Goal: Task Accomplishment & Management: Use online tool/utility

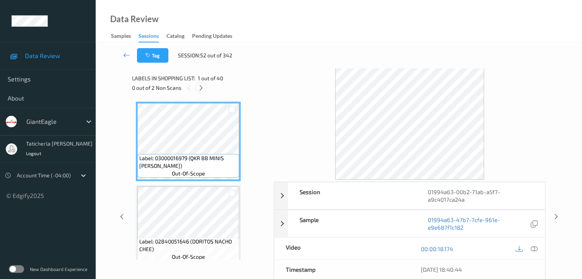
click at [202, 86] on icon at bounding box center [201, 88] width 7 height 7
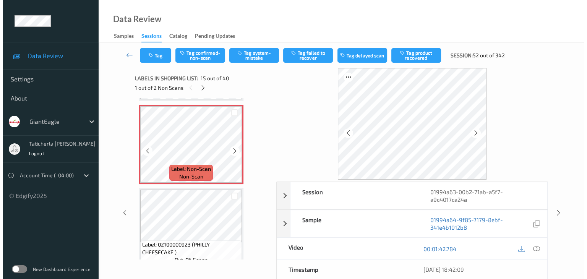
scroll to position [1126, 0]
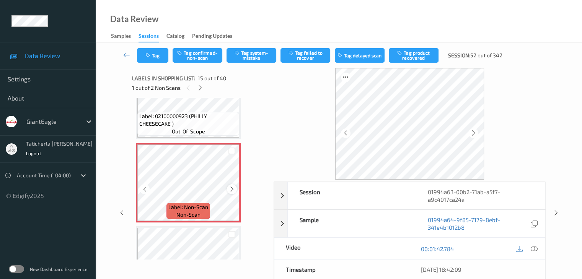
click at [232, 186] on icon at bounding box center [232, 189] width 7 height 7
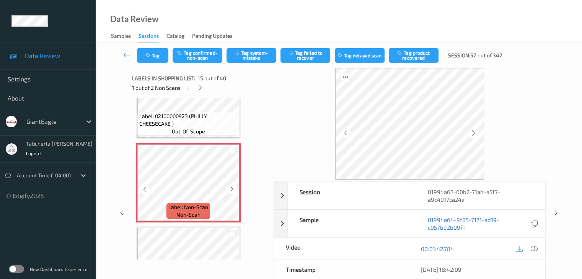
click at [232, 186] on icon at bounding box center [232, 189] width 7 height 7
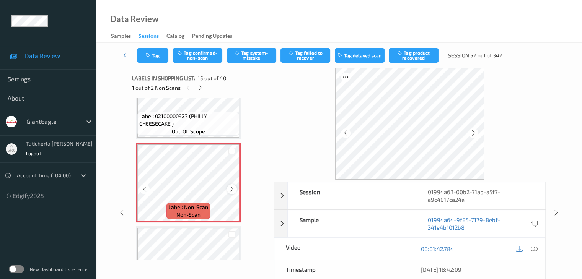
click at [232, 186] on icon at bounding box center [232, 189] width 7 height 7
click at [229, 189] on icon at bounding box center [232, 189] width 7 height 7
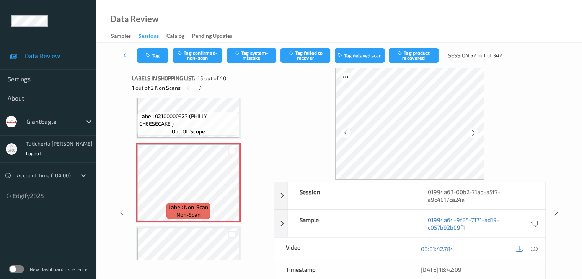
click at [533, 247] on icon at bounding box center [533, 249] width 7 height 7
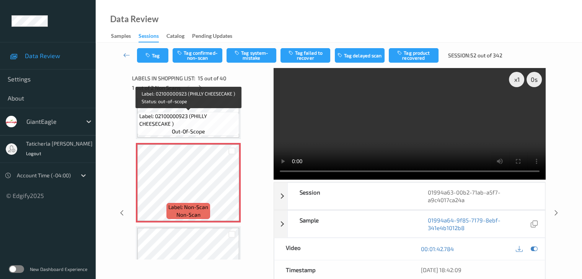
click at [209, 112] on span "Label: 02100000923 (PHILLY CHEESECAKE )" at bounding box center [188, 119] width 98 height 15
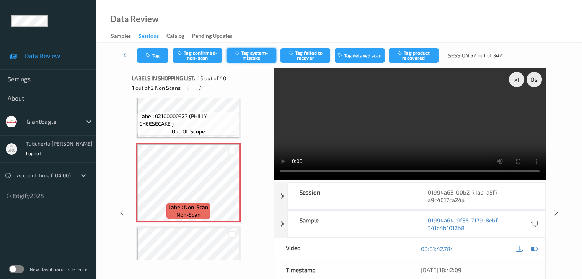
click at [260, 53] on button "Tag system-mistake" at bounding box center [251, 55] width 50 height 15
click at [152, 54] on button "Tag" at bounding box center [152, 55] width 31 height 15
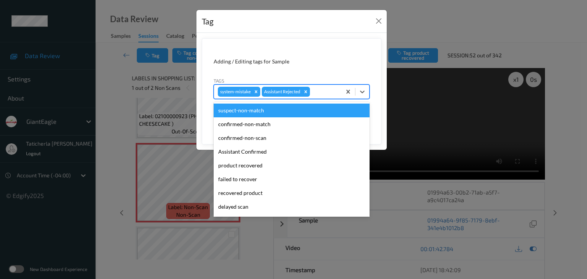
click at [321, 85] on div "system-mistake Assistant Rejected" at bounding box center [292, 92] width 156 height 15
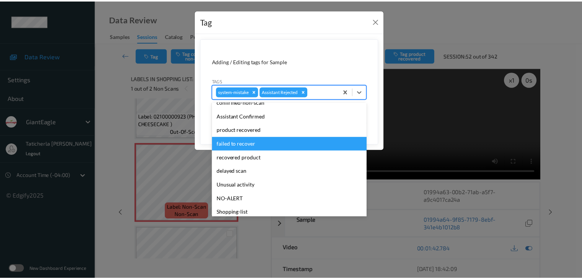
scroll to position [81, 0]
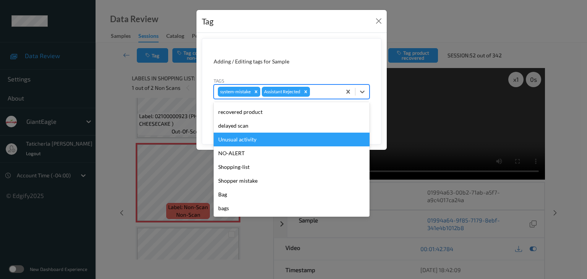
click at [264, 138] on div "Unusual activity" at bounding box center [292, 140] width 156 height 14
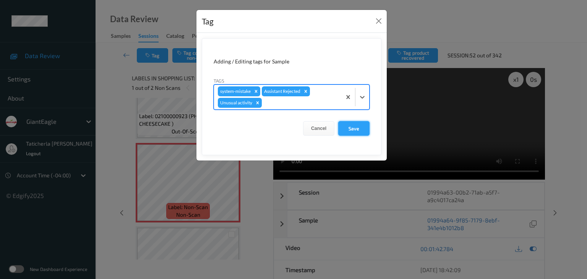
click at [350, 127] on button "Save" at bounding box center [353, 128] width 31 height 15
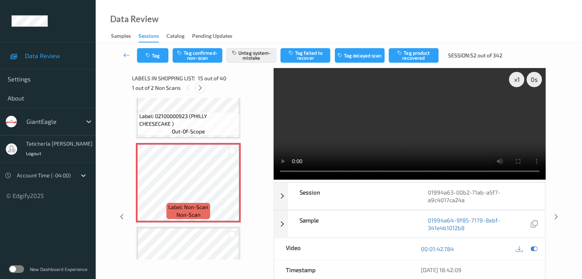
click at [198, 87] on icon at bounding box center [200, 88] width 7 height 7
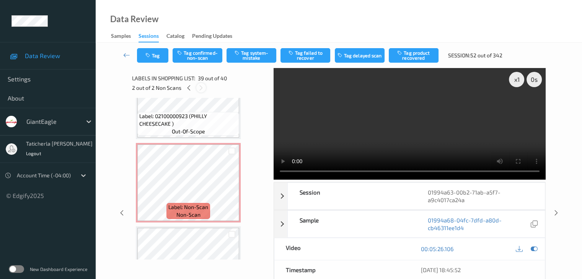
scroll to position [3089, 0]
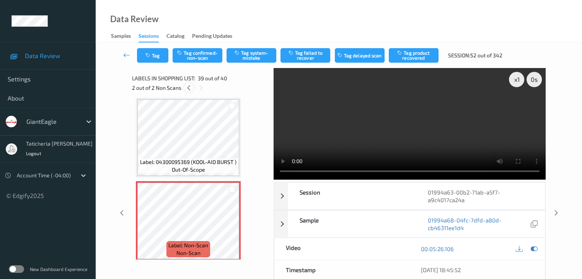
click at [187, 88] on icon at bounding box center [188, 88] width 7 height 7
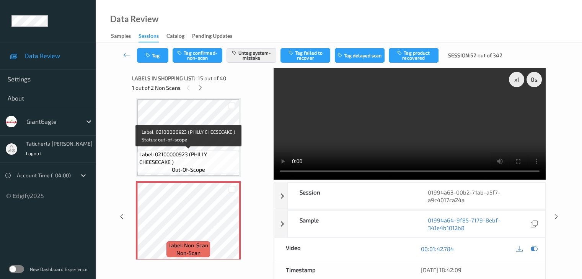
scroll to position [1126, 0]
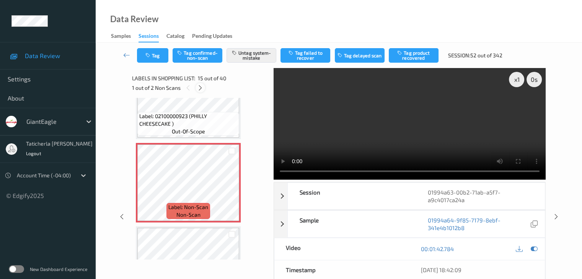
click at [201, 88] on icon at bounding box center [200, 88] width 7 height 7
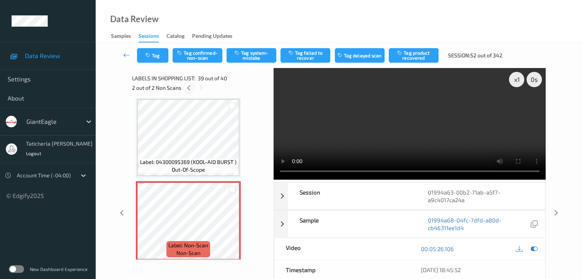
click at [189, 87] on icon at bounding box center [188, 88] width 7 height 7
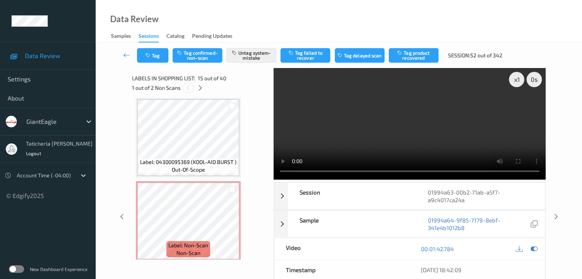
scroll to position [1088, 0]
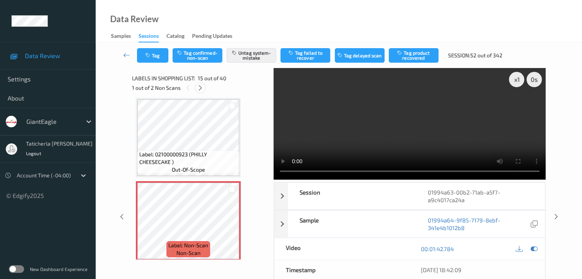
click at [198, 87] on icon at bounding box center [200, 88] width 7 height 7
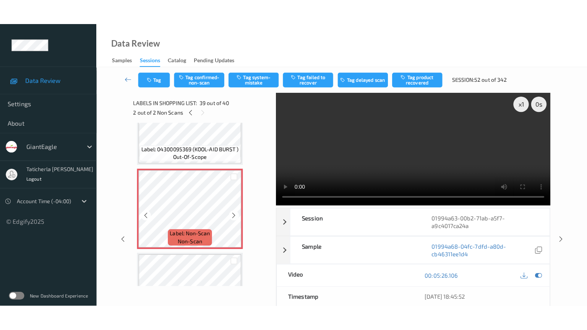
scroll to position [3127, 0]
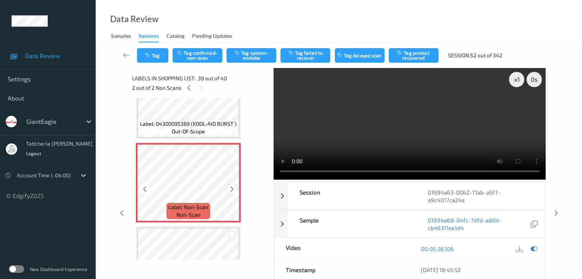
click at [230, 189] on icon at bounding box center [232, 189] width 7 height 7
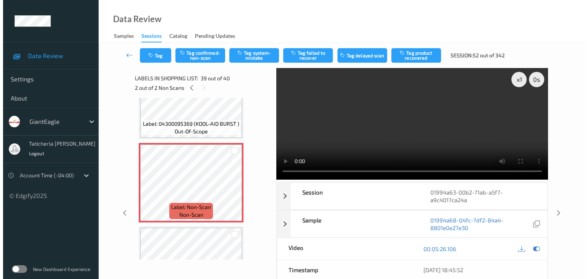
scroll to position [3126, 0]
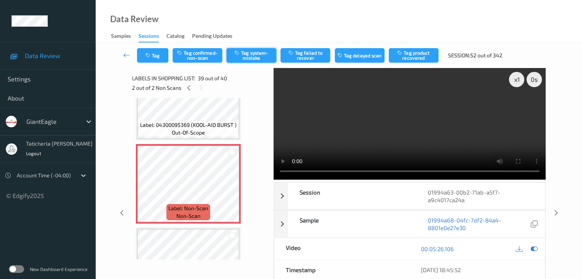
click at [249, 55] on button "Tag system-mistake" at bounding box center [251, 55] width 50 height 15
click at [162, 53] on button "Tag" at bounding box center [152, 55] width 31 height 15
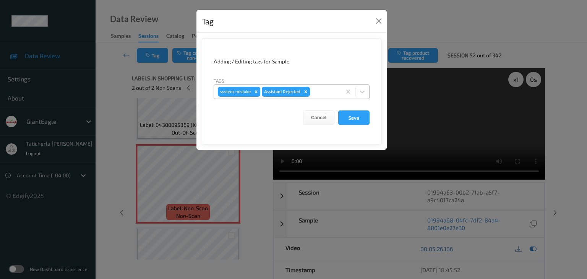
click at [327, 91] on div at bounding box center [325, 91] width 26 height 9
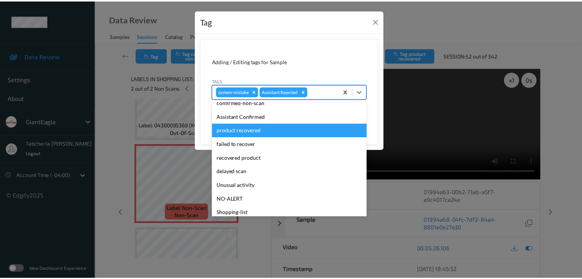
scroll to position [76, 0]
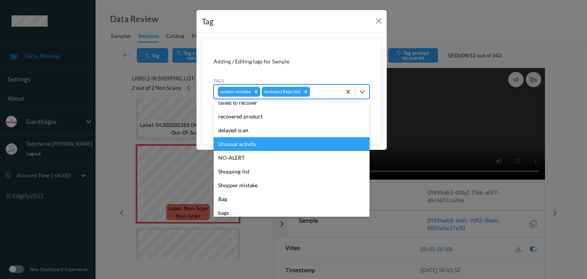
click at [257, 148] on div "Unusual activity" at bounding box center [292, 144] width 156 height 14
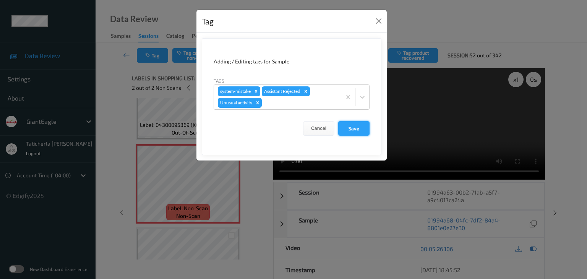
click at [361, 130] on button "Save" at bounding box center [353, 128] width 31 height 15
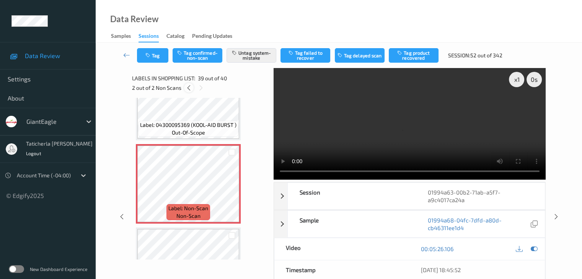
click at [190, 88] on icon at bounding box center [188, 88] width 7 height 7
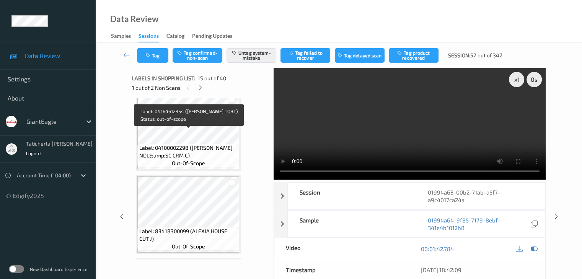
scroll to position [590, 0]
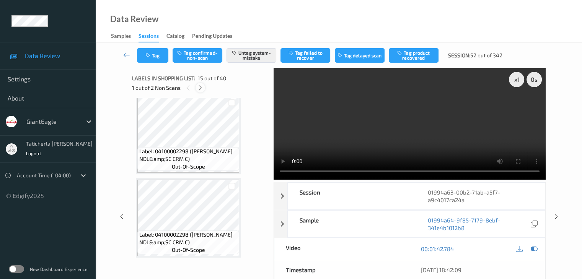
click at [203, 88] on icon at bounding box center [200, 88] width 7 height 7
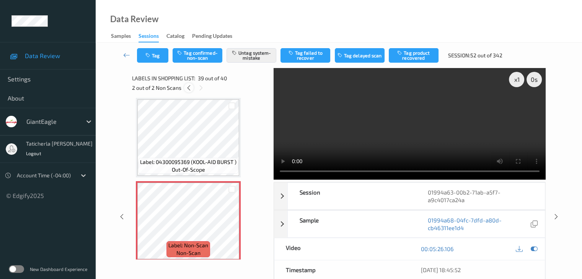
click at [190, 88] on icon at bounding box center [188, 88] width 7 height 7
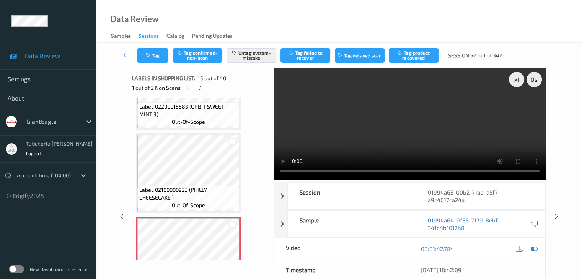
scroll to position [1011, 0]
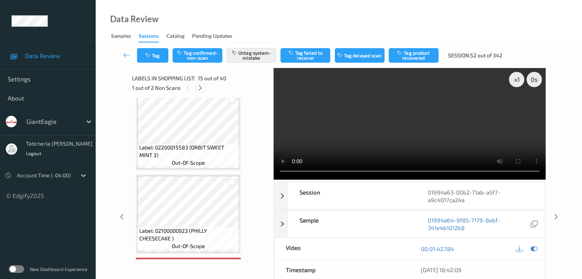
click at [200, 89] on icon at bounding box center [200, 88] width 7 height 7
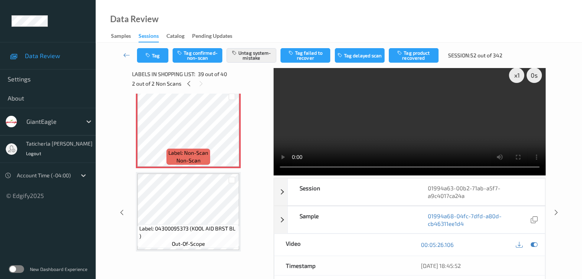
scroll to position [0, 0]
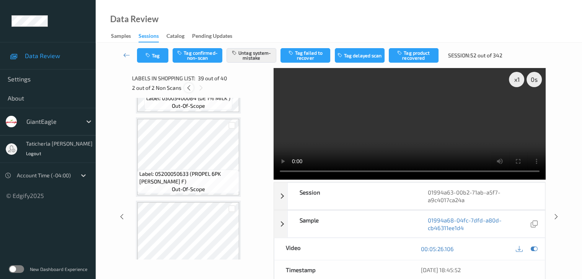
click at [187, 89] on icon at bounding box center [188, 88] width 7 height 7
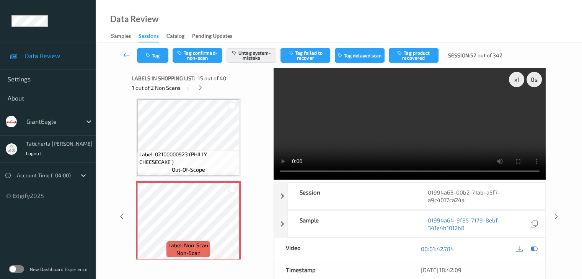
click at [120, 57] on link at bounding box center [127, 55] width 20 height 15
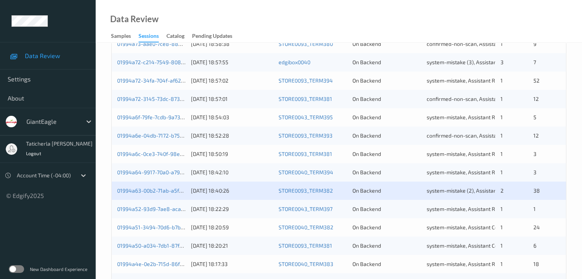
scroll to position [306, 0]
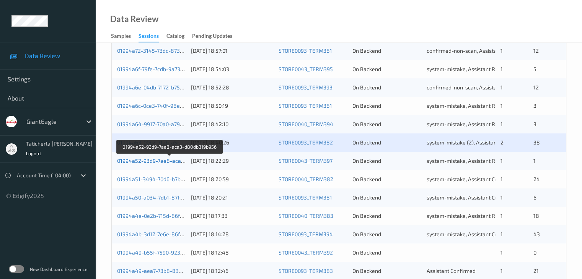
click at [157, 159] on link "01994a52-93d9-7ae8-aca3-d80db319b956" at bounding box center [170, 161] width 106 height 7
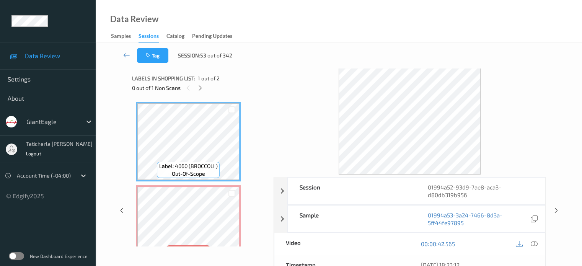
drag, startPoint x: 198, startPoint y: 88, endPoint x: 199, endPoint y: 94, distance: 6.1
click at [198, 88] on icon at bounding box center [200, 88] width 7 height 7
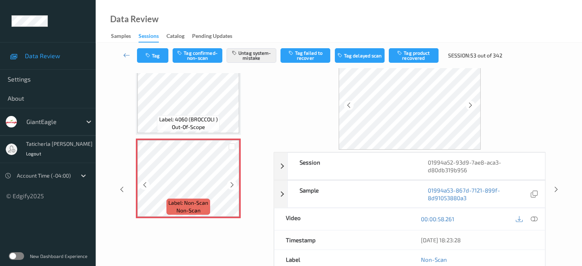
scroll to position [38, 0]
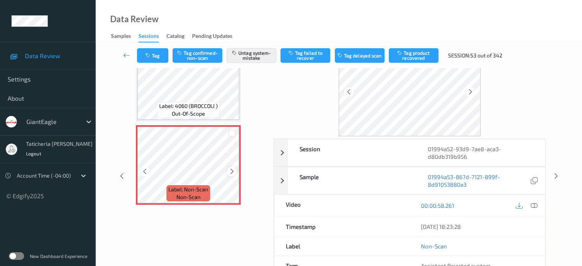
click at [234, 168] on icon at bounding box center [232, 171] width 7 height 7
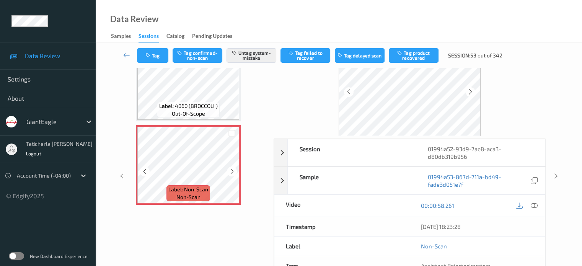
click at [234, 168] on icon at bounding box center [232, 171] width 7 height 7
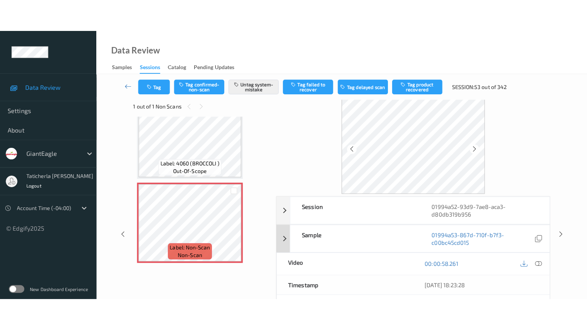
scroll to position [0, 0]
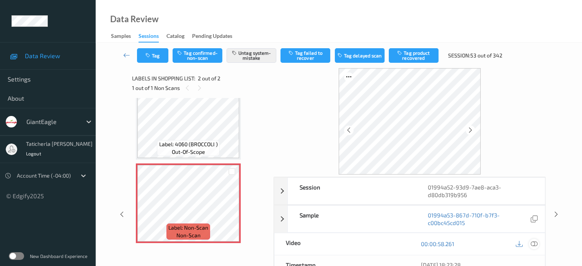
click at [532, 241] on icon at bounding box center [533, 243] width 7 height 7
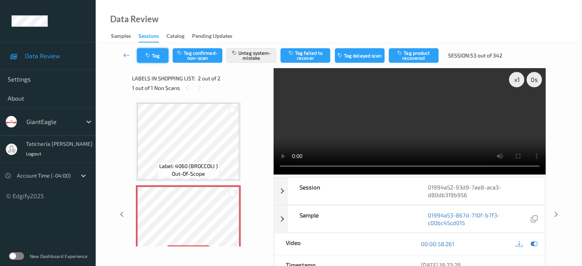
click at [158, 54] on button "Tag" at bounding box center [152, 55] width 31 height 15
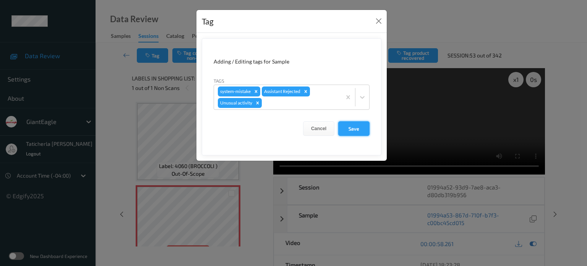
click at [361, 128] on button "Save" at bounding box center [353, 128] width 31 height 15
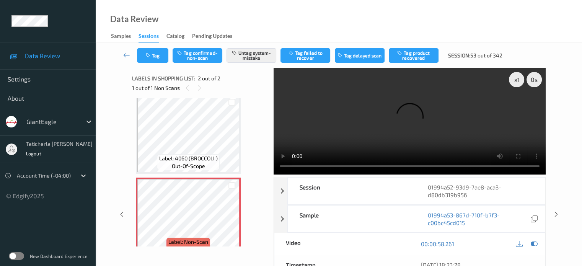
scroll to position [22, 0]
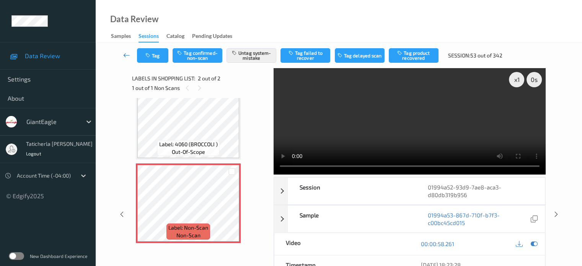
click at [127, 53] on icon at bounding box center [126, 55] width 7 height 8
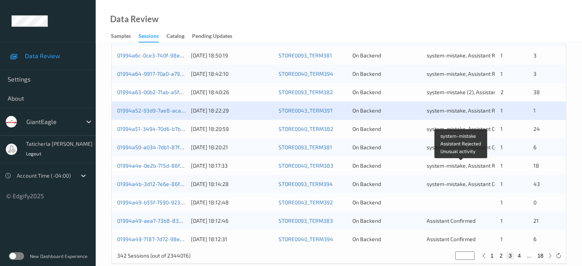
scroll to position [369, 0]
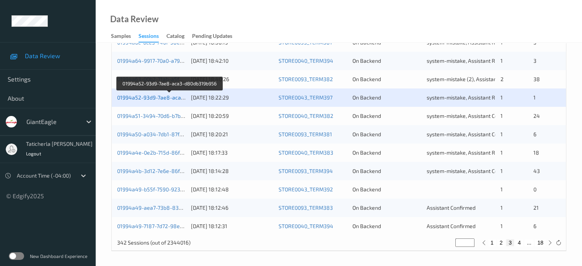
click at [151, 99] on link "01994a52-93d9-7ae8-aca3-d80db319b956" at bounding box center [170, 97] width 106 height 7
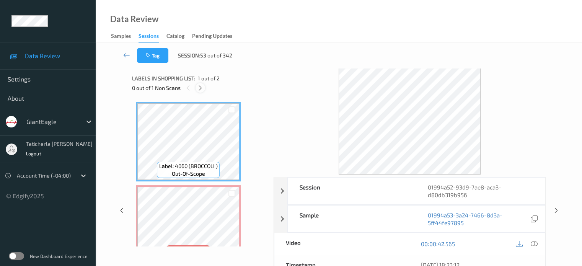
click at [198, 87] on icon at bounding box center [200, 88] width 7 height 7
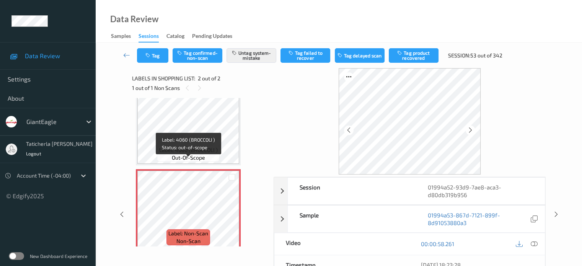
scroll to position [22, 0]
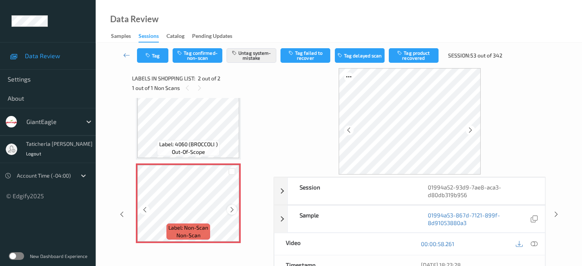
click at [232, 209] on icon at bounding box center [232, 209] width 7 height 7
click at [231, 211] on icon at bounding box center [232, 209] width 7 height 7
click at [151, 55] on icon "button" at bounding box center [148, 55] width 7 height 5
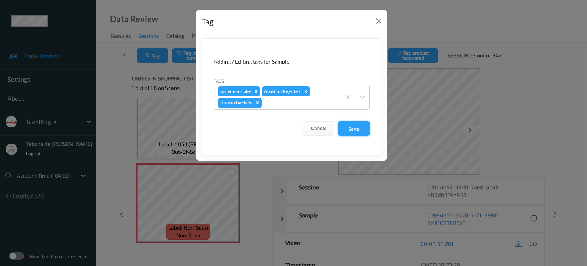
click at [352, 129] on button "Save" at bounding box center [353, 128] width 31 height 15
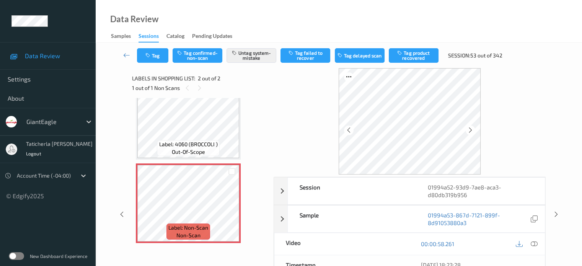
scroll to position [0, 0]
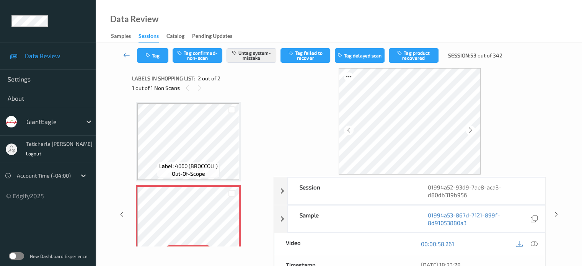
click at [126, 54] on icon at bounding box center [126, 55] width 7 height 8
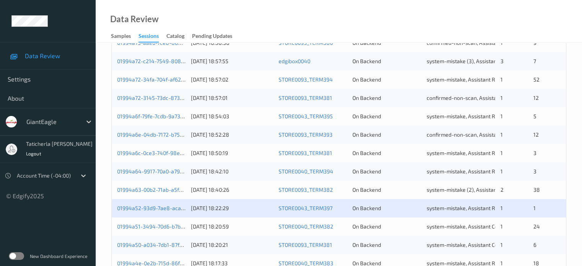
scroll to position [306, 0]
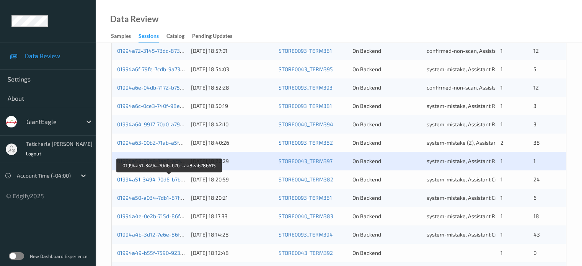
click at [170, 179] on link "01994a51-3494-70d6-b7bc-aa8ea6786615" at bounding box center [169, 179] width 105 height 7
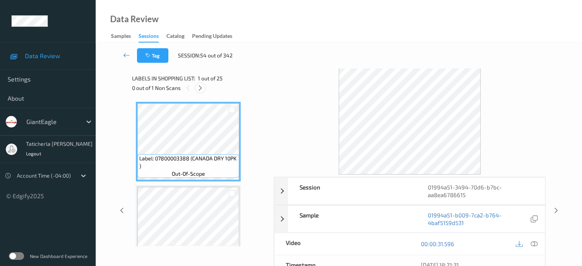
click at [202, 89] on icon at bounding box center [200, 88] width 7 height 7
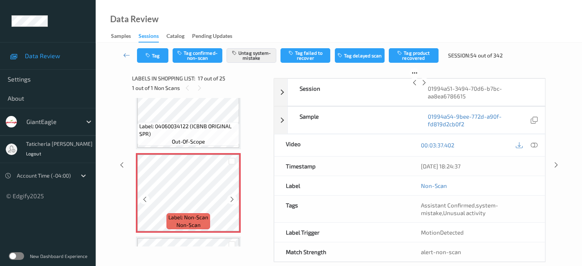
scroll to position [1331, 0]
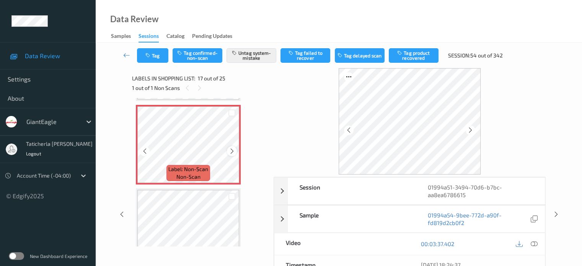
click at [233, 151] on icon at bounding box center [232, 151] width 7 height 7
click at [532, 243] on icon at bounding box center [533, 243] width 7 height 7
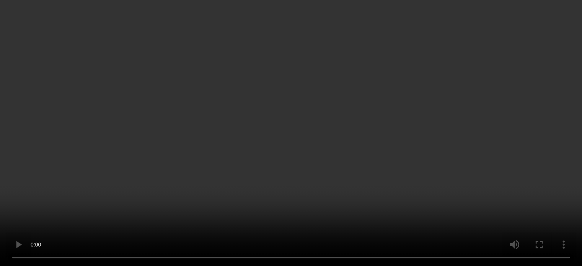
scroll to position [1216, 0]
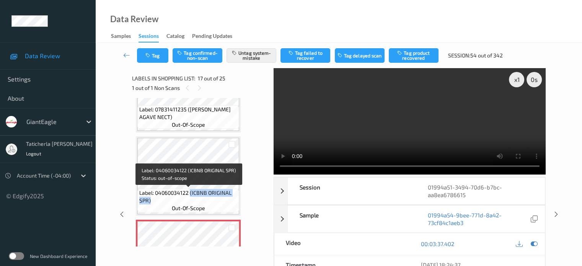
drag, startPoint x: 190, startPoint y: 192, endPoint x: 231, endPoint y: 198, distance: 41.7
click at [231, 198] on span "Label: 04060034122 (ICBNB ORIGINAL SPR)" at bounding box center [188, 196] width 98 height 15
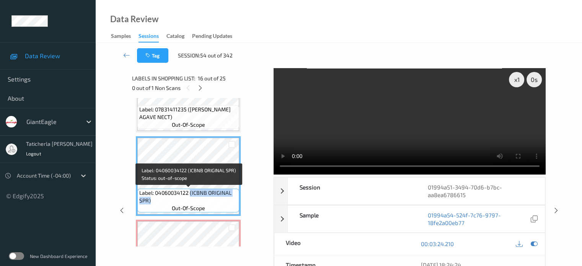
copy span "(ICBNB ORIGINAL SPR)"
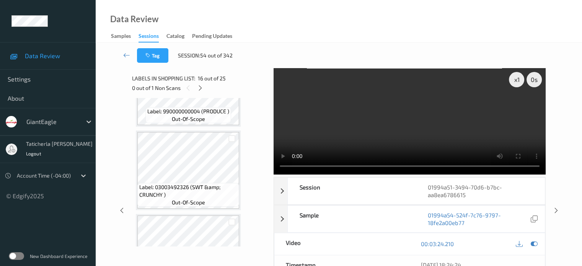
scroll to position [1484, 0]
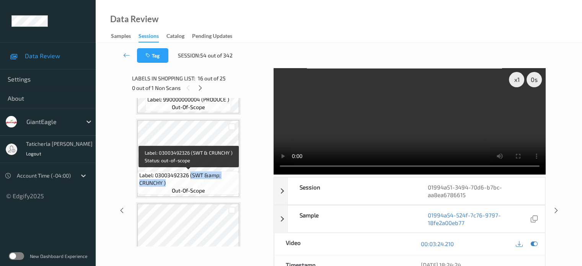
drag, startPoint x: 190, startPoint y: 174, endPoint x: 219, endPoint y: 181, distance: 29.4
click at [219, 181] on span "Label: 03003492326 (SWT &amp; CRUNCHY )" at bounding box center [188, 178] width 98 height 15
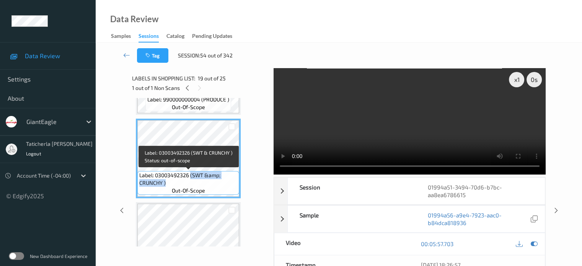
copy span "(SWT &amp; CRUNCHY )"
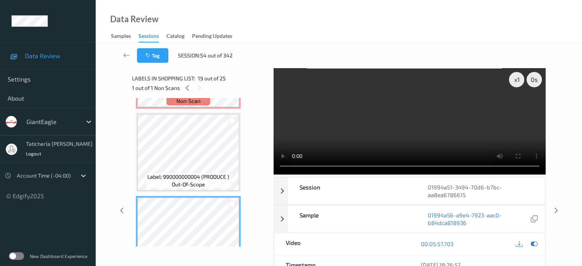
scroll to position [1369, 0]
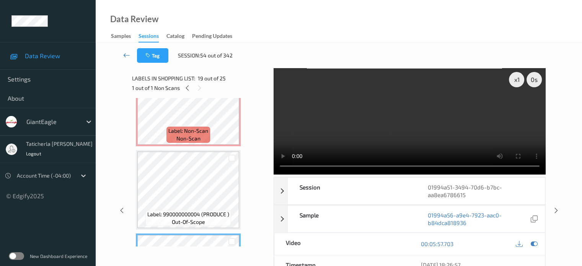
click at [126, 55] on icon at bounding box center [126, 55] width 7 height 8
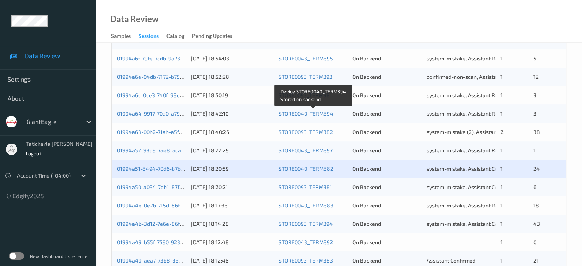
scroll to position [369, 0]
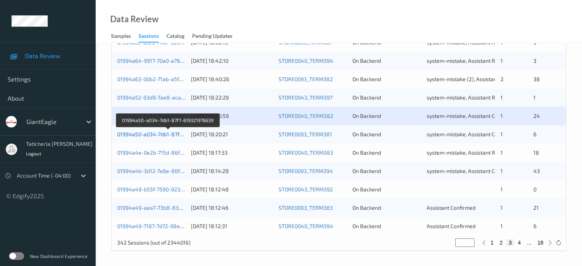
click at [153, 132] on link "01994a50-a034-7db1-87f7-619321976639" at bounding box center [168, 134] width 102 height 7
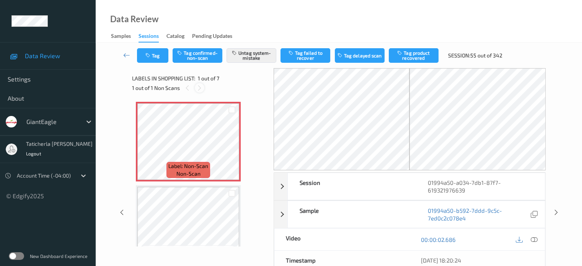
click at [197, 85] on icon at bounding box center [199, 88] width 7 height 7
click at [231, 146] on icon at bounding box center [232, 148] width 7 height 7
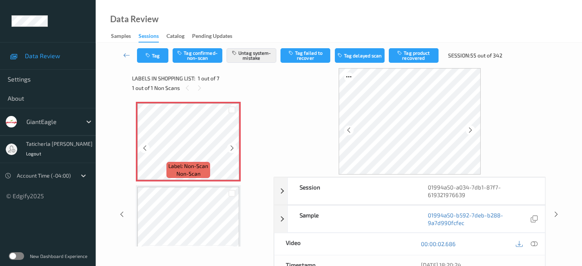
click at [231, 146] on icon at bounding box center [232, 148] width 7 height 7
click at [229, 146] on icon at bounding box center [232, 148] width 7 height 7
click at [534, 242] on icon at bounding box center [533, 243] width 7 height 7
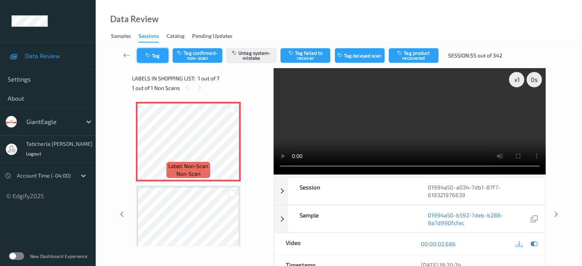
click at [151, 54] on icon "button" at bounding box center [148, 55] width 7 height 5
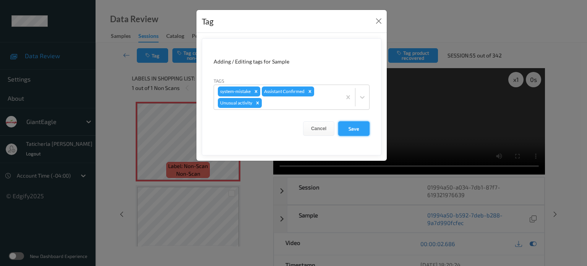
click at [353, 130] on button "Save" at bounding box center [353, 128] width 31 height 15
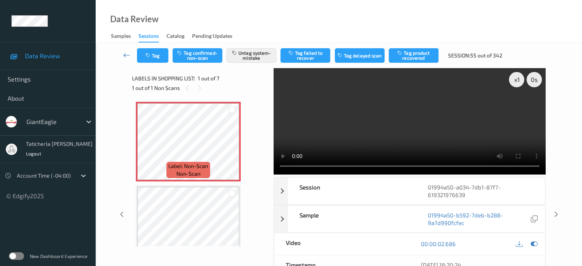
click at [129, 53] on icon at bounding box center [126, 55] width 7 height 8
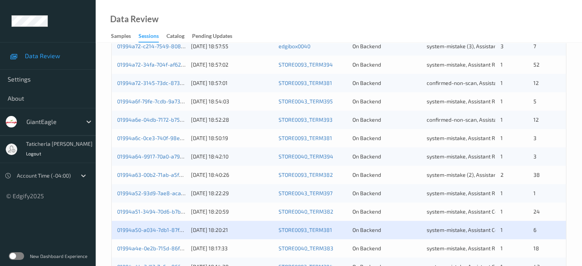
scroll to position [369, 0]
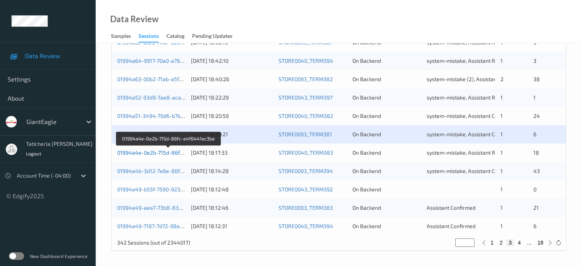
click at [154, 151] on link "01994a4e-0e2b-715d-86fc-e4f6441ec3ba" at bounding box center [168, 152] width 103 height 7
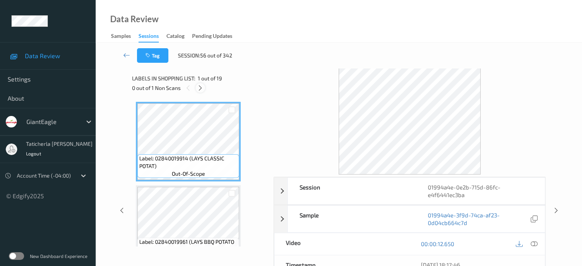
click at [203, 85] on icon at bounding box center [200, 88] width 7 height 7
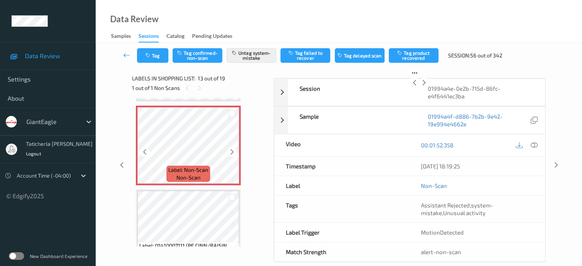
scroll to position [997, 0]
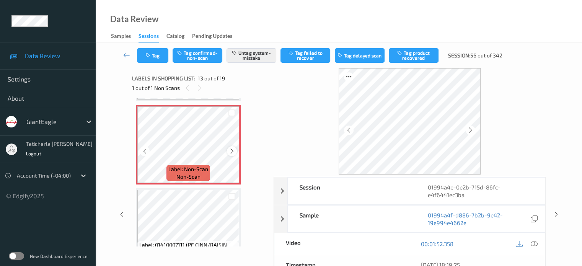
click at [233, 151] on icon at bounding box center [232, 151] width 7 height 7
click at [531, 243] on icon at bounding box center [533, 243] width 7 height 7
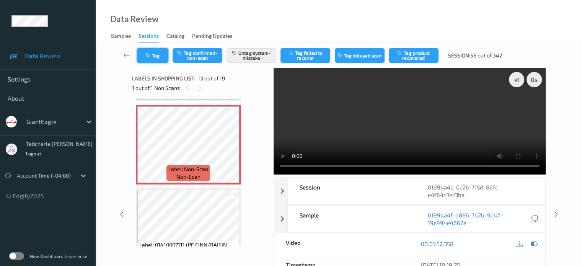
click at [147, 54] on icon "button" at bounding box center [148, 55] width 7 height 5
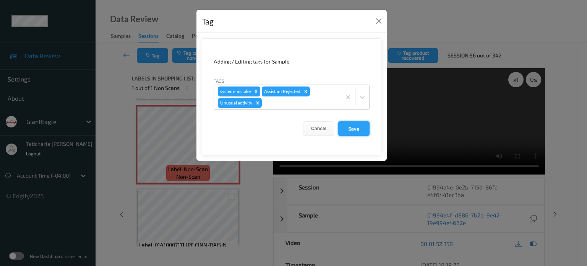
click at [353, 130] on button "Save" at bounding box center [353, 128] width 31 height 15
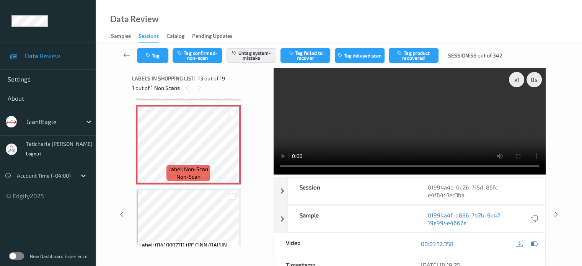
click at [125, 55] on icon at bounding box center [126, 55] width 7 height 8
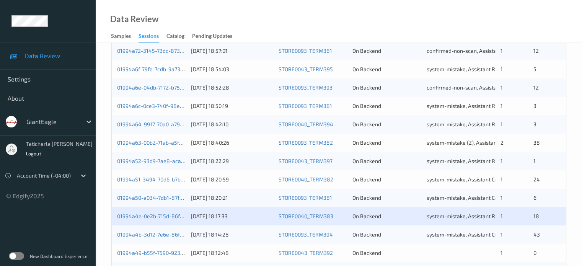
scroll to position [369, 0]
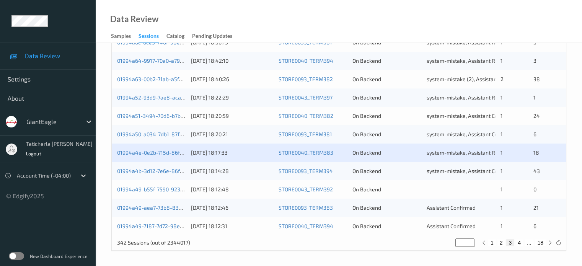
click at [150, 148] on div "01994a4e-0e2b-715d-86fc-e4f6441ec3ba [DATE] 18:17:33 STORE0040_TERM383 On Backe…" at bounding box center [339, 152] width 454 height 18
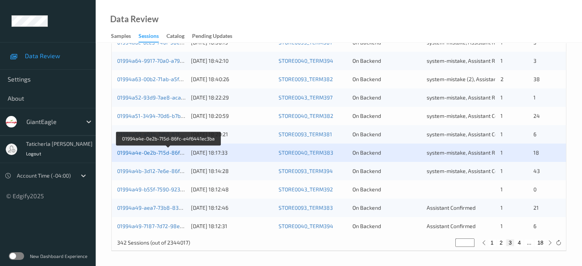
click at [156, 150] on link "01994a4e-0e2b-715d-86fc-e4f6441ec3ba" at bounding box center [168, 152] width 103 height 7
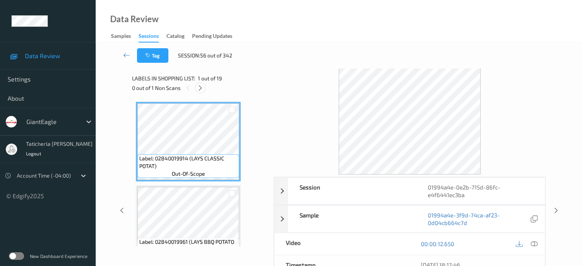
click at [197, 87] on icon at bounding box center [200, 88] width 7 height 7
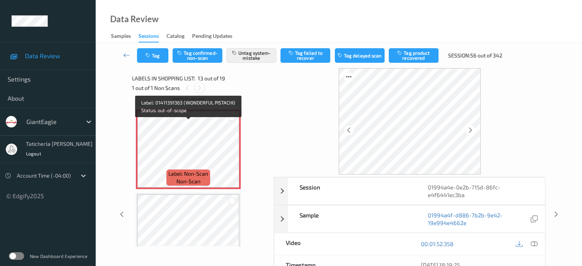
scroll to position [997, 0]
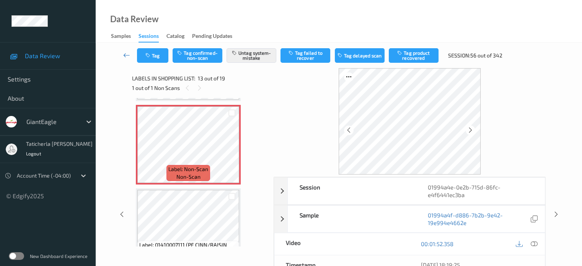
click at [126, 54] on icon at bounding box center [126, 55] width 7 height 8
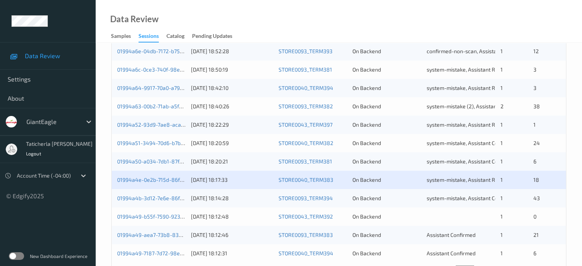
scroll to position [369, 0]
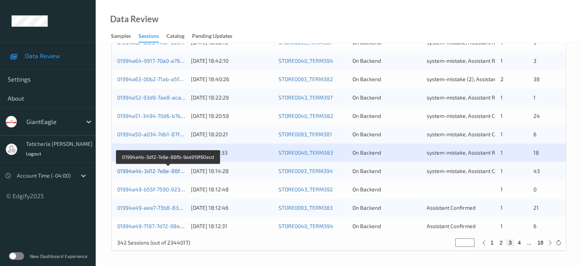
click at [143, 170] on link "01994a4b-3d12-7e6e-86fb-9aa919f60ecd" at bounding box center [168, 171] width 102 height 7
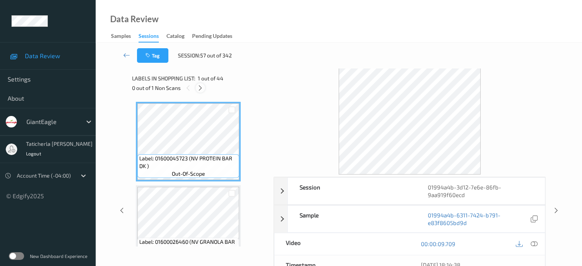
click at [202, 89] on icon at bounding box center [200, 88] width 7 height 7
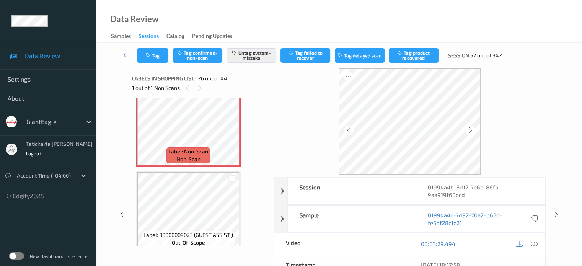
scroll to position [2081, 0]
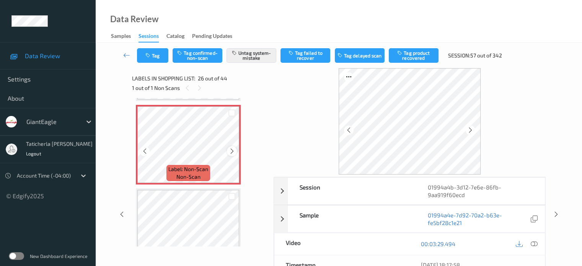
click at [231, 151] on icon at bounding box center [232, 151] width 7 height 7
click at [531, 243] on icon at bounding box center [533, 243] width 7 height 7
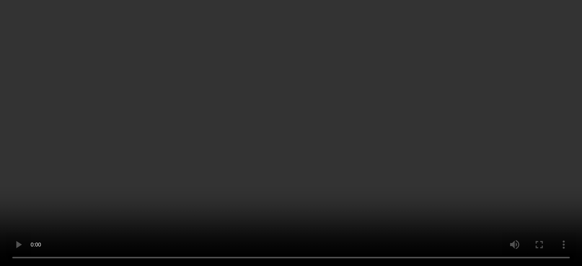
scroll to position [109, 0]
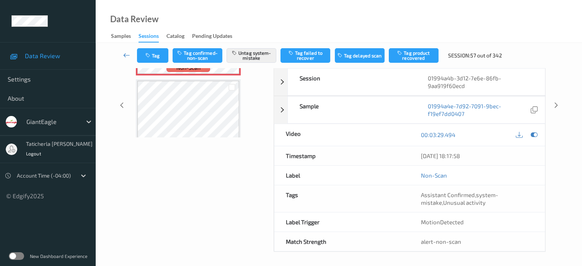
click at [129, 53] on icon at bounding box center [126, 55] width 7 height 8
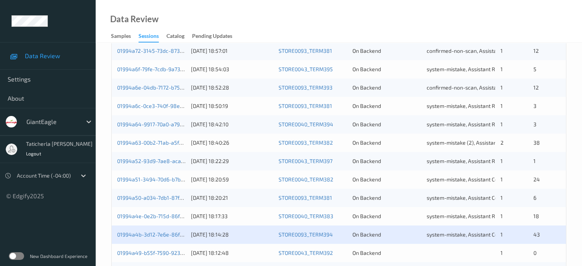
scroll to position [369, 0]
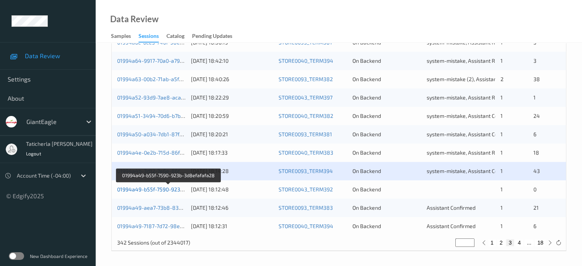
click at [162, 189] on link "01994a49-b55f-7590-923b-3d8efafafa28" at bounding box center [168, 189] width 102 height 7
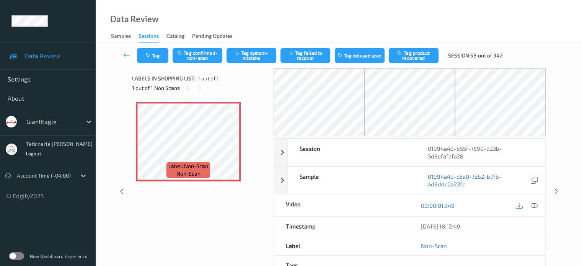
click at [192, 85] on div "1 out of 1 Non Scans" at bounding box center [200, 88] width 136 height 10
click at [196, 85] on div at bounding box center [200, 88] width 10 height 10
click at [198, 86] on icon at bounding box center [199, 88] width 7 height 7
click at [233, 143] on div at bounding box center [232, 148] width 10 height 10
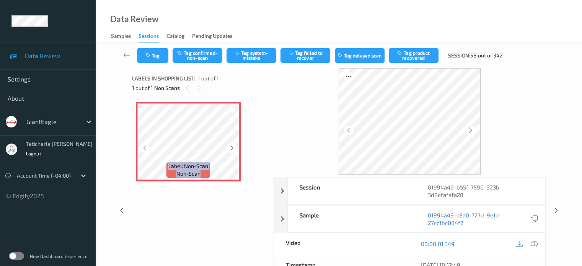
click at [233, 143] on div at bounding box center [232, 148] width 10 height 10
click at [233, 145] on icon at bounding box center [232, 148] width 7 height 7
click at [533, 242] on icon at bounding box center [533, 243] width 7 height 7
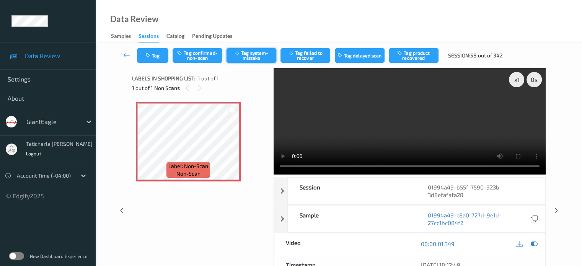
click at [257, 53] on button "Tag system-mistake" at bounding box center [251, 55] width 50 height 15
click at [255, 56] on button "Untag system-mistake" at bounding box center [251, 55] width 50 height 15
click at [196, 58] on button "Tag confirmed-non-scan" at bounding box center [197, 55] width 50 height 15
click at [127, 55] on icon at bounding box center [126, 55] width 7 height 8
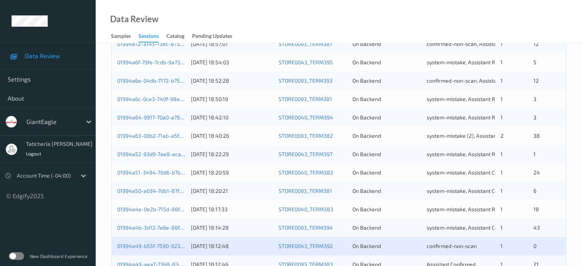
scroll to position [369, 0]
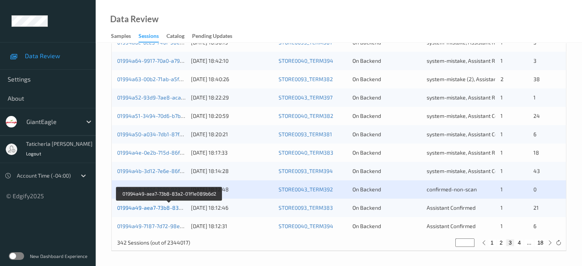
click at [153, 208] on link "01994a49-aea7-73b8-83a2-01f1e089b6d2" at bounding box center [169, 207] width 104 height 7
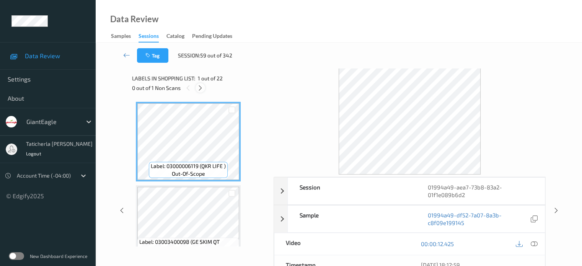
click at [202, 84] on div at bounding box center [200, 88] width 10 height 10
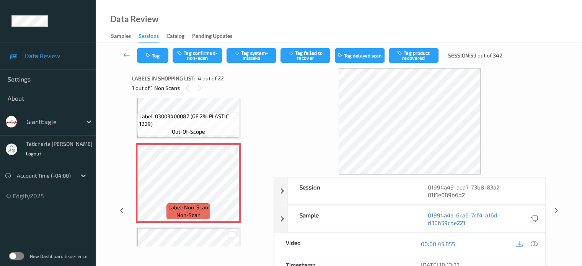
scroll to position [247, 0]
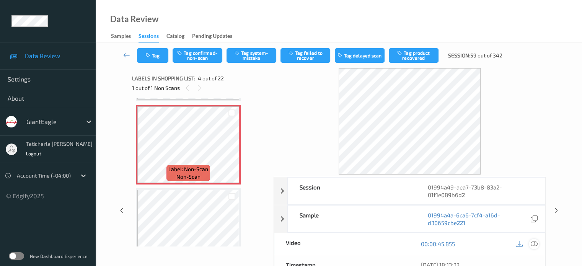
click at [532, 243] on icon at bounding box center [533, 243] width 7 height 7
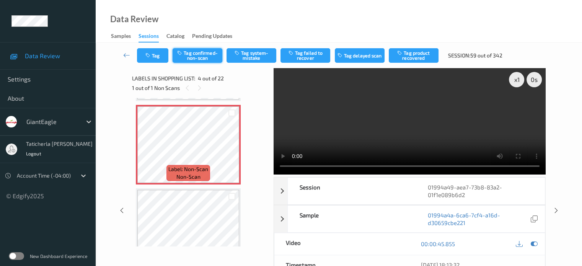
click at [199, 57] on button "Tag confirmed-non-scan" at bounding box center [197, 55] width 50 height 15
click at [413, 53] on button "Tag product recovered" at bounding box center [414, 55] width 50 height 15
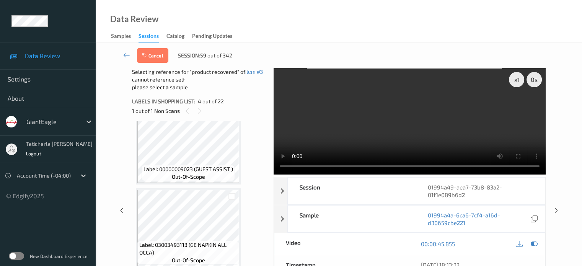
scroll to position [400, 0]
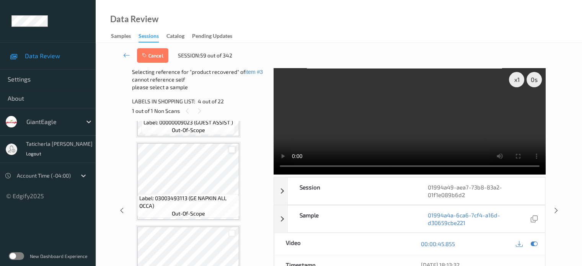
click at [231, 148] on div at bounding box center [231, 149] width 7 height 7
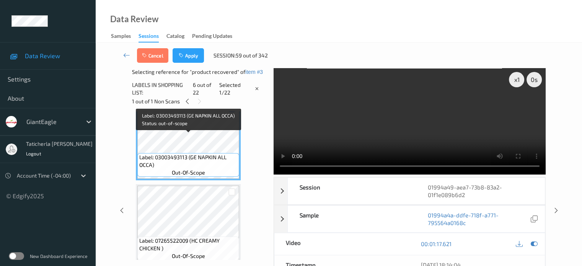
scroll to position [477, 0]
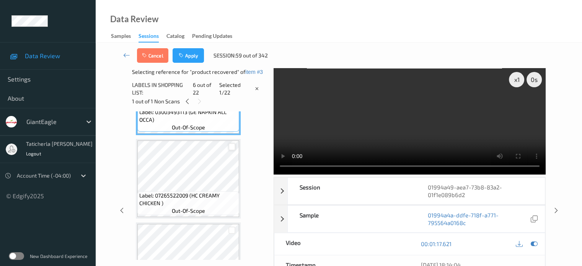
click at [231, 146] on div at bounding box center [231, 146] width 7 height 7
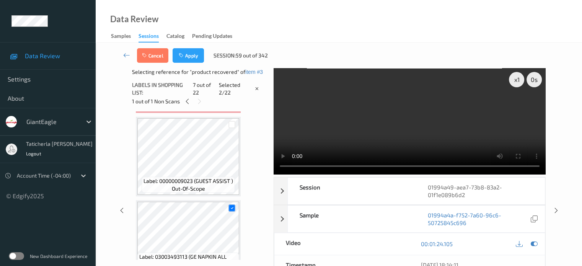
scroll to position [324, 0]
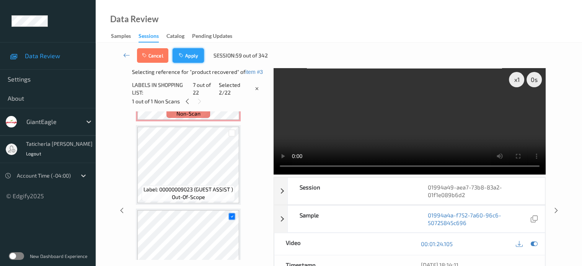
click at [192, 55] on button "Apply" at bounding box center [187, 55] width 31 height 15
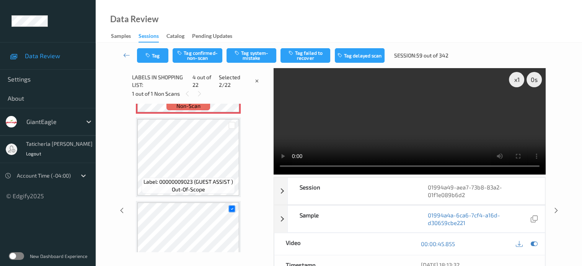
scroll to position [171, 0]
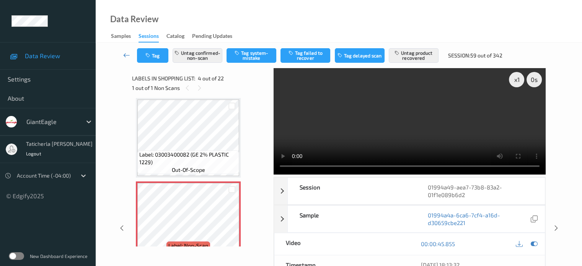
click at [127, 56] on icon at bounding box center [126, 55] width 7 height 8
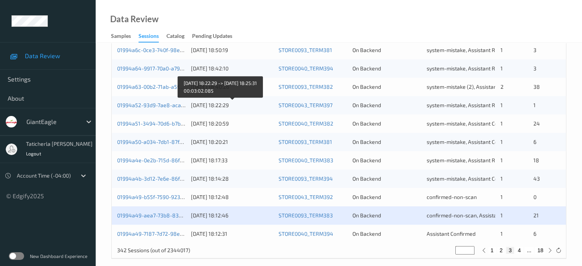
scroll to position [369, 0]
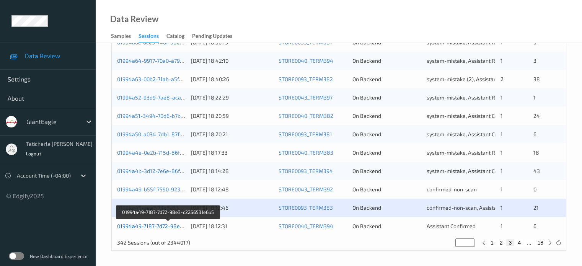
click at [154, 226] on link "01994a49-7187-7d72-98e3-c2256531e6b5" at bounding box center [169, 226] width 104 height 7
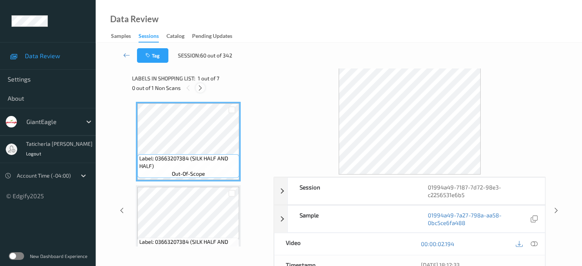
click at [201, 85] on icon at bounding box center [200, 88] width 7 height 7
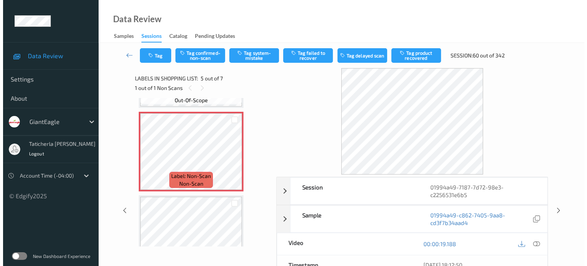
scroll to position [330, 0]
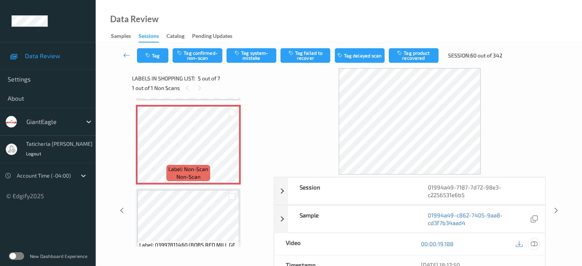
click at [531, 241] on icon at bounding box center [533, 243] width 7 height 7
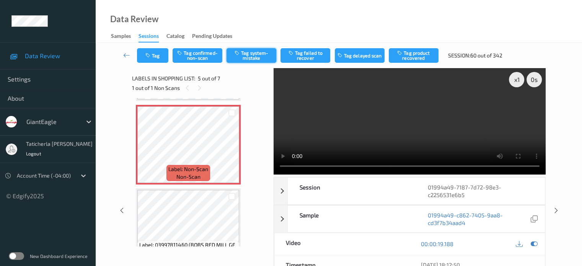
click at [255, 55] on button "Tag system-mistake" at bounding box center [251, 55] width 50 height 15
click at [160, 57] on button "Tag" at bounding box center [152, 55] width 31 height 15
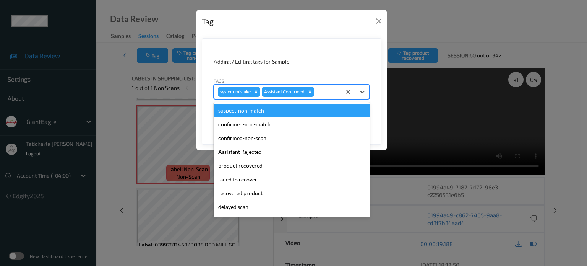
click at [324, 89] on div at bounding box center [327, 91] width 22 height 9
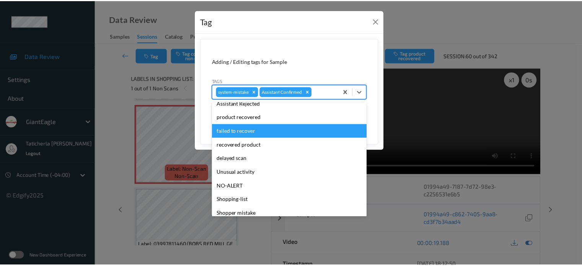
scroll to position [76, 0]
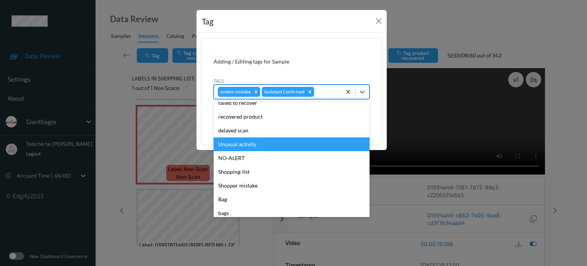
click at [249, 142] on div "Unusual activity" at bounding box center [292, 144] width 156 height 14
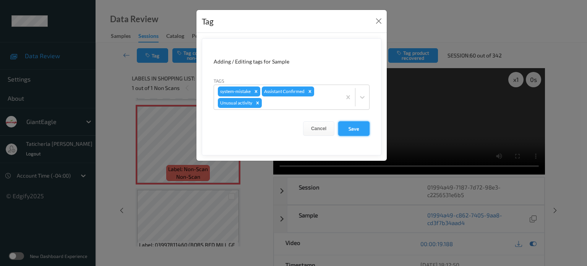
click at [356, 127] on button "Save" at bounding box center [353, 128] width 31 height 15
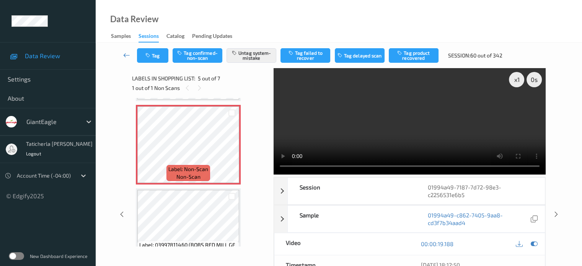
click at [128, 54] on icon at bounding box center [126, 55] width 7 height 8
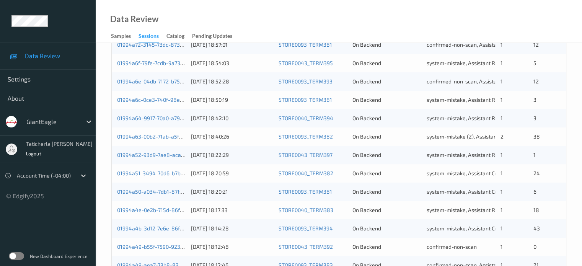
scroll to position [369, 0]
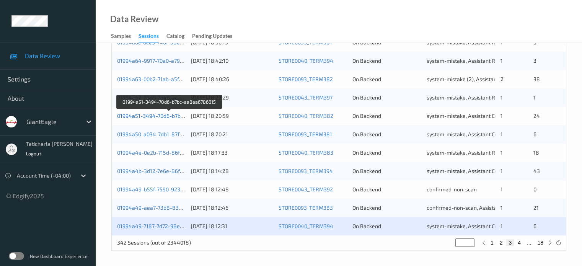
click at [170, 117] on link "01994a51-3494-70d6-b7bc-aa8ea6786615" at bounding box center [169, 115] width 105 height 7
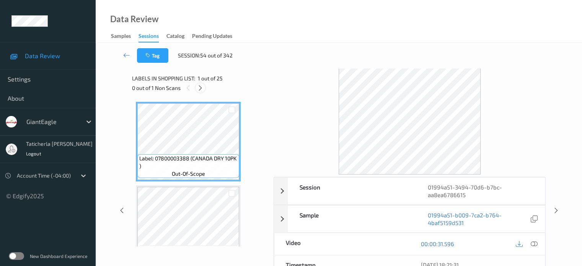
click at [199, 83] on div at bounding box center [200, 88] width 10 height 10
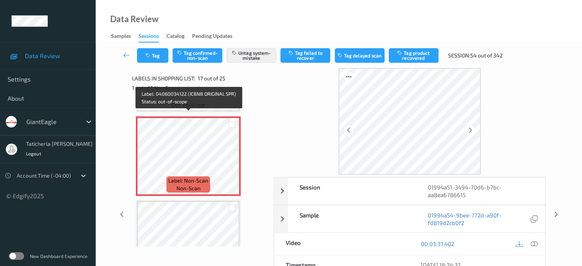
scroll to position [1331, 0]
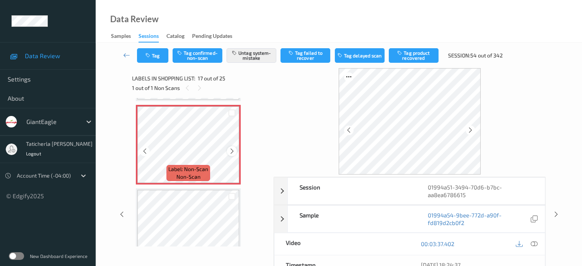
click at [231, 153] on icon at bounding box center [232, 151] width 7 height 7
click at [231, 152] on icon at bounding box center [232, 151] width 7 height 7
click at [231, 151] on icon at bounding box center [232, 151] width 7 height 7
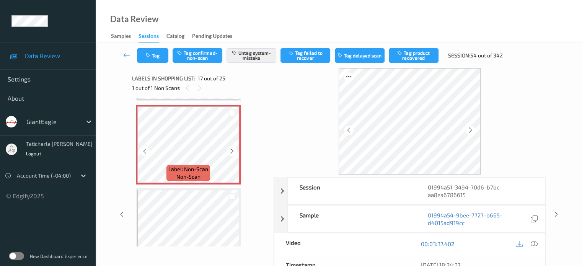
click at [231, 151] on icon at bounding box center [232, 151] width 7 height 7
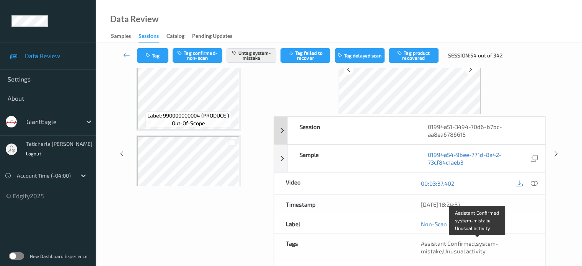
scroll to position [0, 0]
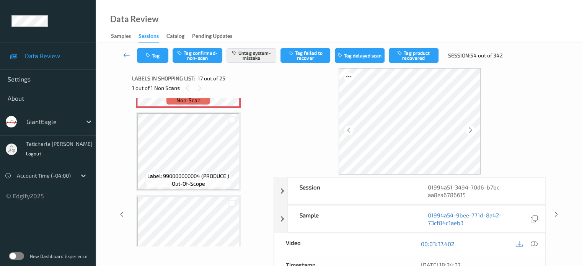
click at [125, 56] on icon at bounding box center [126, 55] width 7 height 8
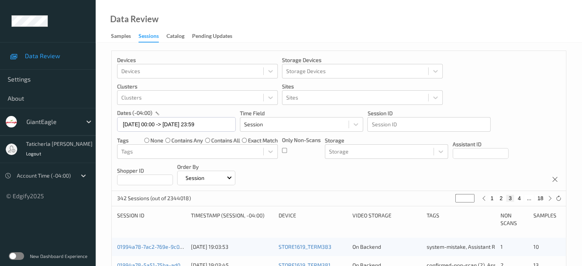
click at [538, 198] on button "18" at bounding box center [540, 198] width 11 height 7
type input "**"
click at [528, 201] on div "1 ... 17 18" at bounding box center [516, 198] width 57 height 7
click at [525, 198] on button "17" at bounding box center [523, 198] width 11 height 7
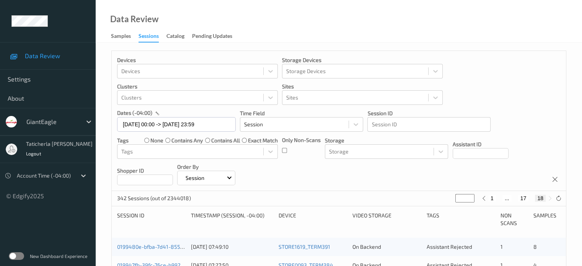
type input "**"
click at [514, 198] on button "16" at bounding box center [514, 198] width 11 height 7
type input "**"
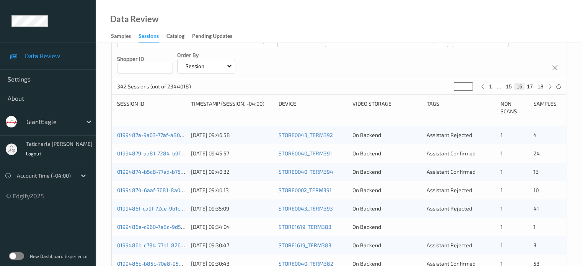
scroll to position [115, 0]
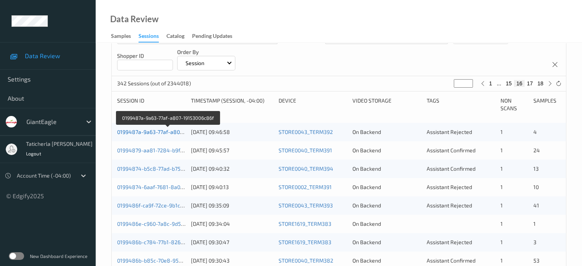
click at [164, 133] on link "0199487a-9a63-77af-a807-19153006c86f" at bounding box center [168, 132] width 102 height 7
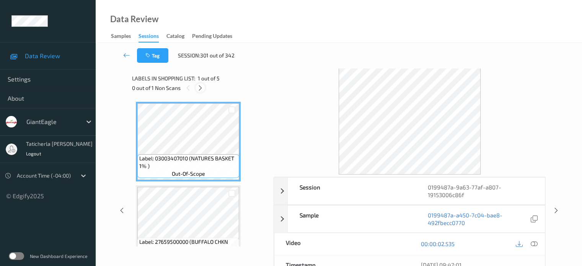
click at [200, 90] on icon at bounding box center [200, 88] width 7 height 7
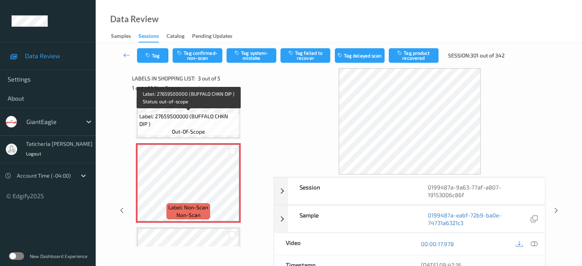
scroll to position [164, 0]
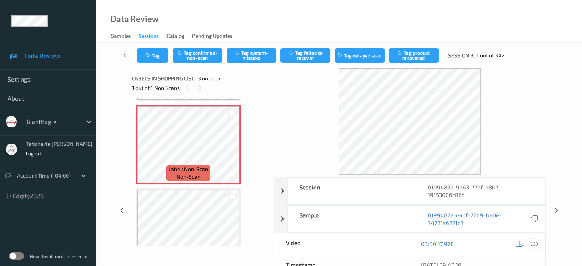
click at [533, 243] on icon at bounding box center [533, 243] width 7 height 7
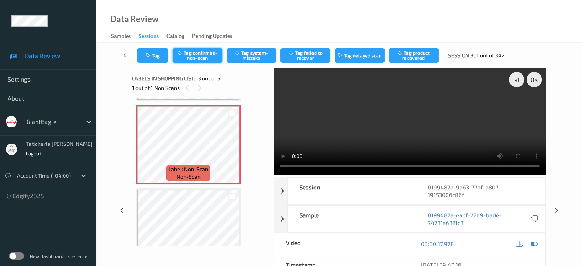
click at [190, 56] on button "Tag confirmed-non-scan" at bounding box center [197, 55] width 50 height 15
click at [427, 58] on button "Tag product recovered" at bounding box center [414, 55] width 50 height 15
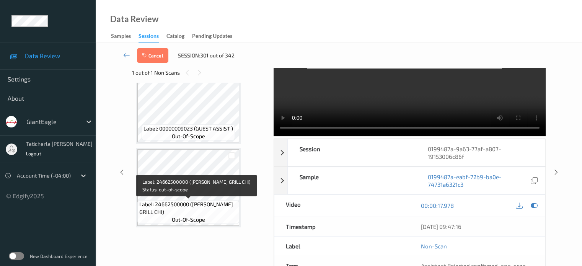
scroll to position [52, 0]
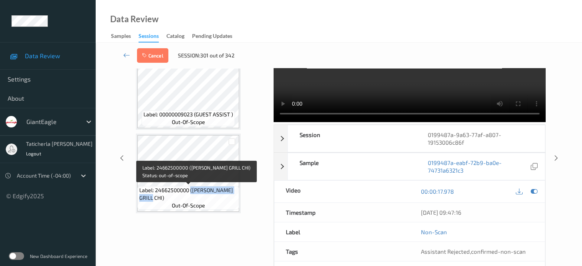
drag, startPoint x: 190, startPoint y: 188, endPoint x: 236, endPoint y: 200, distance: 47.8
click at [236, 200] on span "Label: 24662500000 ([PERSON_NAME] GRILL CHI)" at bounding box center [188, 193] width 98 height 15
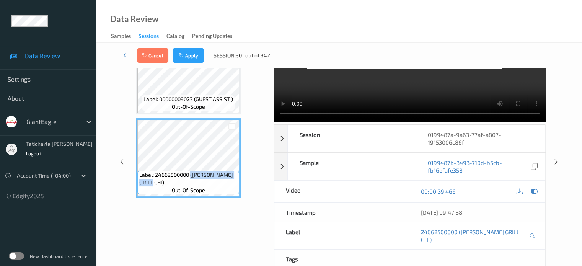
copy span "([PERSON_NAME] GRILL CHI)"
click at [234, 125] on div at bounding box center [231, 126] width 7 height 7
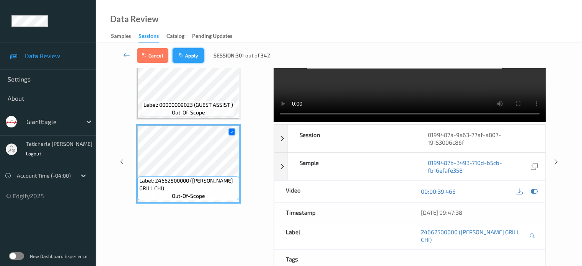
click at [194, 52] on button "Apply" at bounding box center [187, 55] width 31 height 15
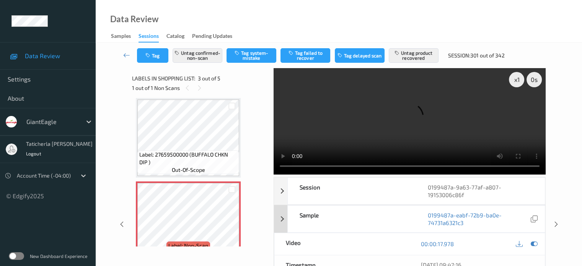
scroll to position [0, 0]
click at [126, 53] on icon at bounding box center [126, 55] width 7 height 8
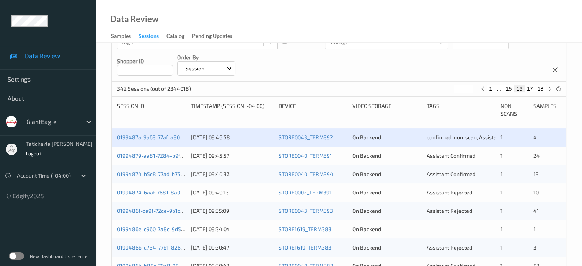
scroll to position [115, 0]
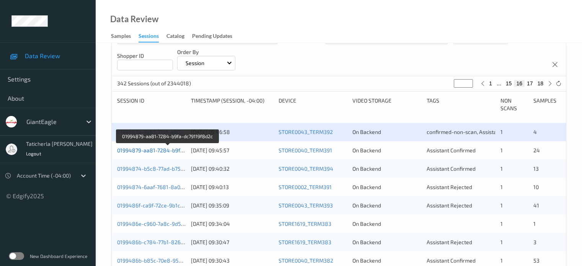
click at [150, 150] on link "01994879-aa81-7284-b9fa-dc79119f8d2c" at bounding box center [168, 150] width 102 height 7
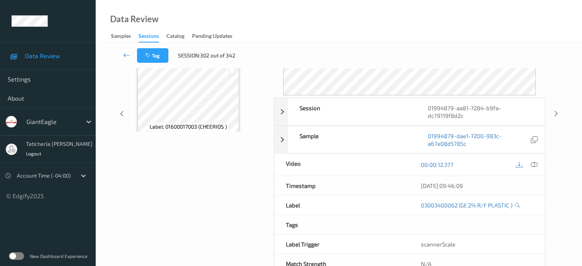
scroll to position [101, 0]
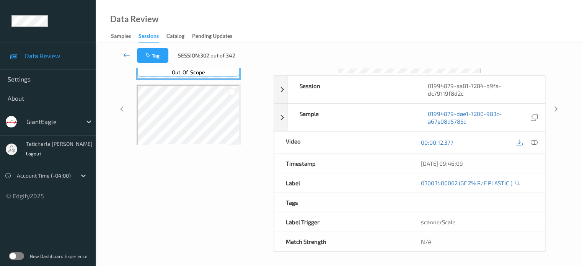
click at [126, 54] on icon at bounding box center [126, 55] width 7 height 8
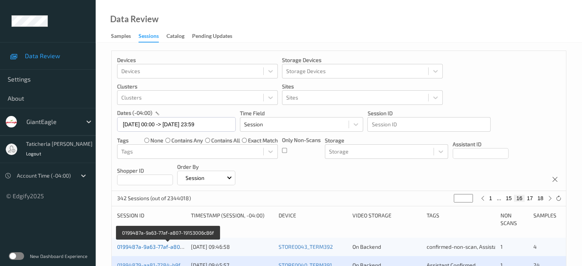
click at [170, 247] on link "0199487a-9a63-77af-a807-19153006c86f" at bounding box center [168, 246] width 102 height 7
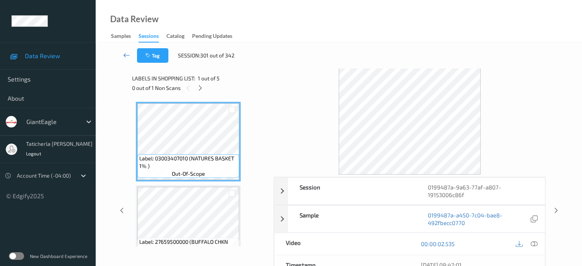
click at [124, 52] on icon at bounding box center [126, 55] width 7 height 8
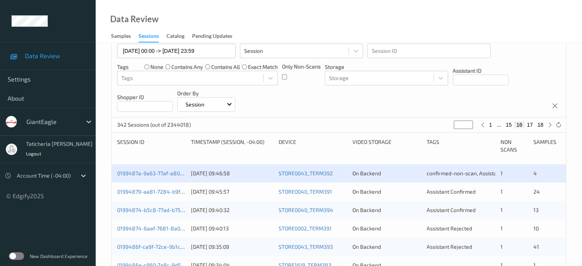
scroll to position [76, 0]
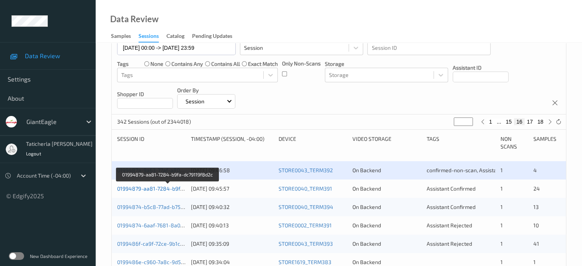
click at [156, 188] on link "01994879-aa81-7284-b9fa-dc79119f8d2c" at bounding box center [168, 188] width 102 height 7
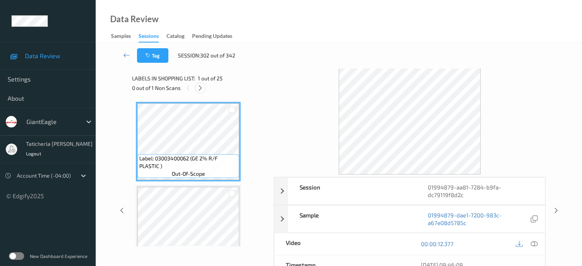
click at [201, 92] on div at bounding box center [200, 88] width 10 height 10
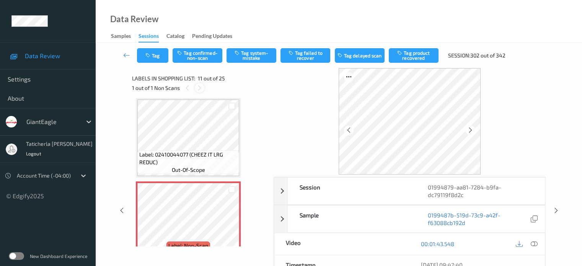
click at [200, 88] on icon at bounding box center [199, 88] width 7 height 7
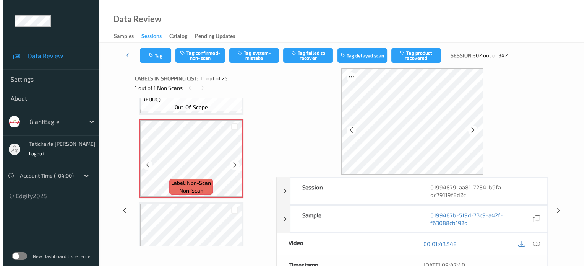
scroll to position [831, 0]
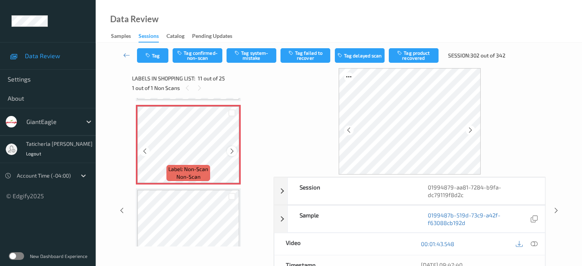
click at [231, 151] on icon at bounding box center [232, 151] width 7 height 7
click at [532, 241] on icon at bounding box center [533, 243] width 7 height 7
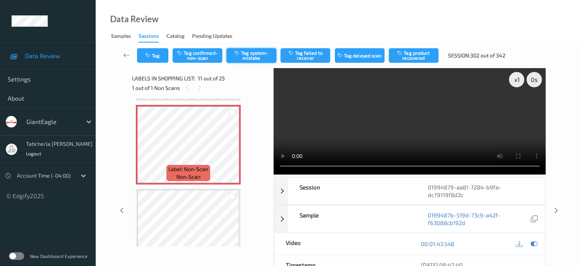
click at [265, 53] on button "Tag system-mistake" at bounding box center [251, 55] width 50 height 15
click at [158, 55] on button "Tag" at bounding box center [152, 55] width 31 height 15
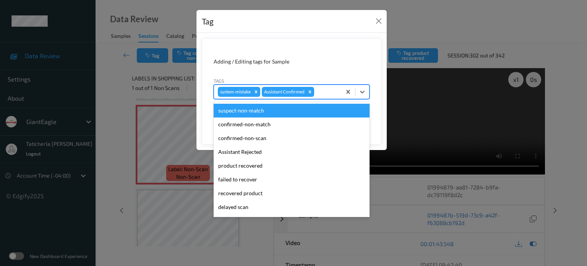
drag, startPoint x: 323, startPoint y: 93, endPoint x: 320, endPoint y: 108, distance: 15.6
click at [323, 93] on div at bounding box center [327, 91] width 22 height 9
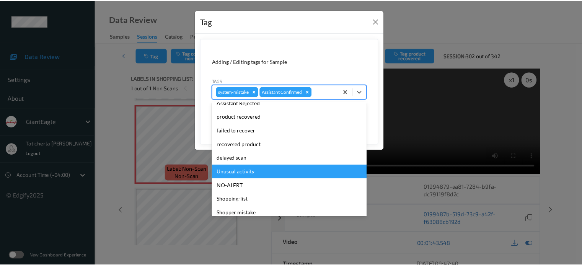
scroll to position [81, 0]
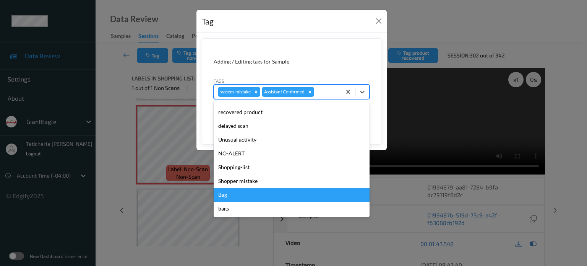
click at [256, 201] on div "Bag" at bounding box center [292, 195] width 156 height 14
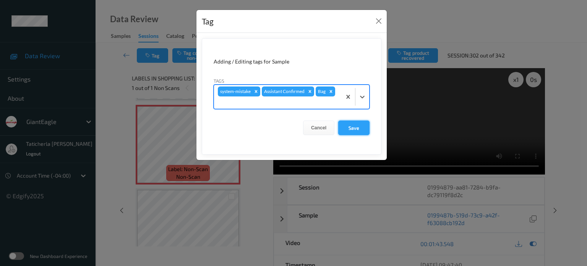
click at [350, 123] on button "Save" at bounding box center [353, 127] width 31 height 15
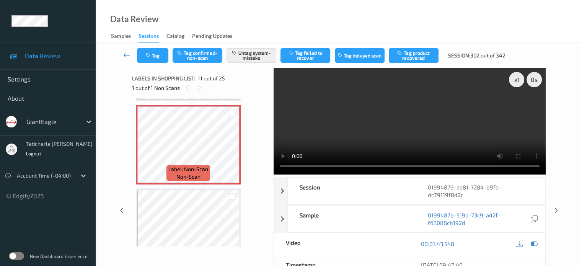
click at [126, 53] on icon at bounding box center [126, 55] width 7 height 8
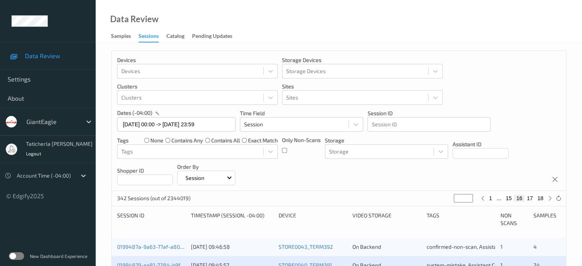
scroll to position [153, 0]
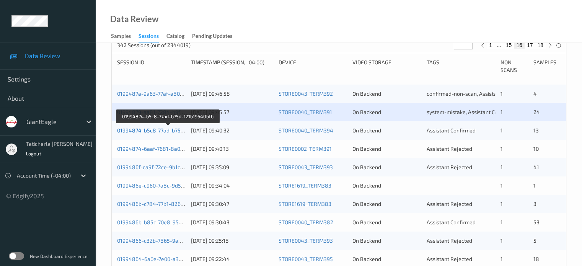
click at [153, 130] on link "01994874-b5c8-77ad-b75d-121b19640bfb" at bounding box center [168, 130] width 102 height 7
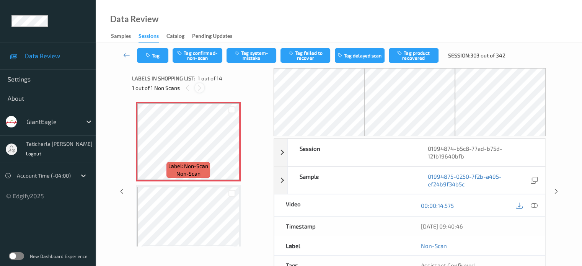
click at [200, 88] on icon at bounding box center [199, 88] width 7 height 7
click at [233, 148] on icon at bounding box center [232, 148] width 7 height 7
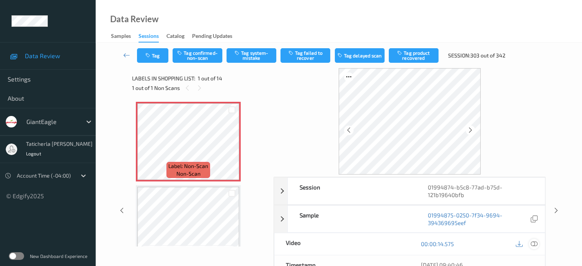
click at [533, 243] on icon at bounding box center [533, 243] width 7 height 7
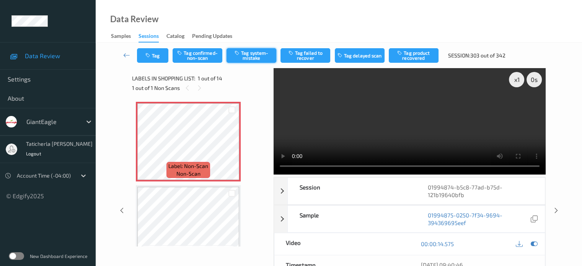
click at [260, 58] on button "Tag system-mistake" at bounding box center [251, 55] width 50 height 15
click at [152, 57] on button "Tag" at bounding box center [152, 55] width 31 height 15
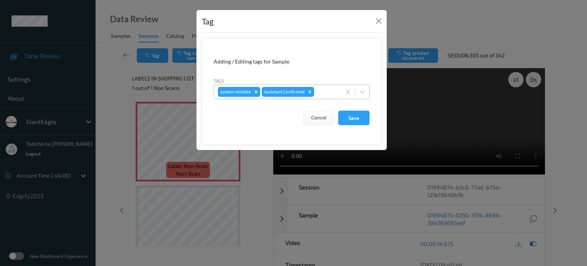
click at [327, 91] on div at bounding box center [327, 91] width 22 height 9
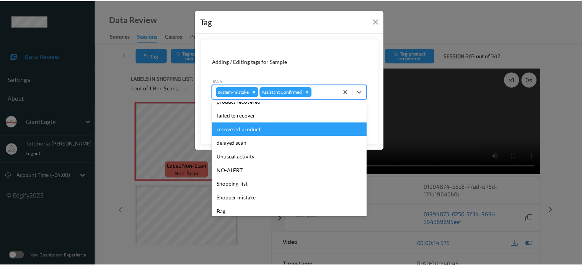
scroll to position [81, 0]
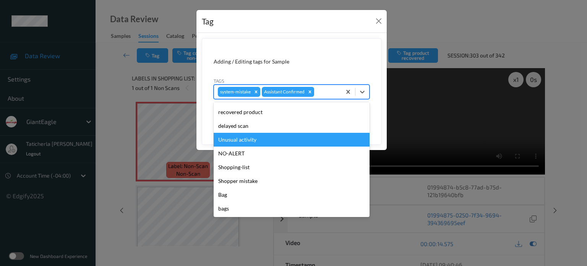
click at [272, 140] on div "Unusual activity" at bounding box center [292, 140] width 156 height 14
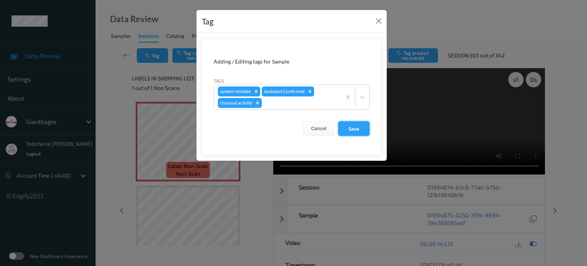
click at [352, 128] on button "Save" at bounding box center [353, 128] width 31 height 15
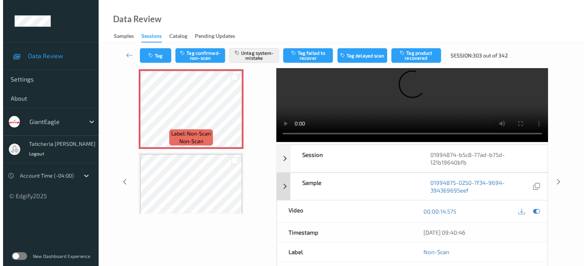
scroll to position [0, 0]
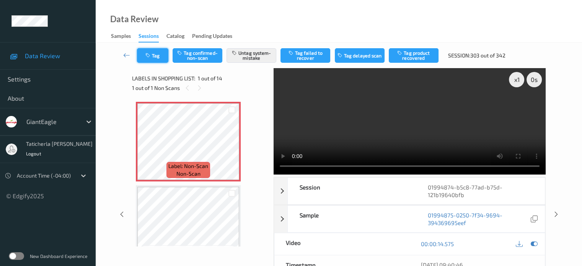
click at [163, 55] on button "Tag" at bounding box center [152, 55] width 31 height 15
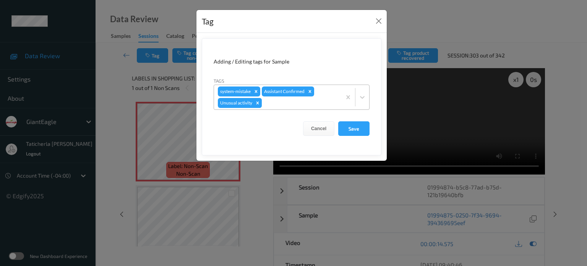
click at [258, 103] on icon "Remove Unusual activity" at bounding box center [258, 102] width 3 height 3
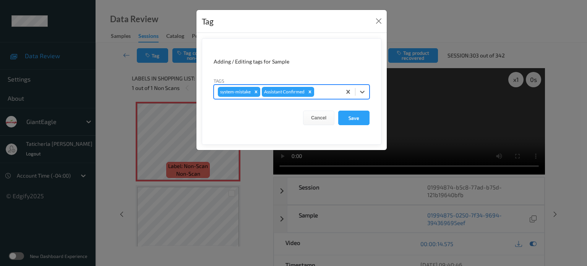
click at [155, 56] on div "Tag Adding / Editing tags for Sample Tags options system-mistake,Assistant Conf…" at bounding box center [293, 133] width 587 height 266
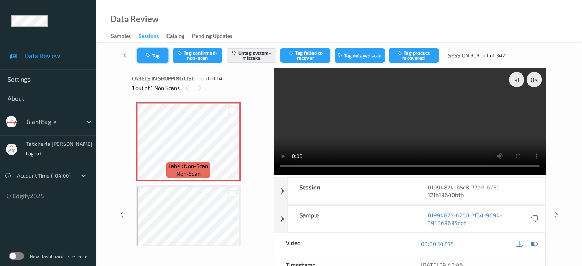
click at [156, 54] on button "Tag" at bounding box center [152, 55] width 31 height 15
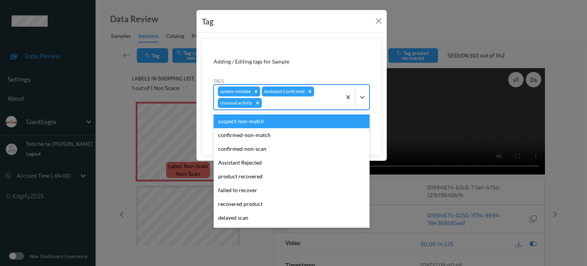
click at [327, 95] on div "system-mistake Assistant Confirmed Unusual activity" at bounding box center [277, 97] width 127 height 24
click at [255, 102] on icon "Remove Unusual activity" at bounding box center [257, 102] width 5 height 5
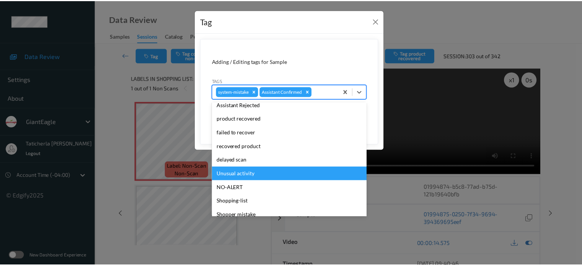
scroll to position [81, 0]
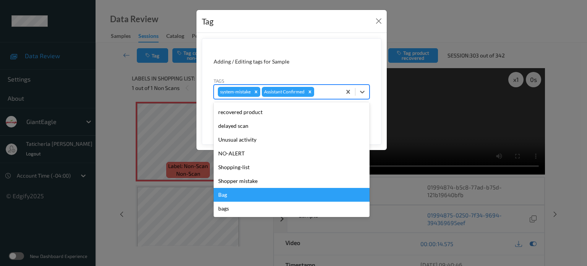
drag, startPoint x: 235, startPoint y: 196, endPoint x: 254, endPoint y: 181, distance: 24.2
click at [235, 196] on div "Bag" at bounding box center [292, 195] width 156 height 14
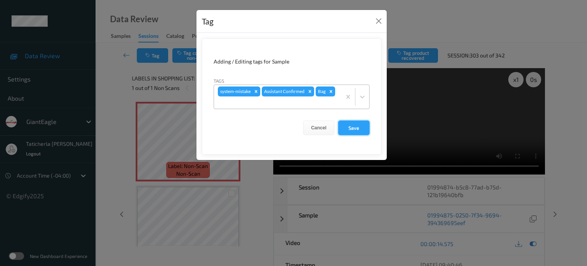
click at [358, 131] on button "Save" at bounding box center [353, 127] width 31 height 15
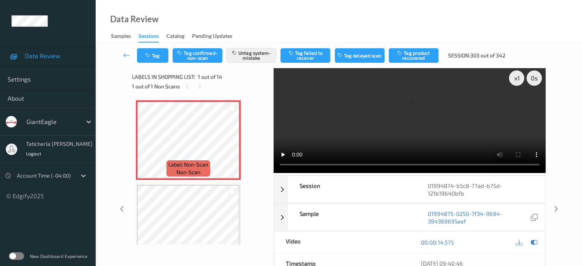
scroll to position [0, 0]
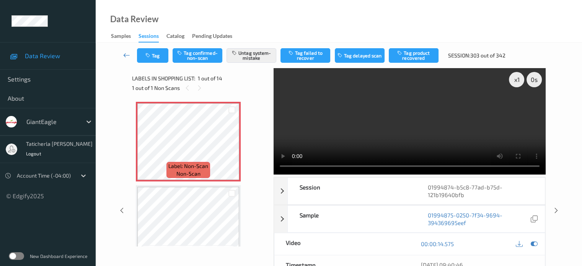
click at [125, 54] on icon at bounding box center [126, 55] width 7 height 8
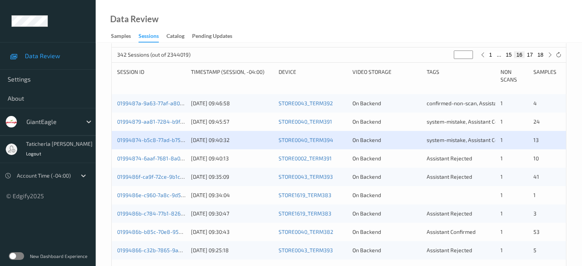
scroll to position [191, 0]
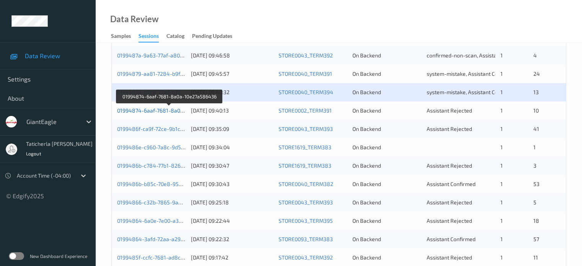
click at [156, 108] on link "01994874-6aaf-7681-8a0a-10e27a586436" at bounding box center [169, 110] width 105 height 7
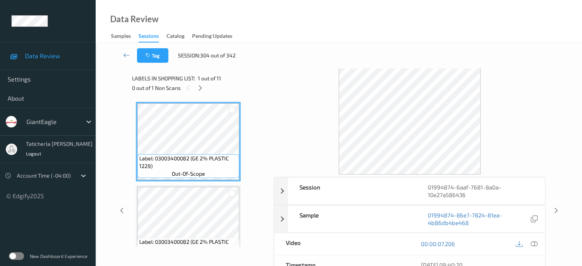
click at [196, 84] on div "0 out of 1 Non Scans" at bounding box center [200, 88] width 136 height 10
click at [203, 86] on icon at bounding box center [200, 88] width 7 height 7
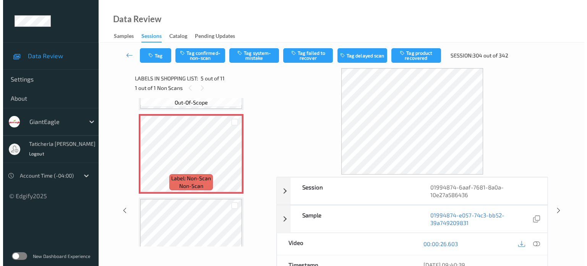
scroll to position [330, 0]
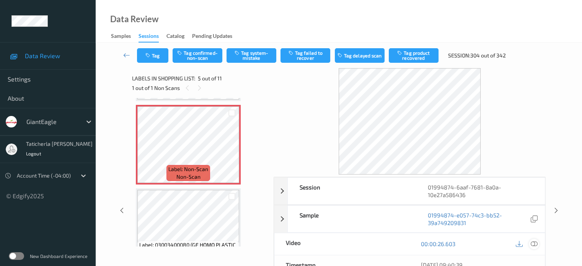
click at [532, 242] on icon at bounding box center [533, 243] width 7 height 7
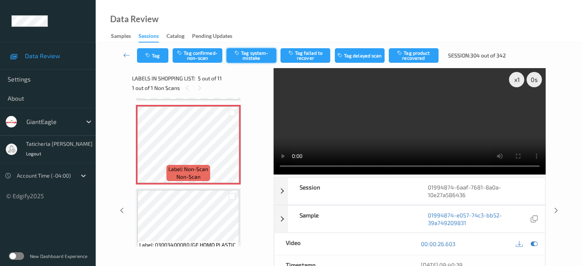
click at [249, 54] on button "Tag system-mistake" at bounding box center [251, 55] width 50 height 15
click at [254, 54] on button "Tag system-mistake" at bounding box center [251, 55] width 50 height 15
click at [158, 53] on button "Tag" at bounding box center [152, 55] width 31 height 15
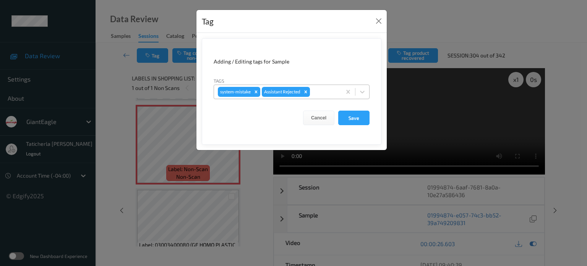
click at [318, 89] on div at bounding box center [325, 91] width 26 height 9
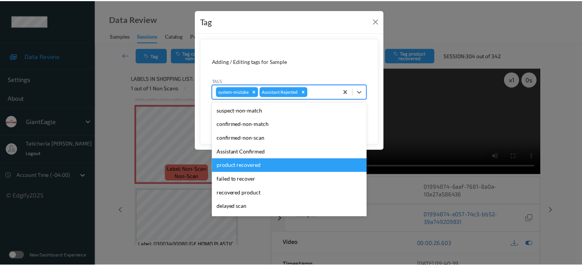
scroll to position [76, 0]
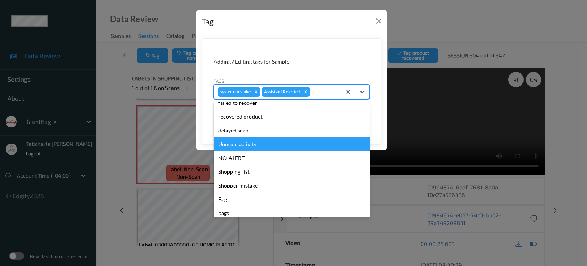
click at [254, 144] on div "Unusual activity" at bounding box center [292, 144] width 156 height 14
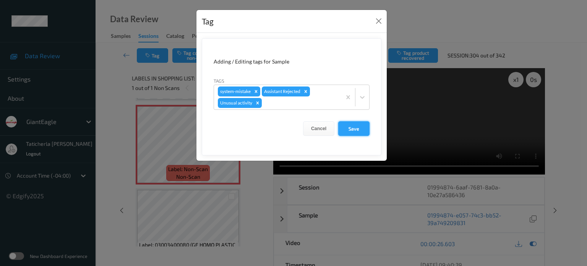
click at [351, 129] on button "Save" at bounding box center [353, 128] width 31 height 15
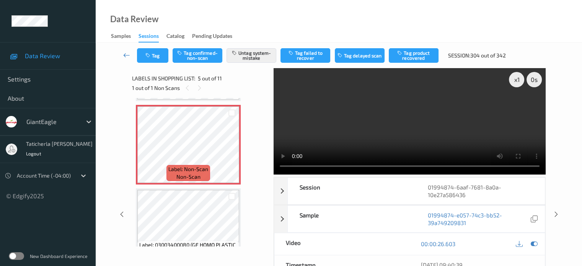
click at [124, 55] on icon at bounding box center [126, 55] width 7 height 8
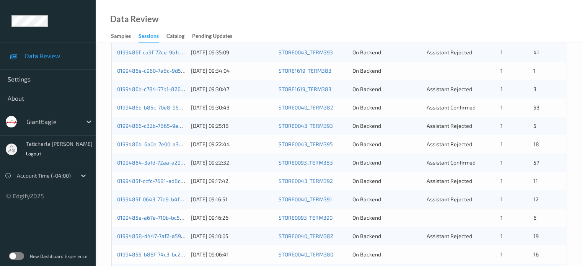
scroll to position [191, 0]
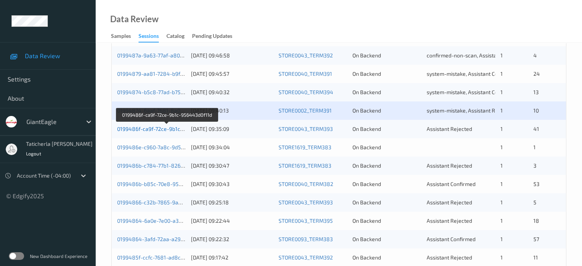
click at [150, 128] on link "0199486f-ca9f-72ce-9b1c-956443d0f11d" at bounding box center [167, 128] width 100 height 7
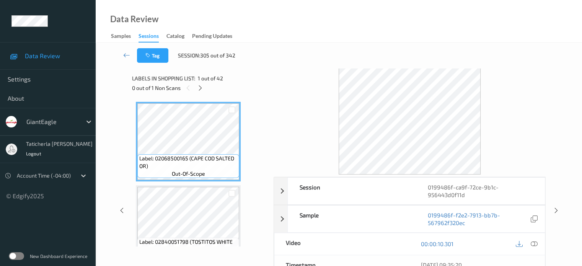
click at [196, 84] on div "0 out of 1 Non Scans" at bounding box center [200, 88] width 136 height 10
click at [198, 89] on icon at bounding box center [200, 88] width 7 height 7
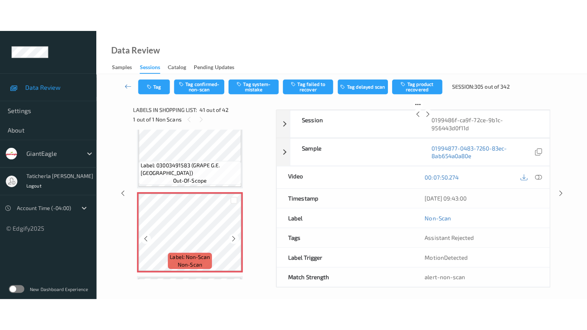
scroll to position [3332, 0]
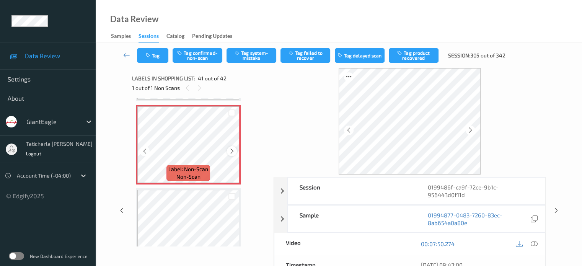
click at [231, 153] on icon at bounding box center [232, 151] width 7 height 7
click at [232, 149] on icon at bounding box center [232, 151] width 7 height 7
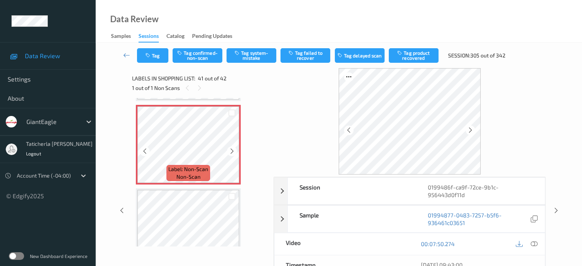
click at [232, 149] on icon at bounding box center [232, 151] width 7 height 7
click at [532, 243] on icon at bounding box center [533, 243] width 7 height 7
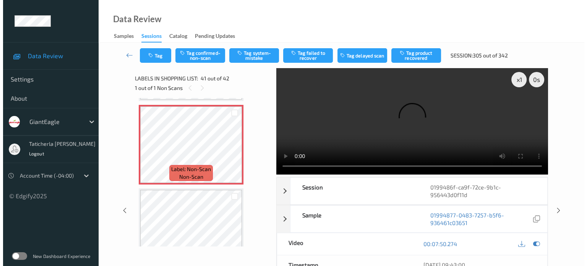
scroll to position [3292, 0]
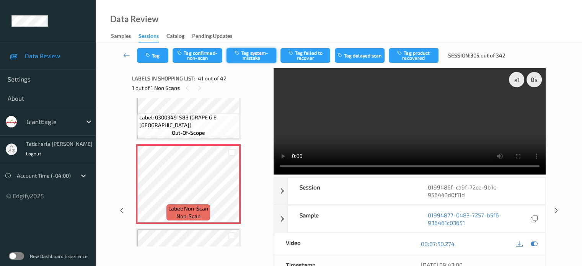
click at [256, 52] on button "Tag system-mistake" at bounding box center [251, 55] width 50 height 15
click at [157, 49] on button "Tag" at bounding box center [152, 55] width 31 height 15
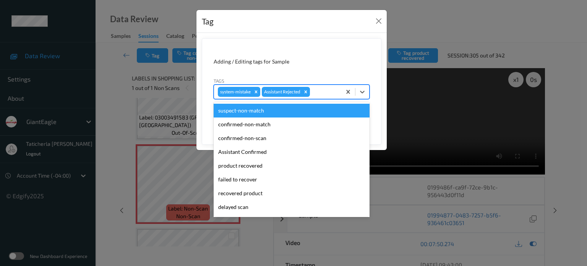
click at [324, 88] on div at bounding box center [325, 91] width 26 height 9
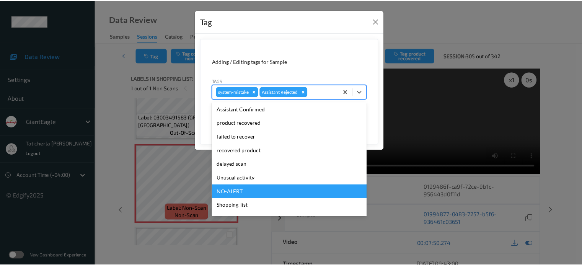
scroll to position [76, 0]
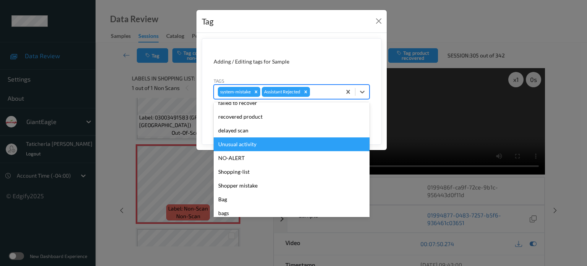
click at [253, 148] on div "Unusual activity" at bounding box center [292, 144] width 156 height 14
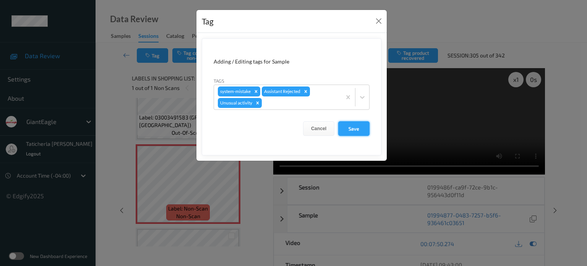
click at [362, 130] on button "Save" at bounding box center [353, 128] width 31 height 15
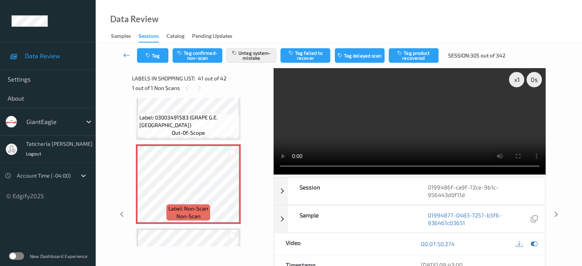
click at [125, 55] on icon at bounding box center [126, 55] width 7 height 8
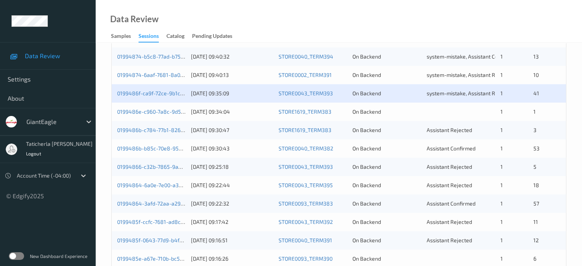
scroll to position [229, 0]
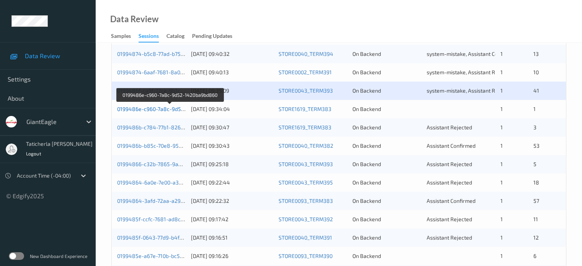
click at [162, 108] on link "0199486e-c960-7a8c-9d52-1420ba9bd860" at bounding box center [170, 109] width 106 height 7
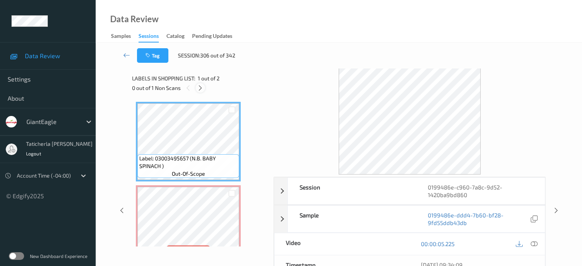
click at [202, 87] on icon at bounding box center [200, 88] width 7 height 7
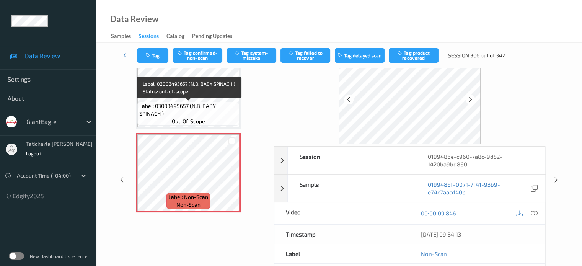
scroll to position [76, 0]
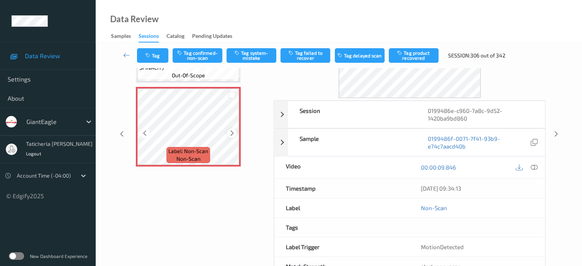
click at [231, 132] on icon at bounding box center [232, 133] width 7 height 7
click at [233, 130] on icon at bounding box center [232, 133] width 7 height 7
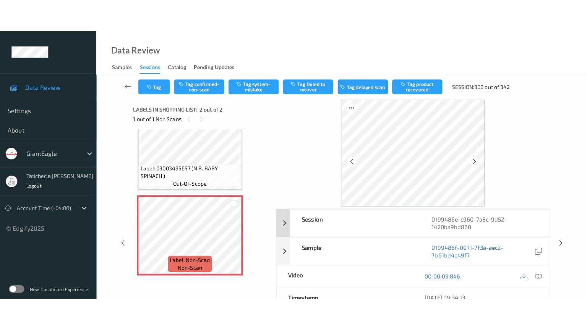
scroll to position [0, 0]
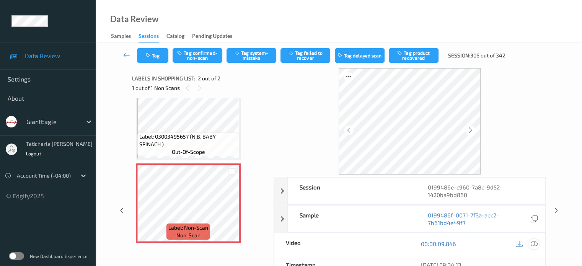
click at [533, 242] on icon at bounding box center [533, 243] width 7 height 7
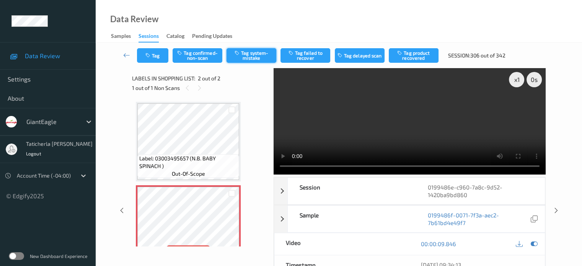
click at [256, 53] on button "Tag system-mistake" at bounding box center [251, 55] width 50 height 15
click at [124, 54] on icon at bounding box center [126, 55] width 7 height 8
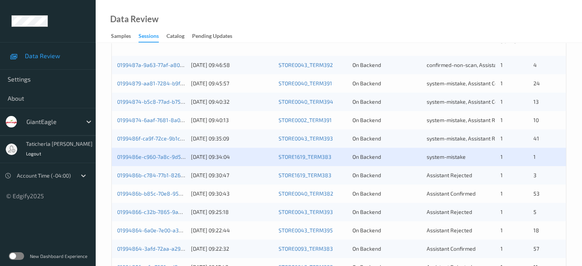
scroll to position [229, 0]
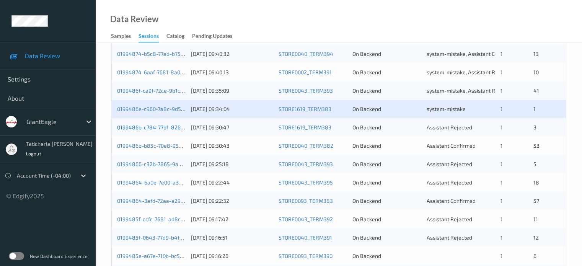
click at [152, 129] on link "0199486b-c784-77b1-8261-091e160f4946" at bounding box center [168, 127] width 103 height 7
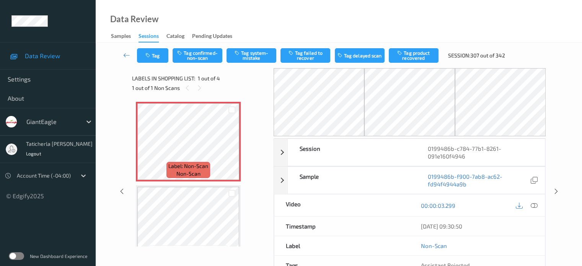
click at [195, 85] on div "1 out of 1 Non Scans" at bounding box center [200, 88] width 136 height 10
click at [195, 84] on div "1 out of 1 Non Scans" at bounding box center [200, 88] width 136 height 10
click at [229, 147] on icon at bounding box center [232, 148] width 7 height 7
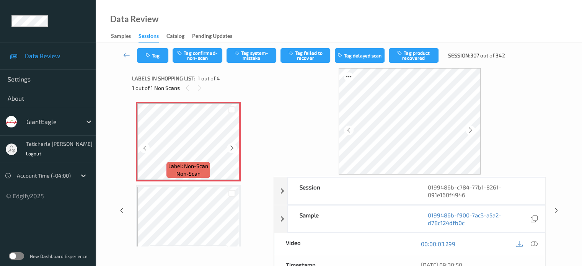
click at [229, 147] on icon at bounding box center [232, 148] width 7 height 7
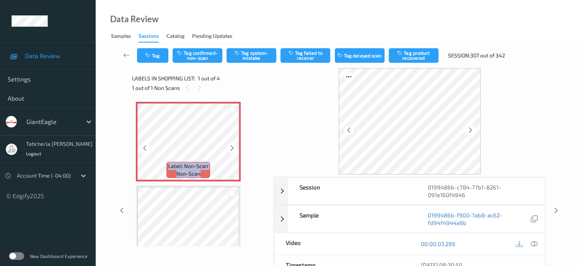
click at [229, 147] on icon at bounding box center [232, 148] width 7 height 7
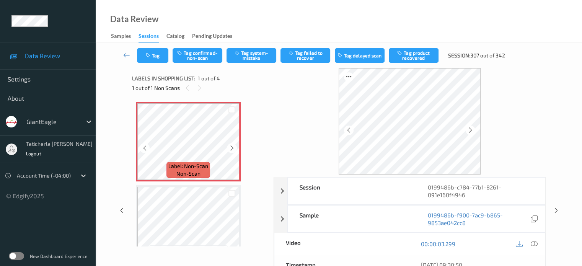
click at [229, 147] on icon at bounding box center [232, 148] width 7 height 7
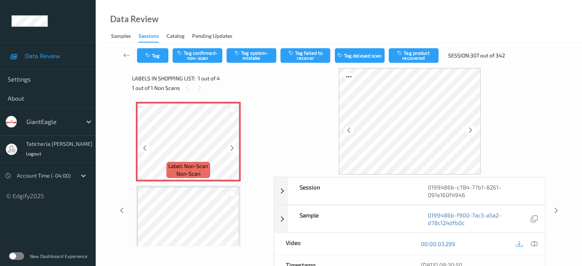
click at [229, 147] on icon at bounding box center [232, 148] width 7 height 7
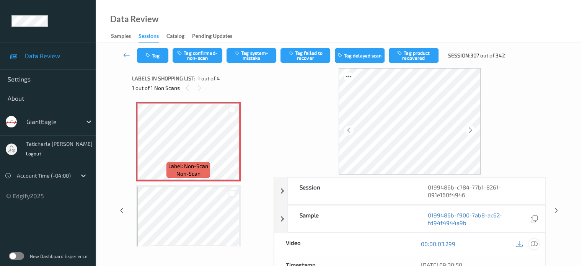
click at [532, 242] on icon at bounding box center [533, 243] width 7 height 7
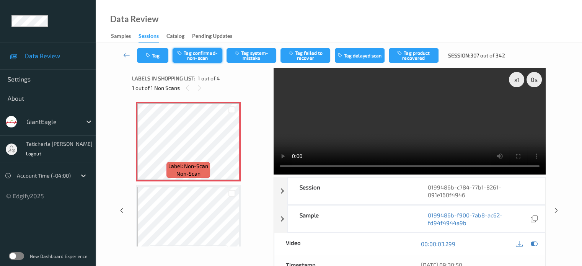
click at [207, 55] on button "Tag confirmed-non-scan" at bounding box center [197, 55] width 50 height 15
click at [125, 54] on icon at bounding box center [126, 55] width 7 height 8
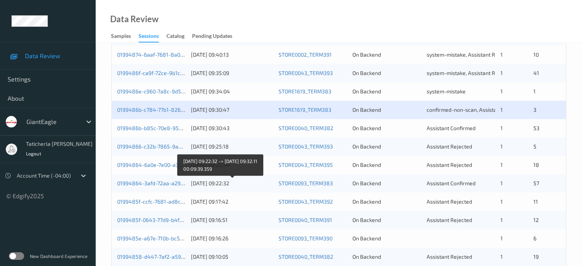
scroll to position [268, 0]
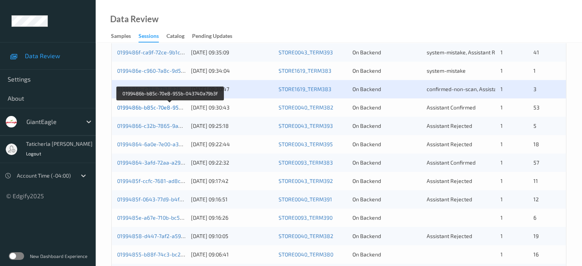
click at [155, 107] on link "0199486b-b85c-70e8-955b-043740a79b3f" at bounding box center [170, 107] width 106 height 7
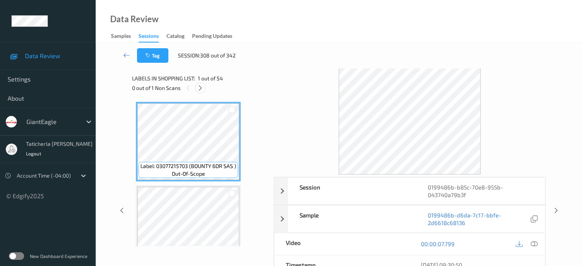
click at [202, 88] on icon at bounding box center [200, 88] width 7 height 7
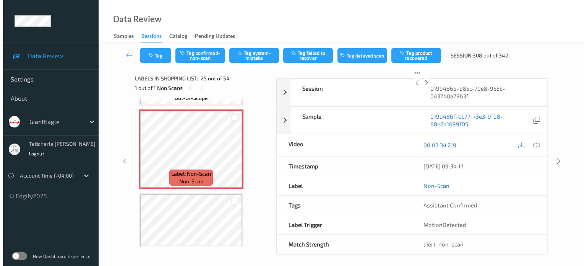
scroll to position [1998, 0]
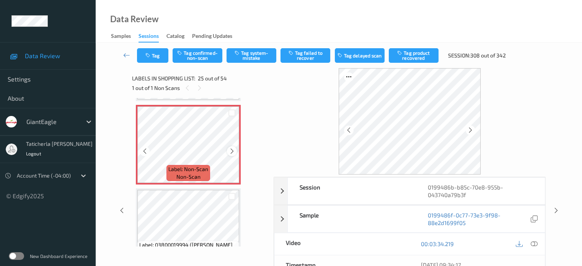
click at [233, 149] on icon at bounding box center [232, 151] width 7 height 7
click at [531, 242] on icon at bounding box center [533, 243] width 7 height 7
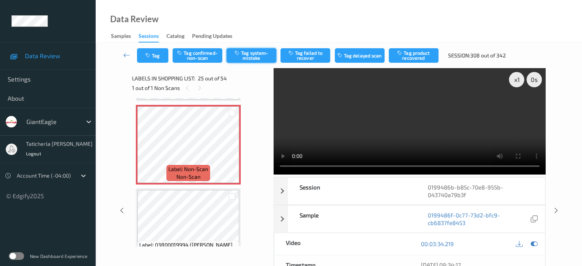
click at [256, 53] on button "Tag system-mistake" at bounding box center [251, 55] width 50 height 15
click at [158, 55] on button "Tag" at bounding box center [152, 55] width 31 height 15
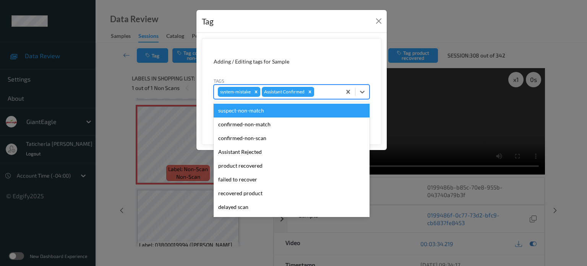
click at [329, 91] on div at bounding box center [327, 91] width 22 height 9
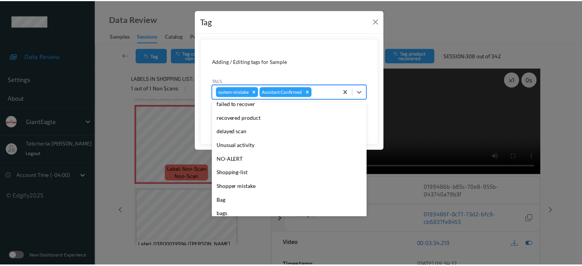
scroll to position [76, 0]
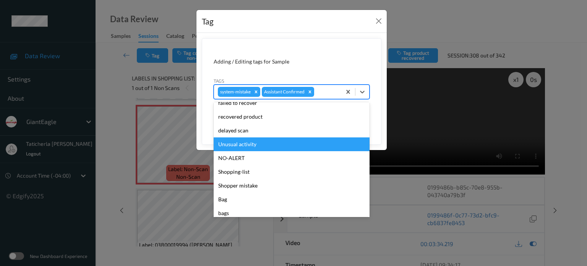
click at [260, 145] on div "Unusual activity" at bounding box center [292, 144] width 156 height 14
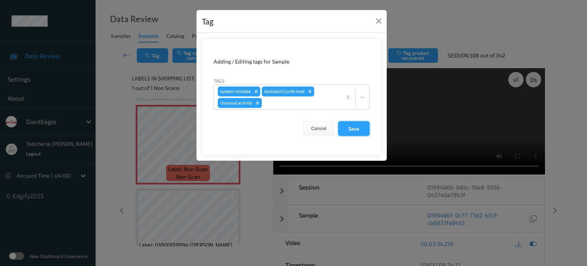
click at [356, 124] on button "Save" at bounding box center [353, 128] width 31 height 15
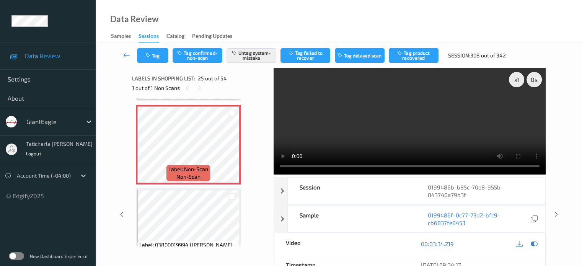
click at [125, 54] on icon at bounding box center [126, 55] width 7 height 8
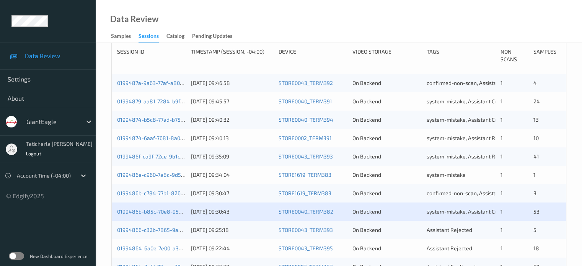
scroll to position [229, 0]
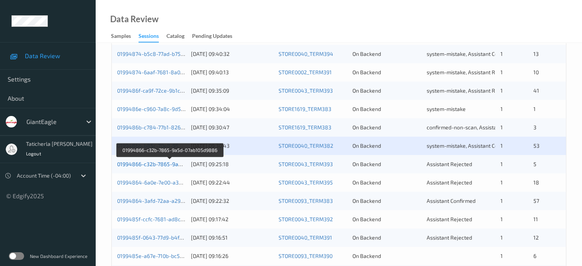
click at [155, 161] on link "01994866-c32b-7865-9a5d-07ab105d9886" at bounding box center [170, 164] width 106 height 7
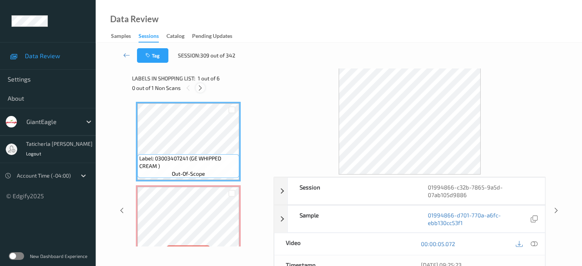
click at [202, 87] on icon at bounding box center [200, 88] width 7 height 7
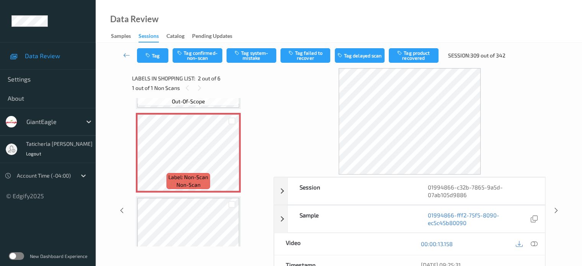
scroll to position [80, 0]
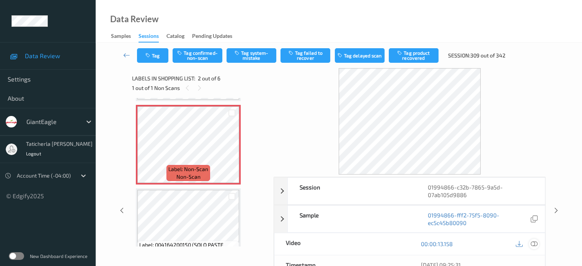
click at [532, 241] on icon at bounding box center [533, 243] width 7 height 7
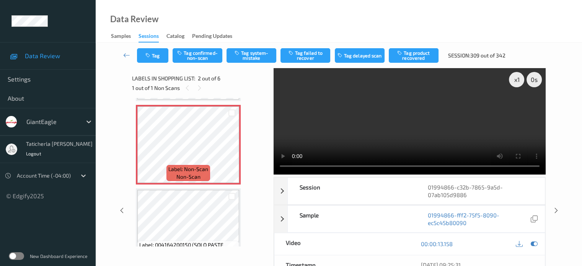
click at [517, 108] on video at bounding box center [409, 121] width 272 height 106
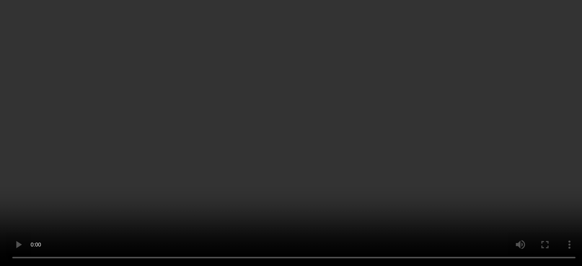
scroll to position [42, 0]
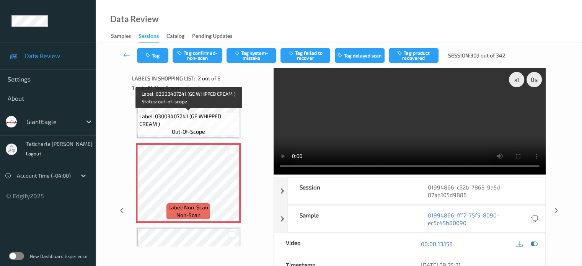
click at [200, 115] on span "Label: 03003407241 (GE WHIPPED CREAM )" at bounding box center [188, 119] width 98 height 15
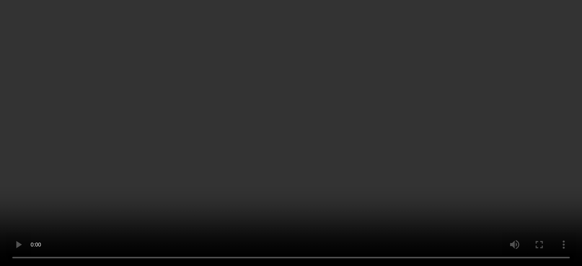
scroll to position [153, 0]
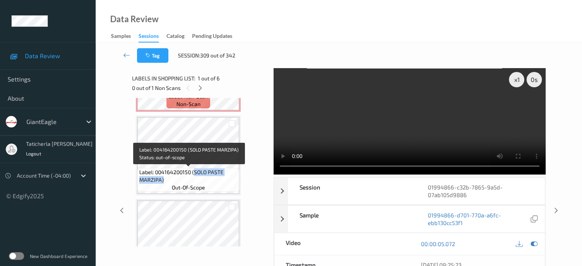
drag, startPoint x: 193, startPoint y: 172, endPoint x: 224, endPoint y: 179, distance: 31.4
click at [224, 179] on span "Label: 004164200150 (SOLO PASTE MARZIPA)" at bounding box center [188, 175] width 98 height 15
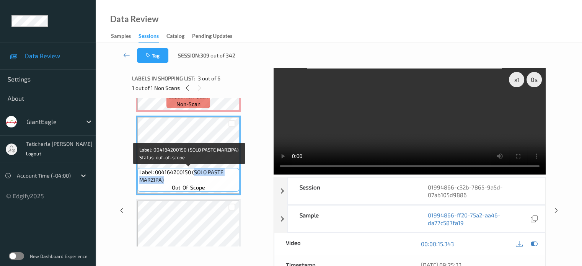
copy span "SOLO PASTE MARZIPA)"
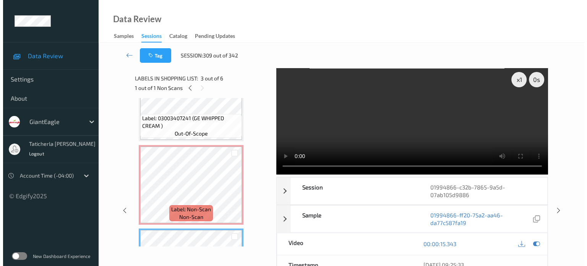
scroll to position [38, 0]
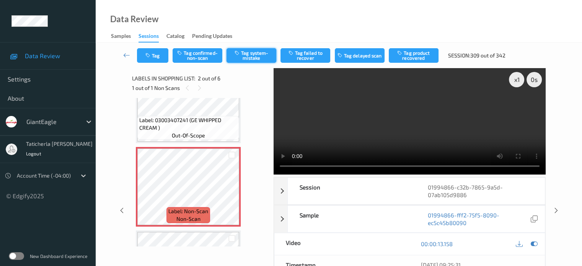
click at [254, 53] on button "Tag system-mistake" at bounding box center [251, 55] width 50 height 15
click at [157, 53] on button "Tag" at bounding box center [152, 55] width 31 height 15
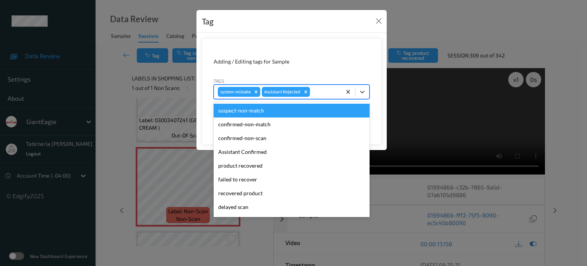
click at [323, 87] on div at bounding box center [325, 91] width 26 height 9
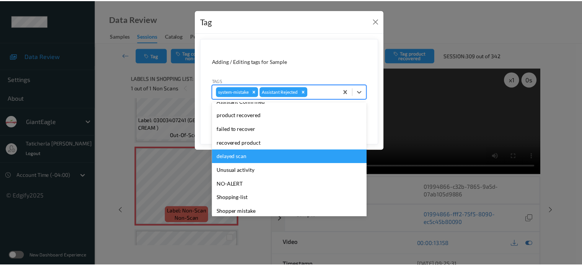
scroll to position [76, 0]
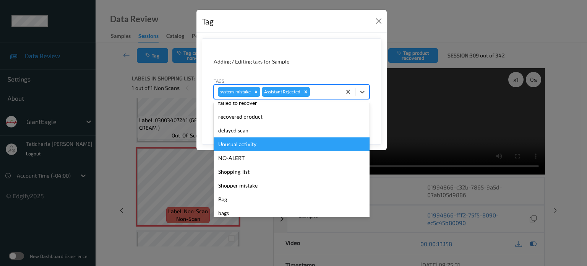
click at [256, 143] on div "Unusual activity" at bounding box center [292, 144] width 156 height 14
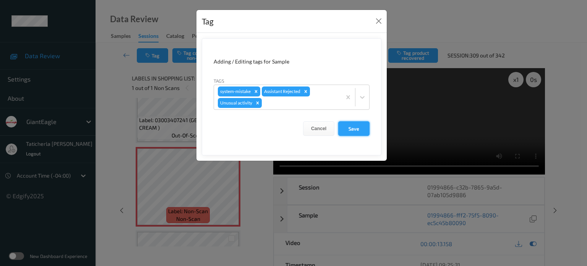
click at [353, 127] on button "Save" at bounding box center [353, 128] width 31 height 15
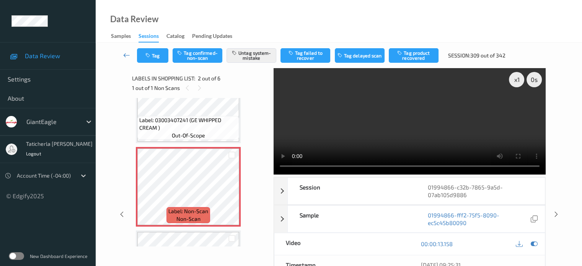
click at [127, 51] on icon at bounding box center [126, 55] width 7 height 8
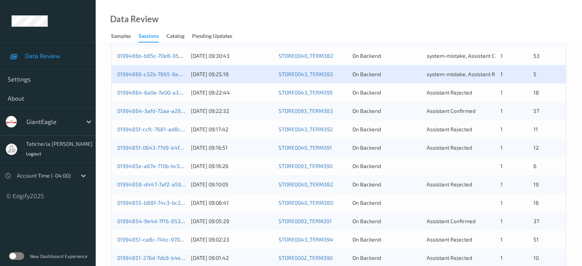
scroll to position [306, 0]
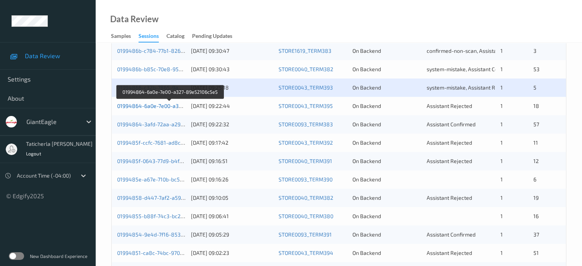
click at [163, 106] on link "01994864-6a0e-7e00-a327-89e52106c5e5" at bounding box center [170, 105] width 106 height 7
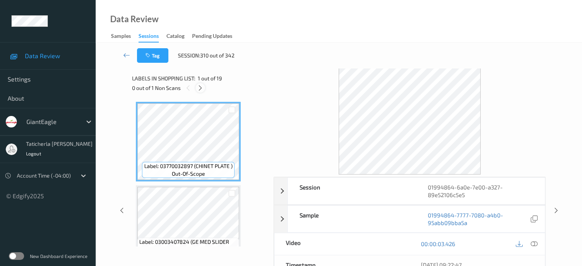
click at [202, 90] on icon at bounding box center [200, 88] width 7 height 7
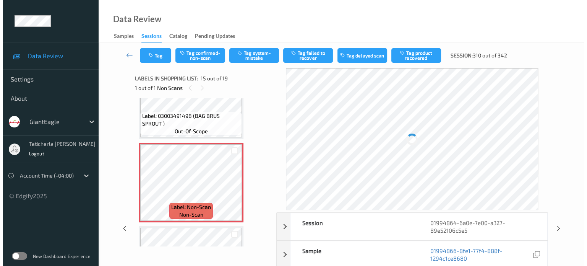
scroll to position [1164, 0]
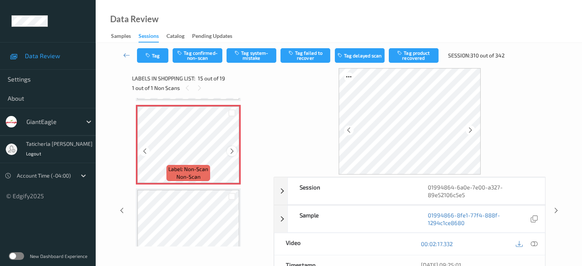
click at [231, 149] on icon at bounding box center [232, 151] width 7 height 7
click at [532, 243] on icon at bounding box center [533, 243] width 7 height 7
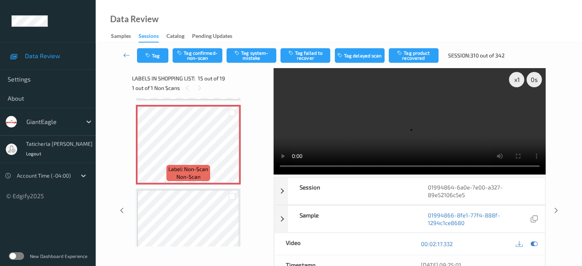
click at [515, 108] on video at bounding box center [409, 121] width 272 height 106
click at [249, 59] on button "Tag system-mistake" at bounding box center [251, 55] width 50 height 15
click at [150, 54] on icon "button" at bounding box center [148, 55] width 7 height 5
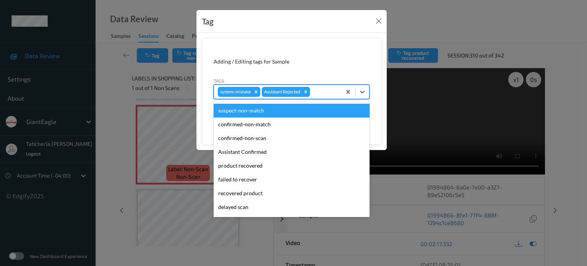
click at [322, 88] on div at bounding box center [325, 91] width 26 height 9
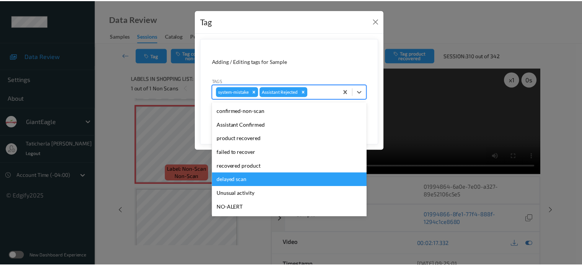
scroll to position [38, 0]
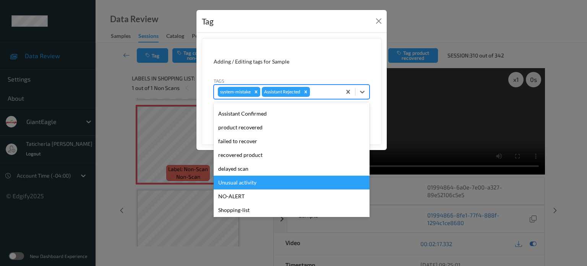
drag, startPoint x: 234, startPoint y: 183, endPoint x: 239, endPoint y: 181, distance: 5.0
click at [236, 182] on div "Unusual activity" at bounding box center [292, 183] width 156 height 14
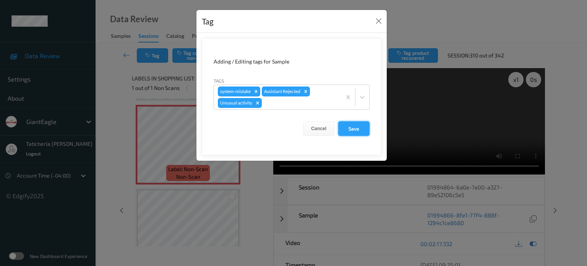
click at [348, 126] on button "Save" at bounding box center [353, 128] width 31 height 15
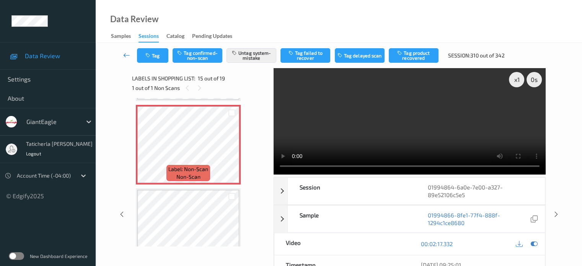
click at [123, 54] on icon at bounding box center [126, 55] width 7 height 8
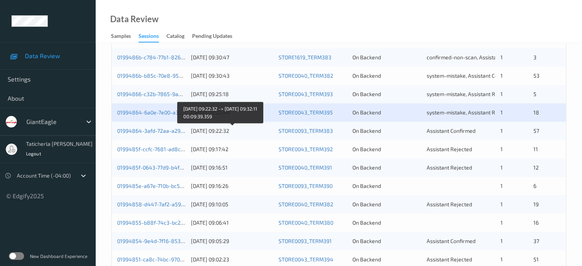
scroll to position [344, 0]
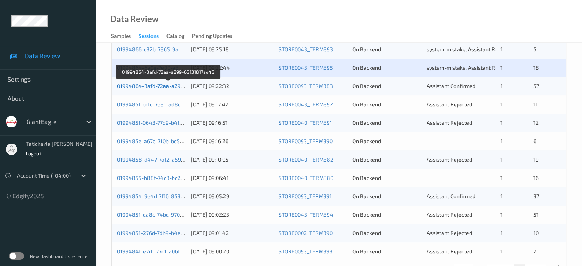
click at [161, 84] on link "01994864-3afd-72aa-a299-65131817ae45" at bounding box center [169, 86] width 104 height 7
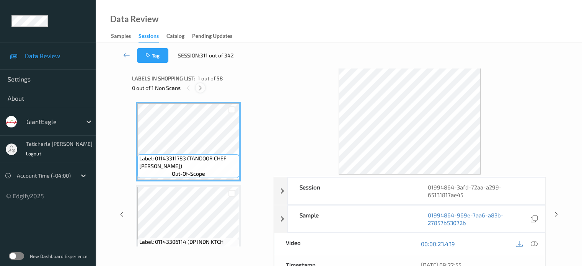
click at [200, 89] on icon at bounding box center [200, 88] width 7 height 7
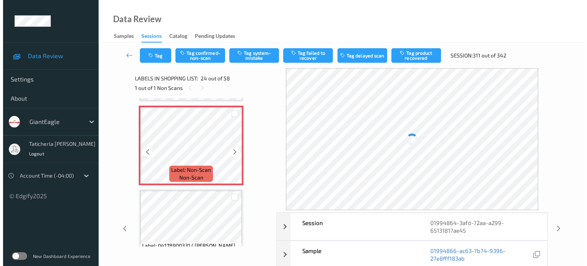
scroll to position [1915, 0]
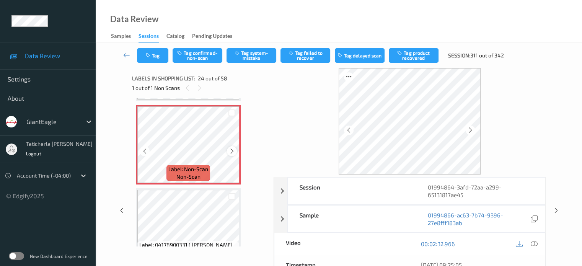
click at [234, 153] on icon at bounding box center [232, 151] width 7 height 7
click at [532, 241] on icon at bounding box center [533, 243] width 7 height 7
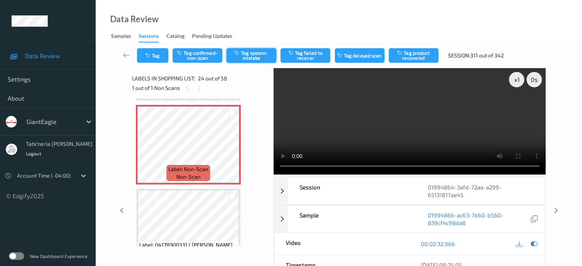
click at [262, 55] on button "Tag system-mistake" at bounding box center [251, 55] width 50 height 15
click at [158, 58] on button "Tag" at bounding box center [152, 55] width 31 height 15
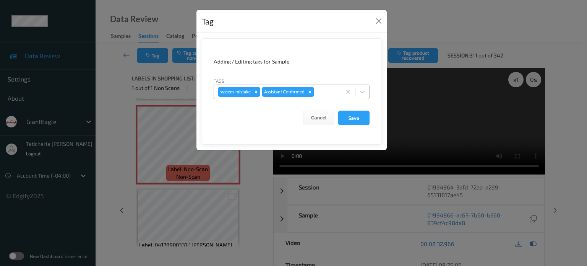
click at [334, 92] on div at bounding box center [327, 91] width 22 height 9
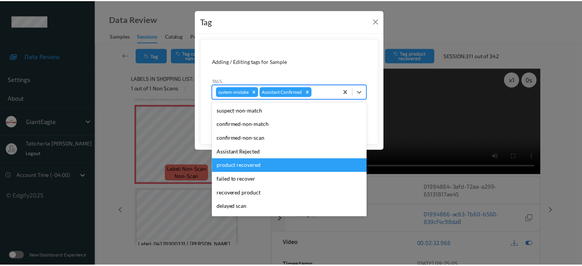
scroll to position [76, 0]
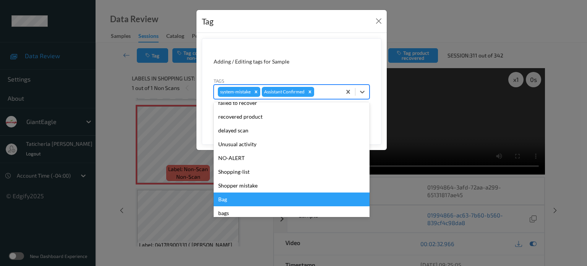
click at [230, 201] on div "Bag" at bounding box center [292, 199] width 156 height 14
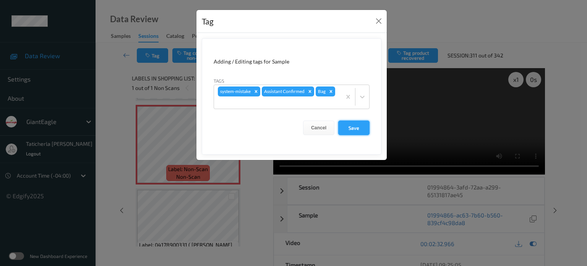
click at [353, 130] on button "Save" at bounding box center [353, 127] width 31 height 15
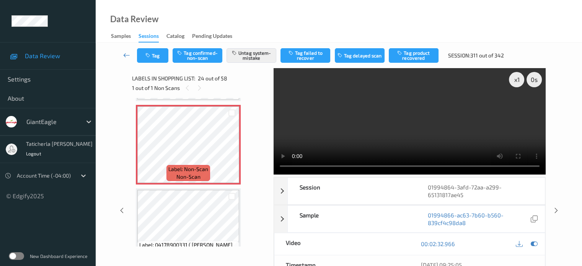
click at [127, 54] on icon at bounding box center [126, 55] width 7 height 8
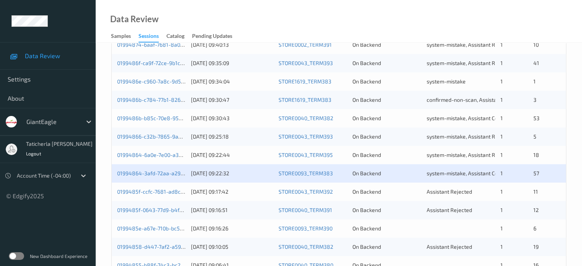
scroll to position [306, 0]
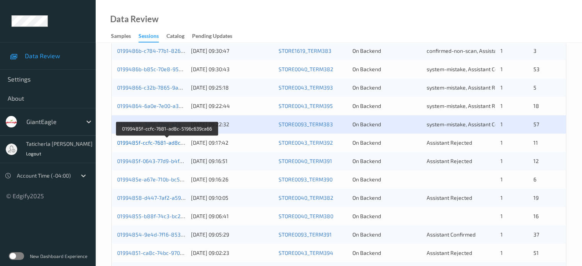
click at [155, 140] on link "0199485f-ccfc-7681-ad8c-5196c639ca66" at bounding box center [167, 142] width 101 height 7
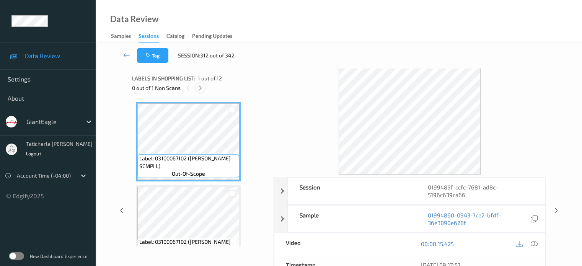
click at [202, 88] on icon at bounding box center [200, 88] width 7 height 7
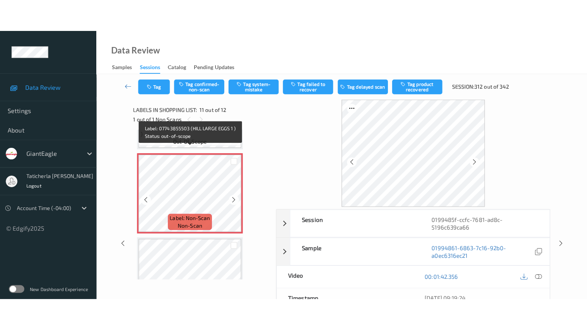
scroll to position [831, 0]
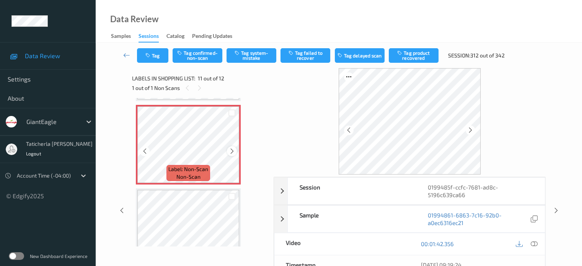
click at [230, 149] on icon at bounding box center [232, 151] width 7 height 7
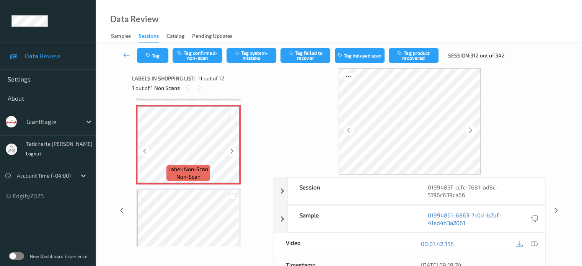
click at [230, 149] on icon at bounding box center [232, 151] width 7 height 7
click at [531, 242] on icon at bounding box center [533, 243] width 7 height 7
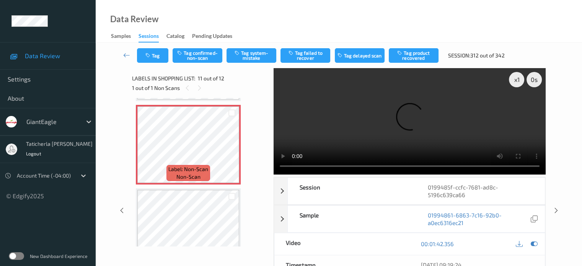
scroll to position [791, 0]
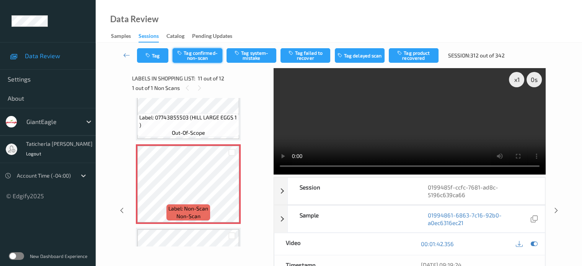
click at [215, 59] on button "Tag confirmed-non-scan" at bounding box center [197, 55] width 50 height 15
click at [416, 57] on button "Tag product recovered" at bounding box center [414, 55] width 50 height 15
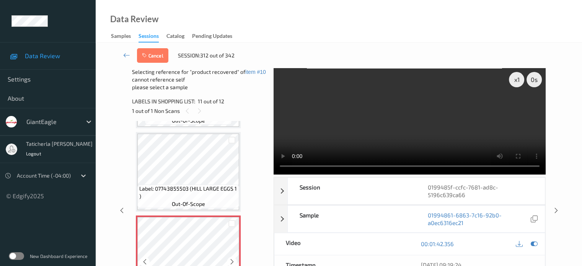
scroll to position [741, 0]
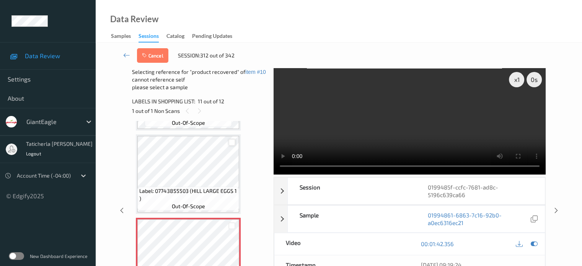
click at [231, 142] on div at bounding box center [231, 142] width 7 height 7
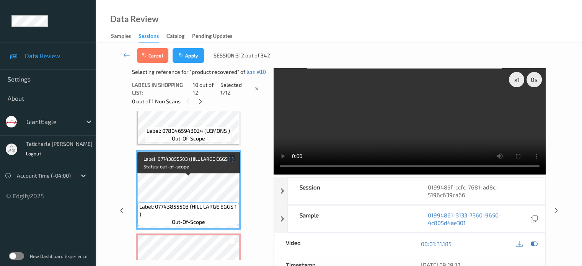
scroll to position [703, 0]
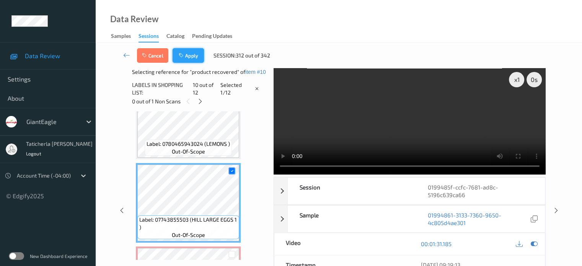
click at [191, 57] on button "Apply" at bounding box center [187, 55] width 31 height 15
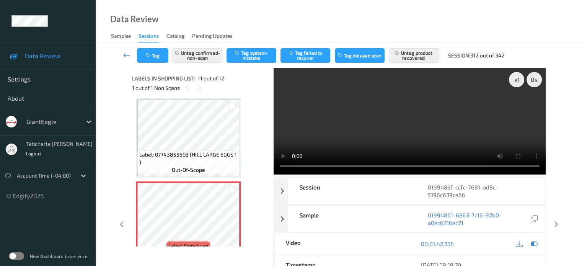
click at [124, 54] on icon at bounding box center [126, 55] width 7 height 8
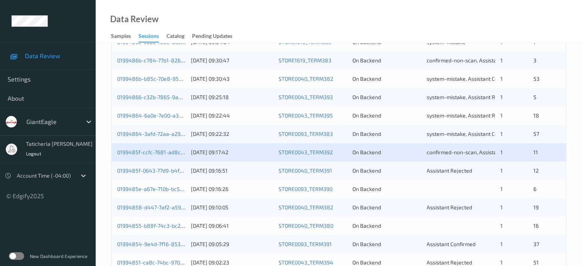
scroll to position [369, 0]
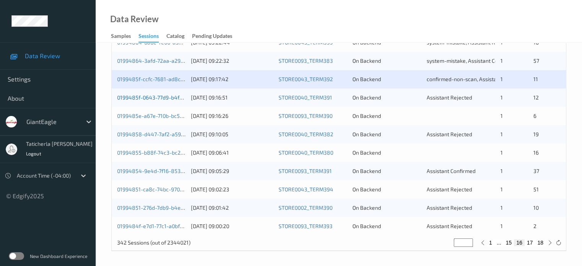
click at [153, 94] on link "0199485f-0643-77d9-b4fb-bdf99ccf4df0" at bounding box center [167, 97] width 101 height 7
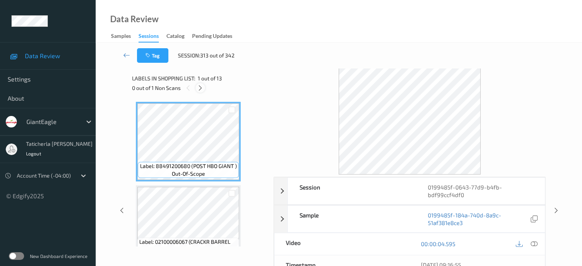
click at [198, 87] on icon at bounding box center [200, 88] width 7 height 7
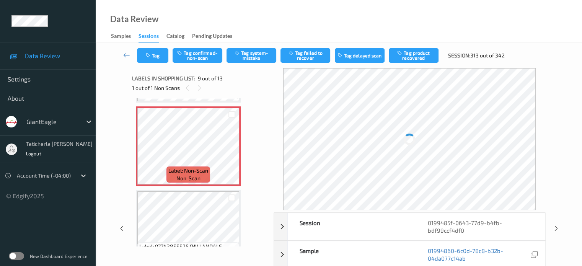
scroll to position [664, 0]
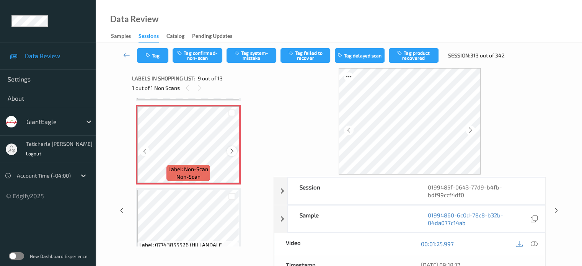
click at [231, 150] on icon at bounding box center [232, 151] width 7 height 7
click at [531, 243] on icon at bounding box center [533, 243] width 7 height 7
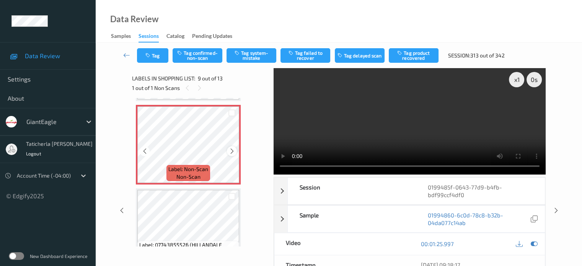
click at [232, 150] on icon at bounding box center [232, 151] width 7 height 7
click at [252, 55] on button "Tag system-mistake" at bounding box center [251, 55] width 50 height 15
click at [126, 55] on icon at bounding box center [126, 55] width 7 height 8
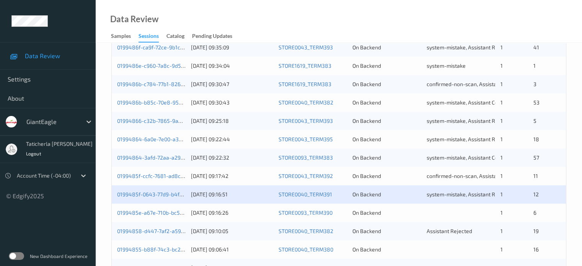
scroll to position [306, 0]
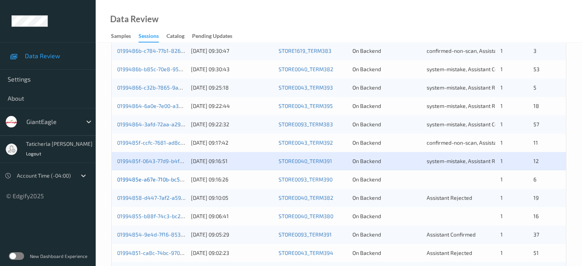
click at [146, 177] on link "0199485e-a67e-710b-bc5c-c16a4055ab7f" at bounding box center [168, 179] width 102 height 7
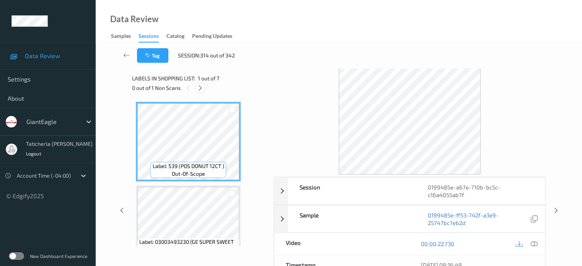
click at [202, 90] on icon at bounding box center [200, 88] width 7 height 7
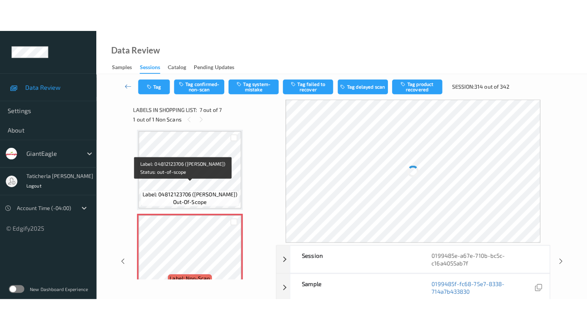
scroll to position [439, 0]
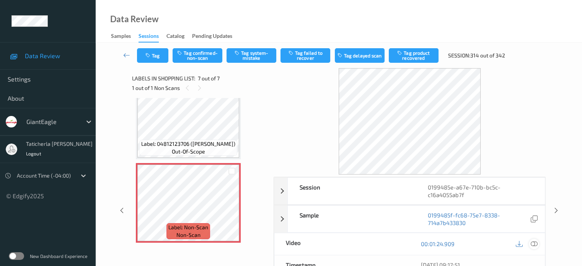
click at [534, 242] on icon at bounding box center [533, 243] width 7 height 7
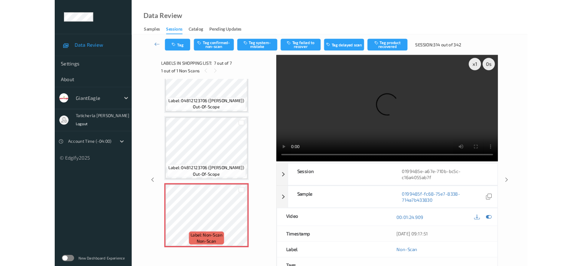
scroll to position [374, 0]
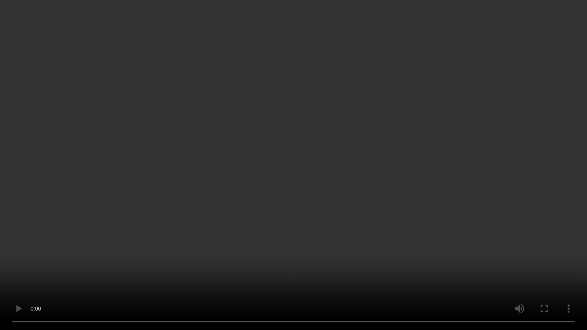
click at [450, 279] on video at bounding box center [293, 165] width 587 height 330
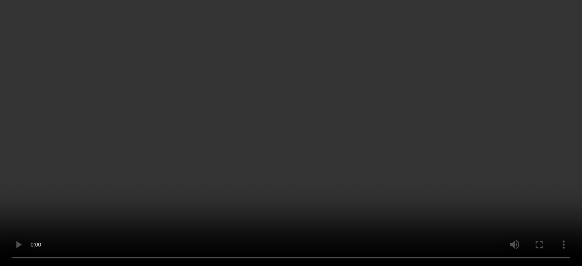
scroll to position [439, 0]
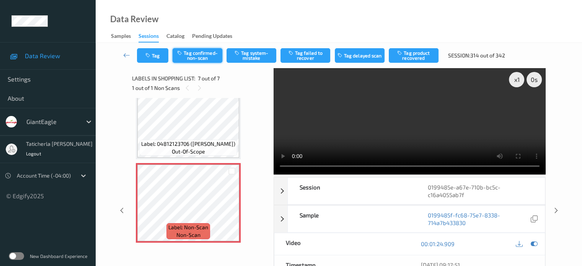
click at [215, 54] on button "Tag confirmed-non-scan" at bounding box center [197, 55] width 50 height 15
click at [125, 53] on icon at bounding box center [126, 55] width 7 height 8
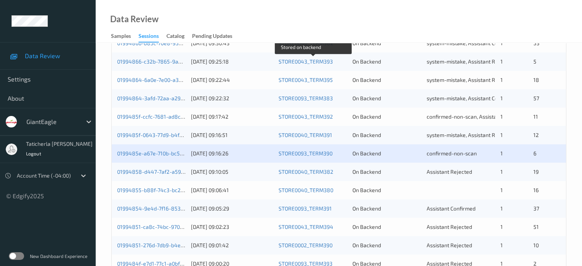
scroll to position [369, 0]
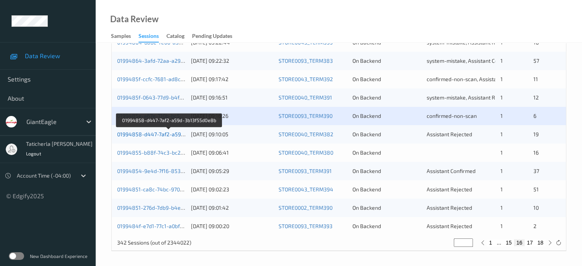
click at [162, 136] on link "01994858-d447-7af2-a59d-3b13f55d0e8b" at bounding box center [169, 134] width 104 height 7
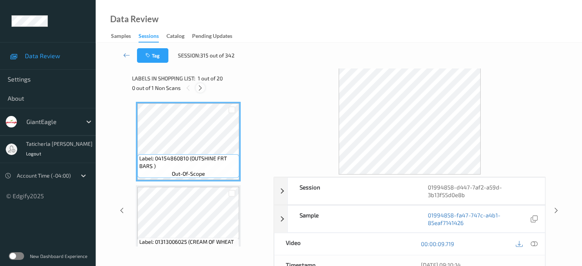
click at [200, 91] on div at bounding box center [200, 88] width 10 height 10
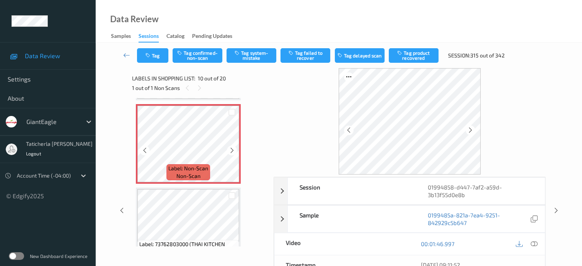
scroll to position [747, 0]
click at [233, 150] on icon at bounding box center [232, 151] width 7 height 7
drag, startPoint x: 533, startPoint y: 242, endPoint x: 431, endPoint y: 214, distance: 105.7
click at [532, 242] on icon at bounding box center [533, 243] width 7 height 7
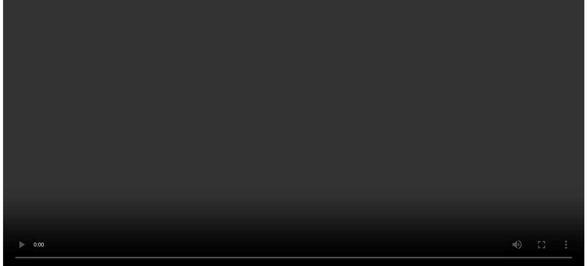
scroll to position [671, 0]
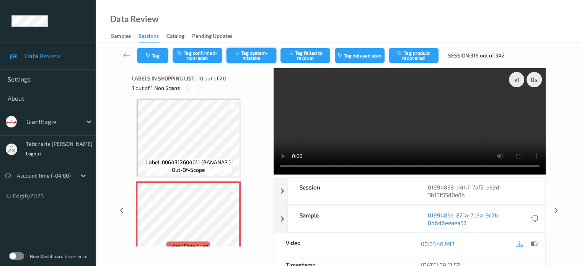
click at [246, 55] on button "Tag system-mistake" at bounding box center [251, 55] width 50 height 15
click at [152, 52] on button "Tag" at bounding box center [152, 55] width 31 height 15
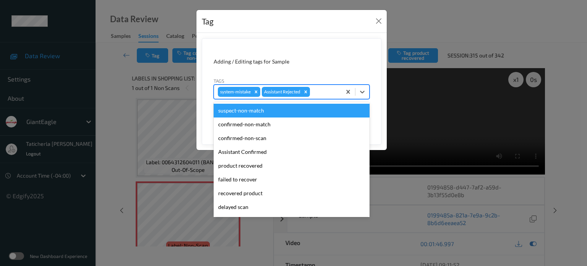
click at [318, 90] on div at bounding box center [325, 91] width 26 height 9
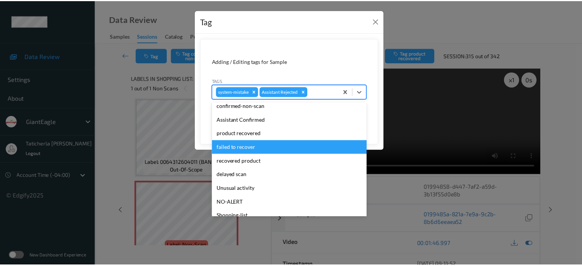
scroll to position [38, 0]
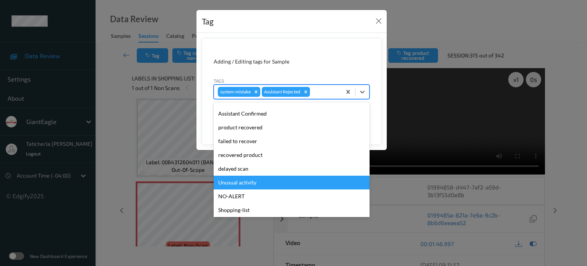
drag, startPoint x: 236, startPoint y: 182, endPoint x: 358, endPoint y: 166, distance: 123.1
click at [236, 182] on div "Unusual activity" at bounding box center [292, 183] width 156 height 14
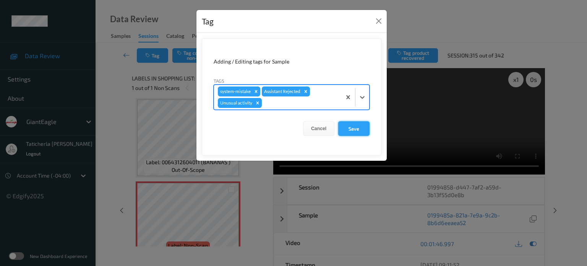
click at [357, 124] on button "Save" at bounding box center [353, 128] width 31 height 15
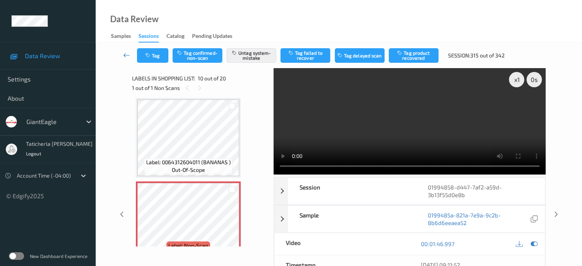
click at [128, 52] on icon at bounding box center [126, 55] width 7 height 8
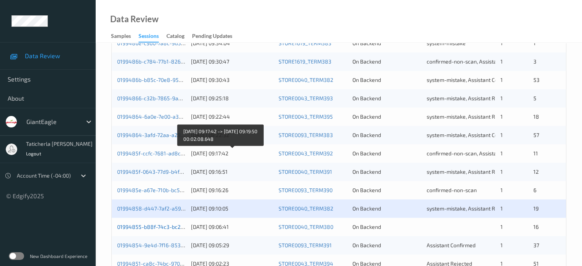
scroll to position [369, 0]
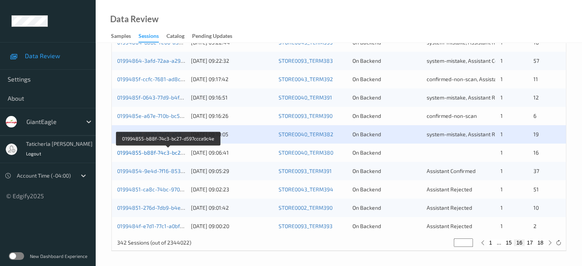
click at [147, 151] on link "01994855-b88f-74c3-bc27-d597ccca9c4e" at bounding box center [169, 152] width 104 height 7
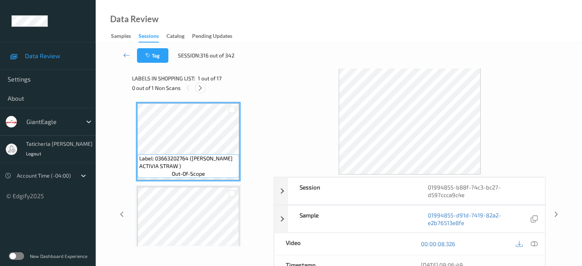
click at [197, 87] on icon at bounding box center [200, 88] width 7 height 7
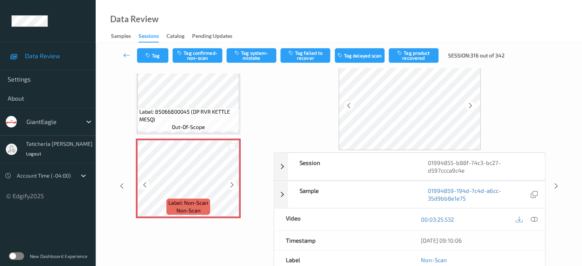
scroll to position [38, 0]
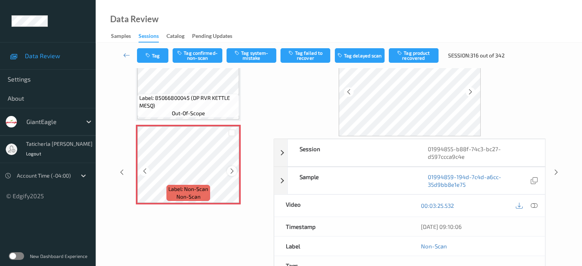
click at [233, 170] on icon at bounding box center [232, 171] width 7 height 7
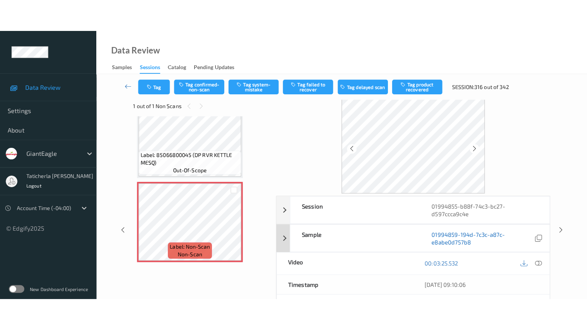
scroll to position [0, 0]
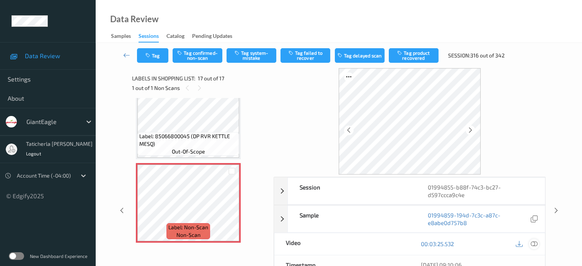
click at [532, 243] on icon at bounding box center [533, 243] width 7 height 7
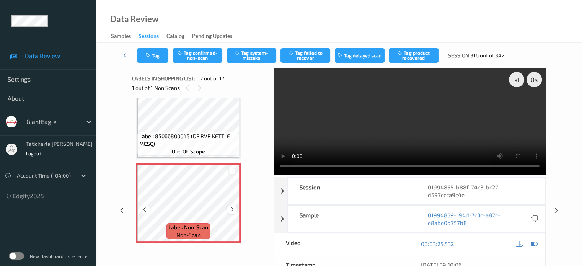
click at [231, 209] on icon at bounding box center [232, 209] width 7 height 7
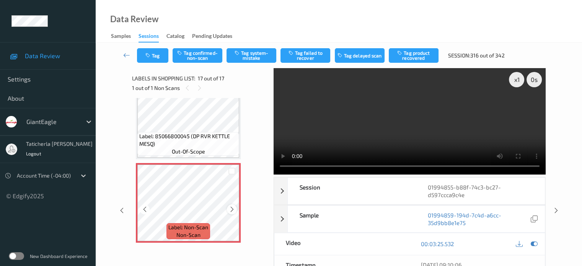
click at [230, 206] on div at bounding box center [232, 209] width 10 height 10
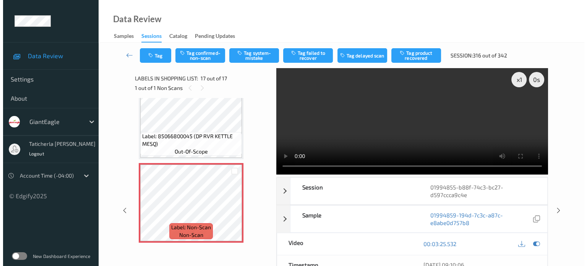
scroll to position [1208, 0]
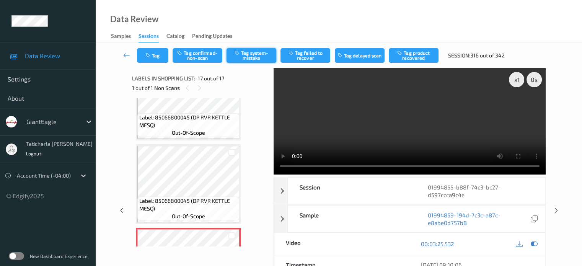
click at [248, 54] on button "Tag system-mistake" at bounding box center [251, 55] width 50 height 15
click at [154, 59] on button "Tag" at bounding box center [152, 55] width 31 height 15
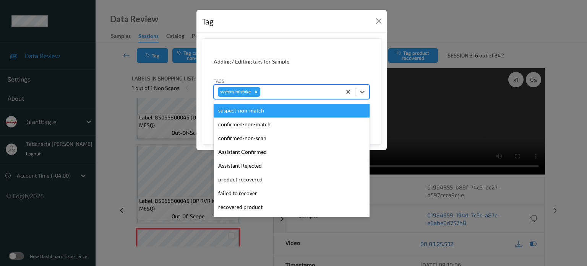
click at [283, 91] on div at bounding box center [300, 91] width 76 height 9
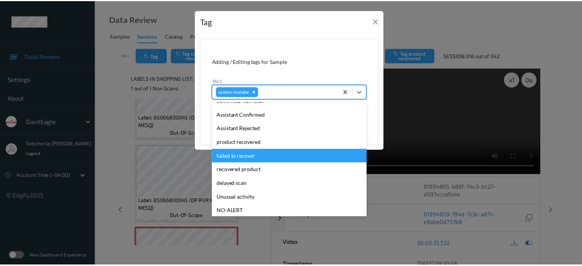
scroll to position [95, 0]
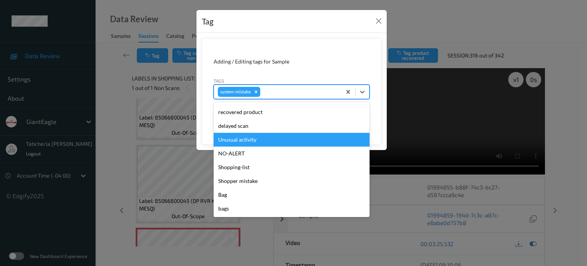
click at [269, 141] on div "Unusual activity" at bounding box center [292, 140] width 156 height 14
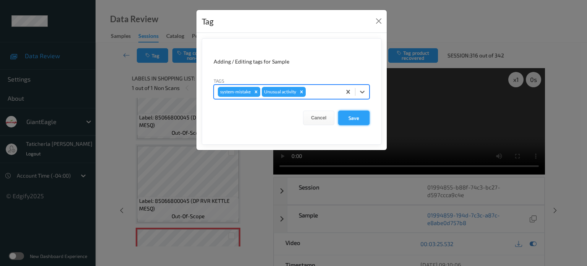
click at [361, 120] on button "Save" at bounding box center [353, 118] width 31 height 15
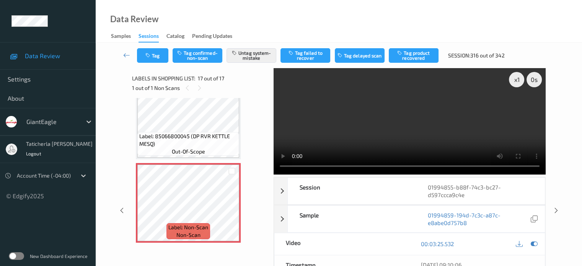
scroll to position [1158, 0]
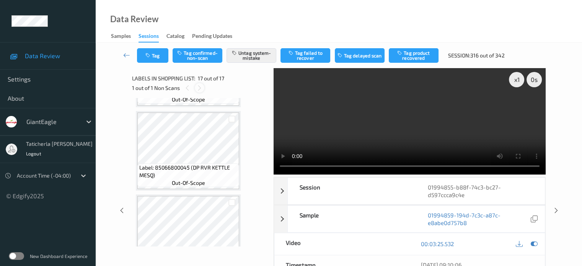
click at [197, 89] on icon at bounding box center [199, 88] width 7 height 7
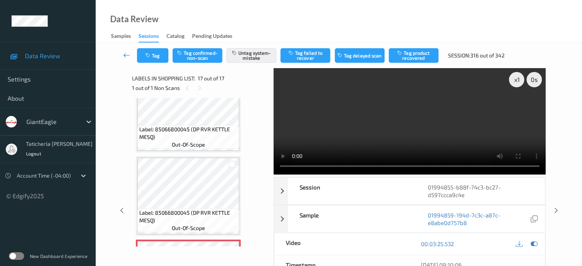
click at [123, 49] on link at bounding box center [127, 55] width 20 height 15
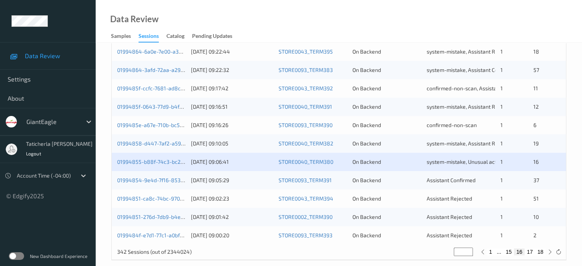
scroll to position [369, 0]
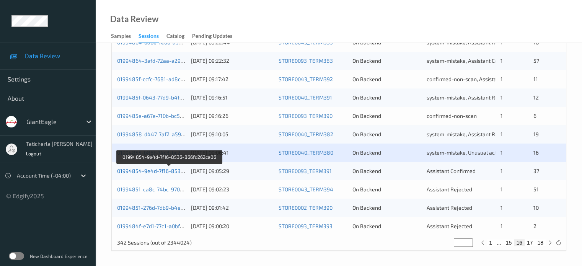
click at [164, 171] on link "01994854-9e4d-7f16-8536-866fd262ca06" at bounding box center [169, 171] width 104 height 7
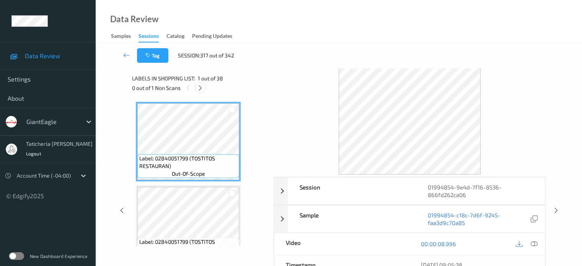
drag, startPoint x: 202, startPoint y: 85, endPoint x: 199, endPoint y: 88, distance: 4.9
click at [199, 88] on icon at bounding box center [200, 88] width 7 height 7
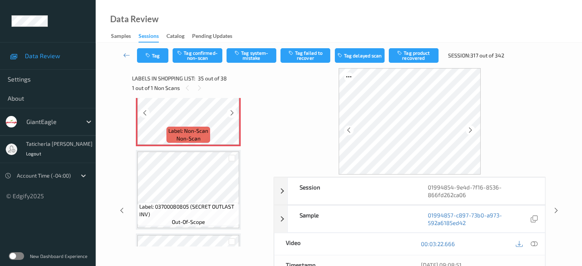
scroll to position [2793, 0]
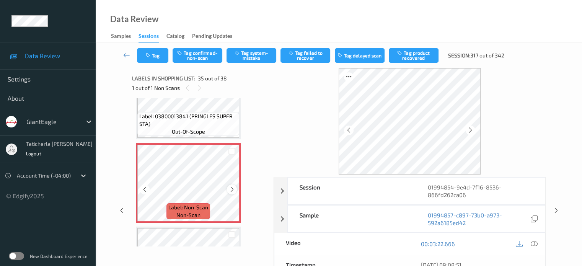
click at [232, 188] on icon at bounding box center [232, 189] width 7 height 7
click at [231, 190] on icon at bounding box center [232, 189] width 7 height 7
click at [231, 185] on div at bounding box center [232, 189] width 10 height 10
click at [532, 241] on icon at bounding box center [533, 243] width 7 height 7
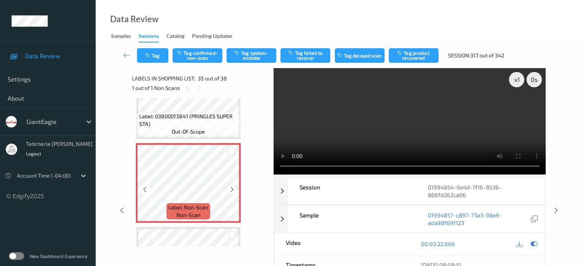
click at [232, 187] on icon at bounding box center [232, 189] width 7 height 7
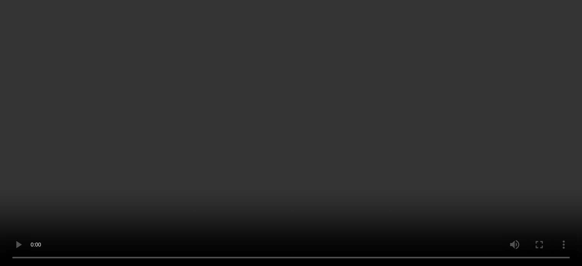
scroll to position [2640, 0]
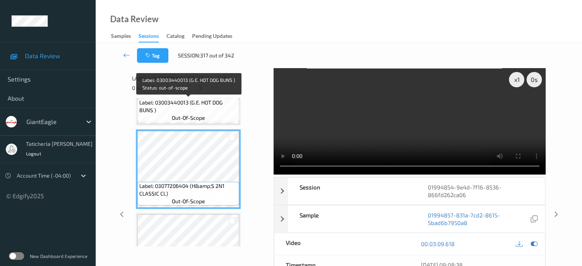
click at [215, 108] on span "Label: 03003440013 (G.E. HOT DOG BUNS )" at bounding box center [188, 106] width 98 height 15
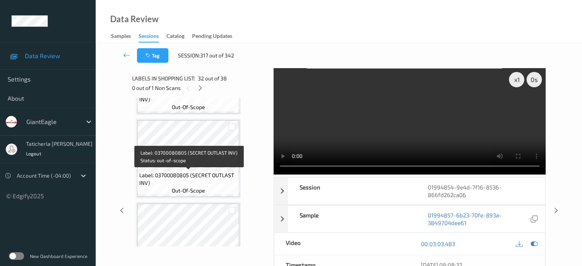
scroll to position [3023, 0]
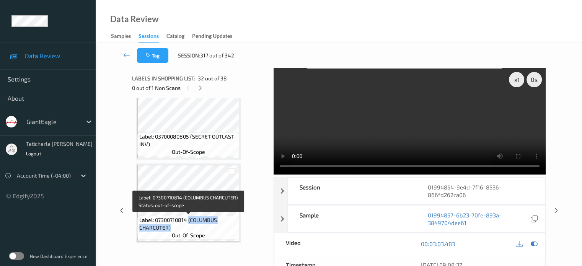
drag, startPoint x: 189, startPoint y: 220, endPoint x: 228, endPoint y: 224, distance: 39.2
click at [228, 224] on span "Label: 07300710814 (COLUMBUS CHARCUTER)" at bounding box center [188, 223] width 98 height 15
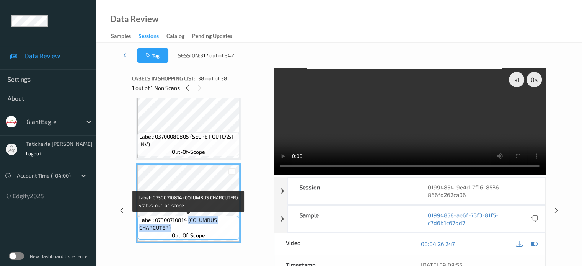
copy span "(COLUMBUS CHARCUTER)"
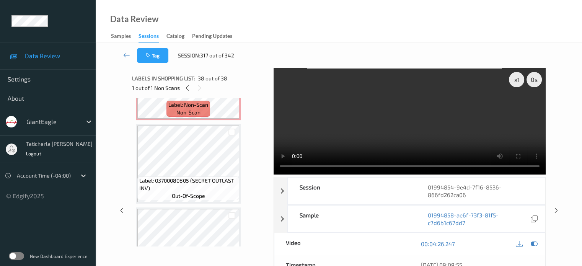
scroll to position [2921, 0]
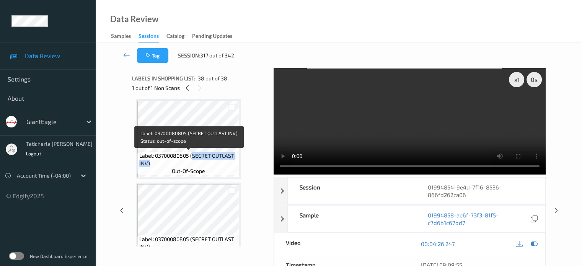
drag, startPoint x: 192, startPoint y: 155, endPoint x: 225, endPoint y: 161, distance: 33.7
click at [225, 161] on span "Label: 03700080805 (SECRET OUTLAST INV)" at bounding box center [188, 159] width 98 height 15
copy span "SECRET OUTLAST INV)"
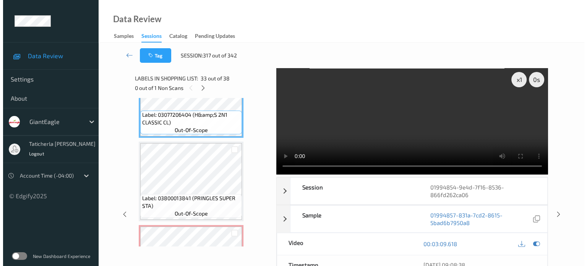
scroll to position [2755, 0]
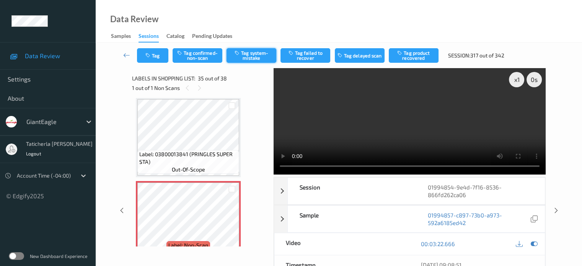
click at [257, 58] on button "Tag system-mistake" at bounding box center [251, 55] width 50 height 15
click at [153, 49] on button "Tag" at bounding box center [152, 55] width 31 height 15
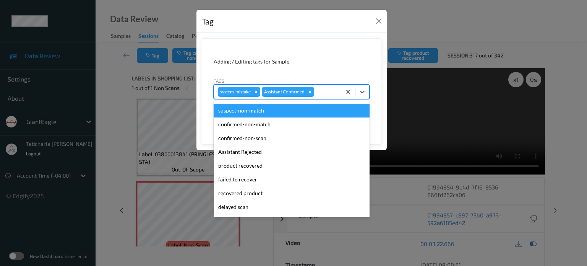
click at [325, 93] on div at bounding box center [327, 91] width 22 height 9
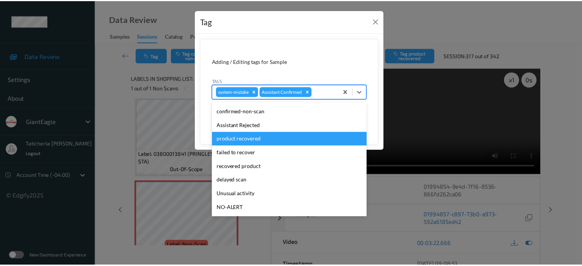
scroll to position [38, 0]
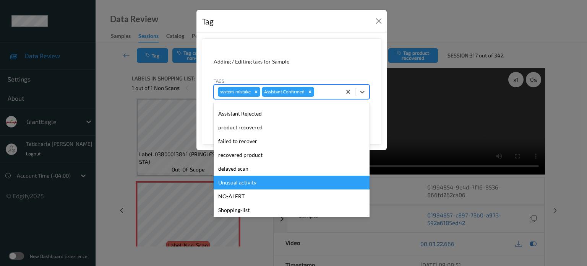
click at [254, 180] on div "Unusual activity" at bounding box center [292, 183] width 156 height 14
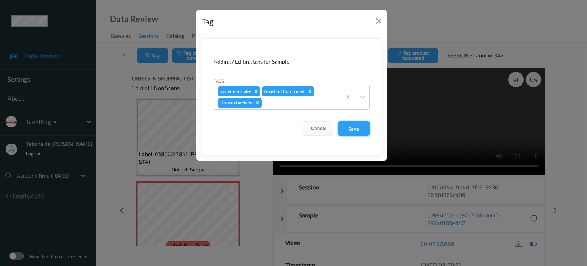
click at [351, 126] on button "Save" at bounding box center [353, 128] width 31 height 15
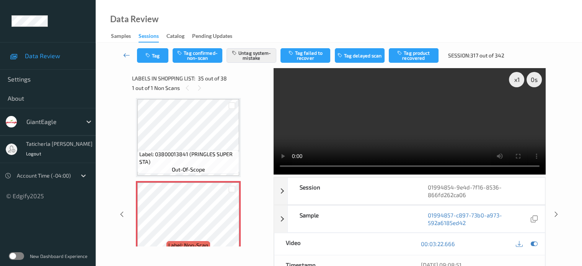
click at [127, 54] on icon at bounding box center [126, 55] width 7 height 8
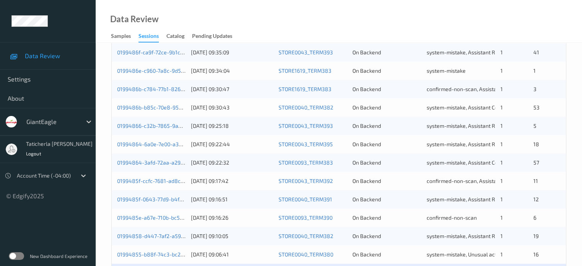
scroll to position [369, 0]
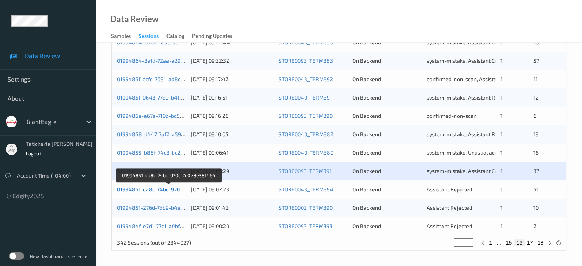
click at [159, 188] on link "01994851-ca8c-74bc-970c-7e0e8e38f464" at bounding box center [169, 189] width 104 height 7
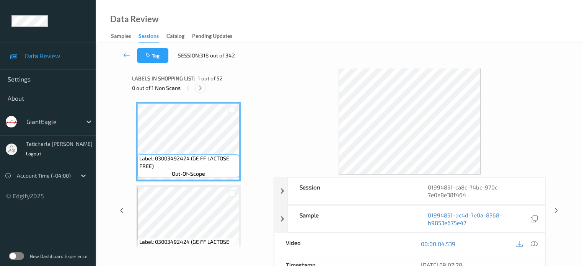
click at [200, 89] on icon at bounding box center [200, 88] width 7 height 7
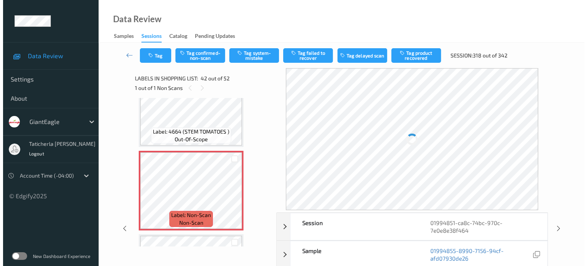
scroll to position [3415, 0]
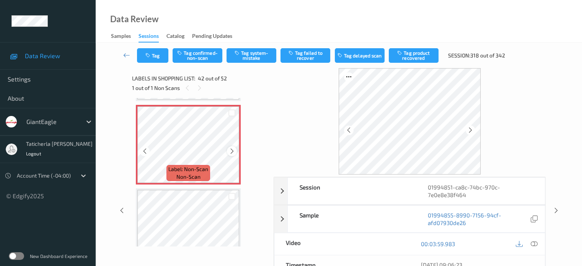
click at [232, 151] on icon at bounding box center [232, 151] width 7 height 7
click at [231, 151] on icon at bounding box center [232, 151] width 7 height 7
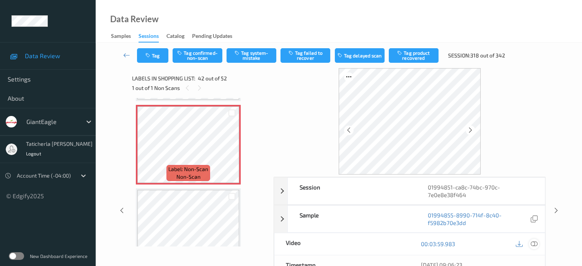
click at [533, 243] on icon at bounding box center [533, 243] width 7 height 7
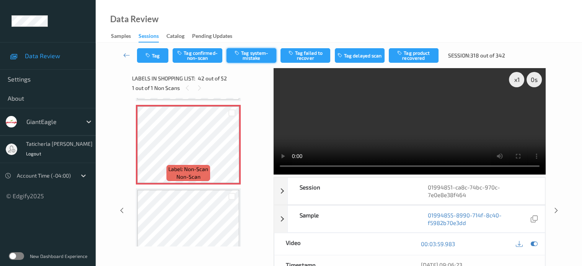
click at [248, 54] on button "Tag system-mistake" at bounding box center [251, 55] width 50 height 15
click at [158, 53] on button "Tag" at bounding box center [152, 55] width 31 height 15
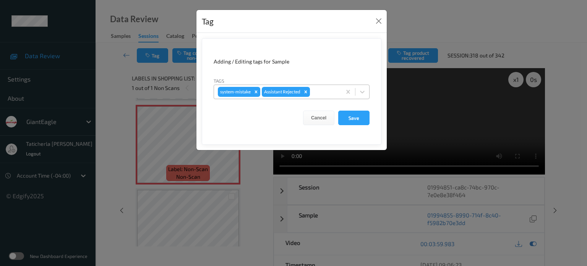
click at [322, 92] on div at bounding box center [325, 91] width 26 height 9
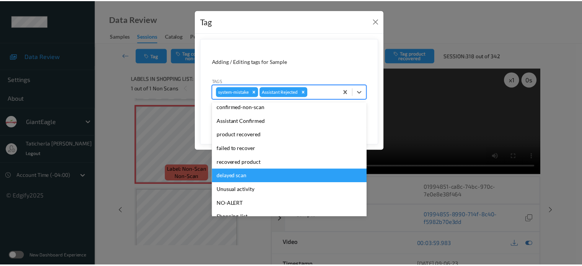
scroll to position [38, 0]
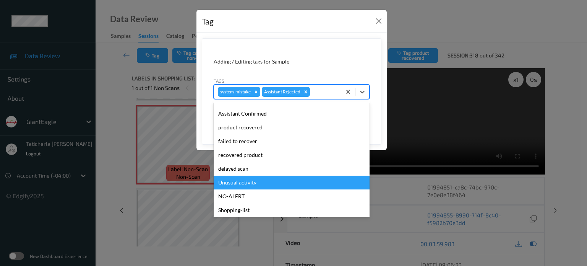
drag, startPoint x: 243, startPoint y: 183, endPoint x: 299, endPoint y: 150, distance: 65.9
click at [243, 183] on div "Unusual activity" at bounding box center [292, 183] width 156 height 14
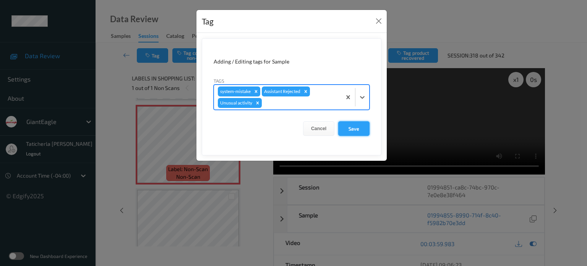
click at [362, 130] on button "Save" at bounding box center [353, 128] width 31 height 15
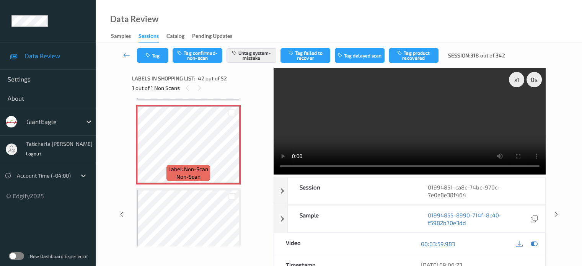
click at [122, 55] on link at bounding box center [127, 55] width 20 height 15
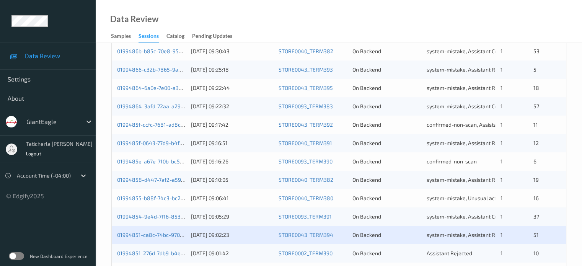
scroll to position [369, 0]
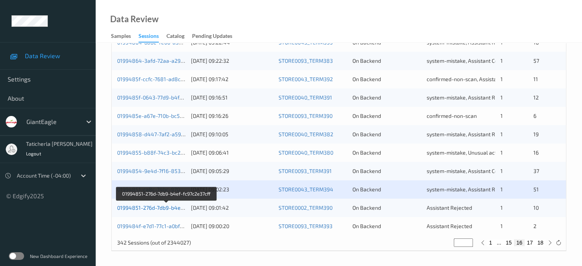
click at [151, 207] on link "01994851-276d-7db9-b4ef-fc97c2e37cff" at bounding box center [166, 207] width 99 height 7
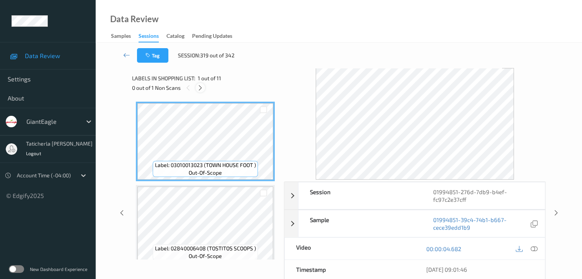
click at [198, 84] on div at bounding box center [200, 88] width 10 height 10
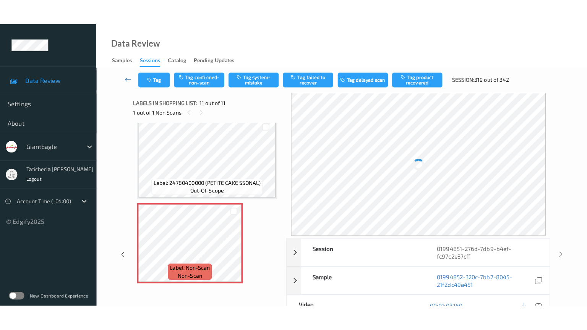
scroll to position [759, 0]
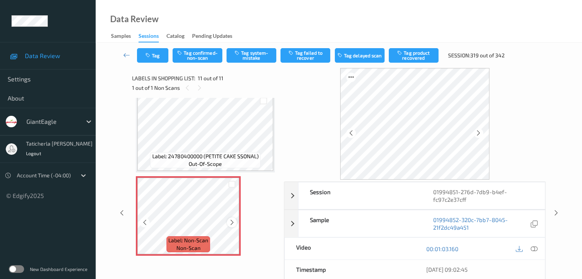
click at [233, 223] on icon at bounding box center [232, 222] width 7 height 7
click at [532, 248] on icon at bounding box center [533, 249] width 7 height 7
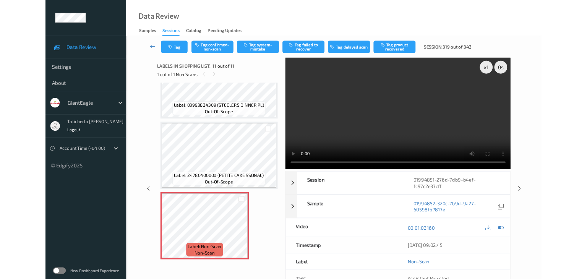
scroll to position [708, 0]
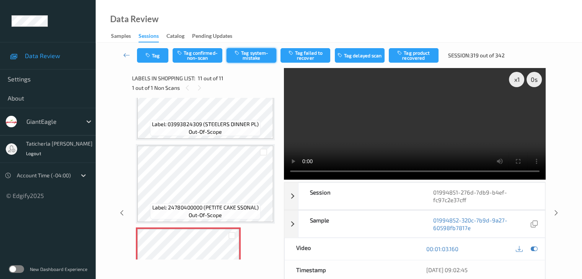
click at [257, 54] on button "Tag system-mistake" at bounding box center [251, 55] width 50 height 15
click at [159, 54] on button "Tag" at bounding box center [152, 55] width 31 height 15
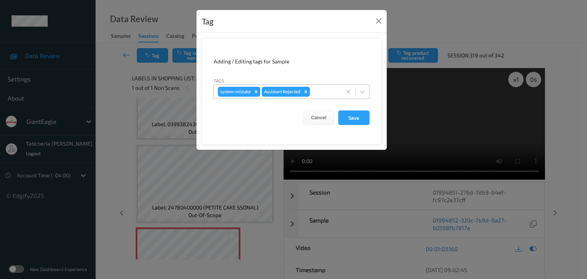
click at [327, 92] on div at bounding box center [325, 91] width 26 height 9
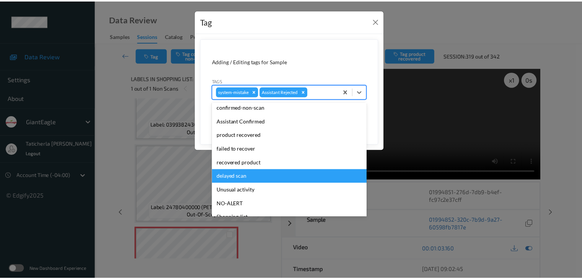
scroll to position [76, 0]
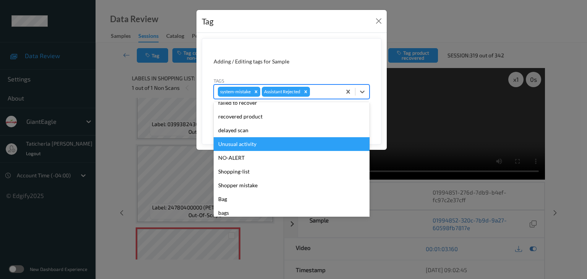
drag, startPoint x: 259, startPoint y: 144, endPoint x: 324, endPoint y: 126, distance: 67.9
click at [261, 143] on div "Unusual activity" at bounding box center [292, 144] width 156 height 14
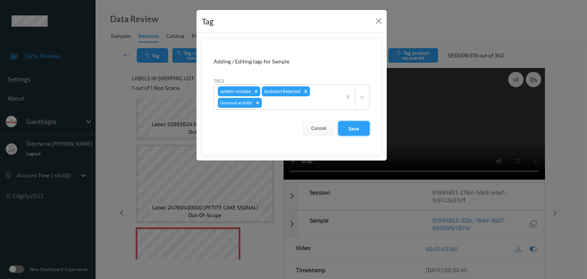
click at [363, 125] on button "Save" at bounding box center [353, 128] width 31 height 15
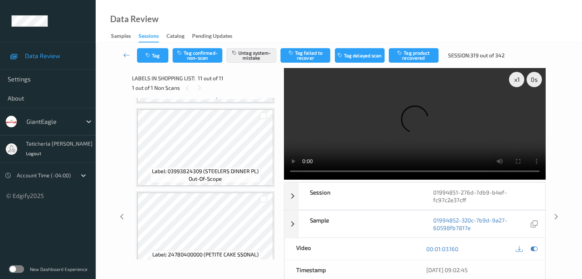
scroll to position [708, 0]
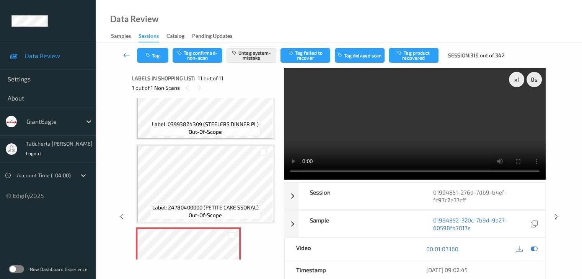
click at [124, 55] on icon at bounding box center [126, 55] width 7 height 8
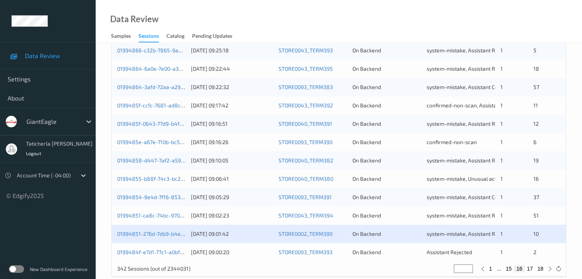
scroll to position [356, 0]
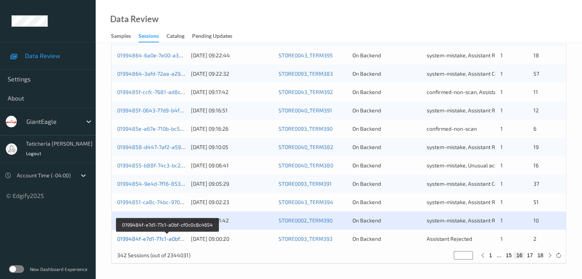
click at [162, 238] on link "0199484f-e7d1-77c1-a0bf-cf0c0c8c4654" at bounding box center [167, 239] width 100 height 7
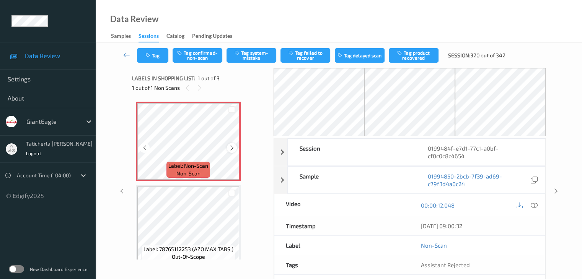
click at [231, 146] on icon at bounding box center [232, 148] width 7 height 7
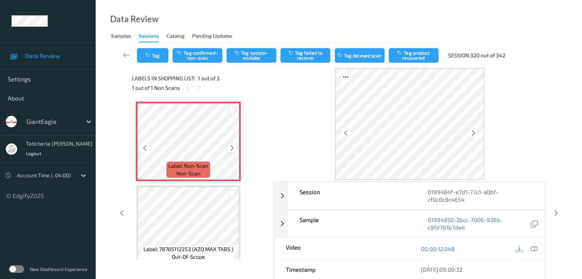
click at [229, 148] on icon at bounding box center [232, 148] width 7 height 7
click at [531, 247] on icon at bounding box center [533, 249] width 7 height 7
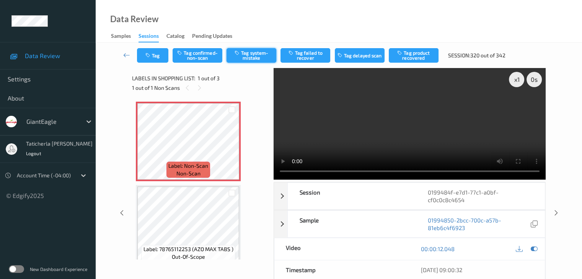
click at [268, 54] on button "Tag system-mistake" at bounding box center [251, 55] width 50 height 15
click at [229, 152] on div at bounding box center [232, 148] width 10 height 10
click at [229, 151] on icon at bounding box center [232, 148] width 7 height 7
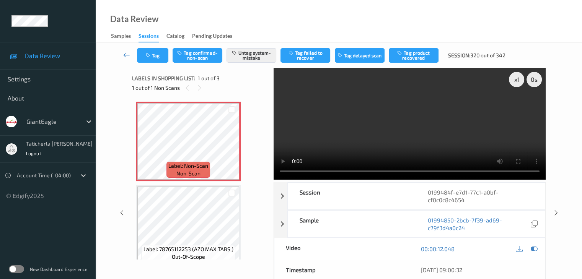
click at [125, 54] on icon at bounding box center [126, 55] width 7 height 8
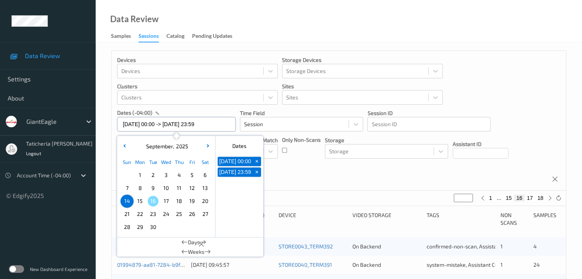
click at [219, 130] on input "[DATE] 00:00 -> [DATE] 23:59" at bounding box center [176, 124] width 119 height 15
click at [140, 204] on span "15" at bounding box center [140, 201] width 11 height 11
type input "[DATE] 00:00"
type input "*"
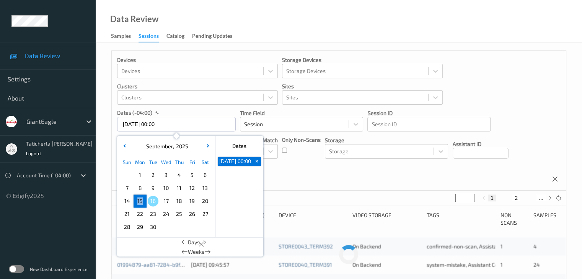
click at [140, 204] on span "15" at bounding box center [140, 201] width 11 height 11
type input "[DATE] 00:00 -> [DATE] 23:59"
drag, startPoint x: 504, startPoint y: 195, endPoint x: 508, endPoint y: 200, distance: 5.9
click at [505, 197] on button "2" at bounding box center [507, 198] width 8 height 7
type input "*"
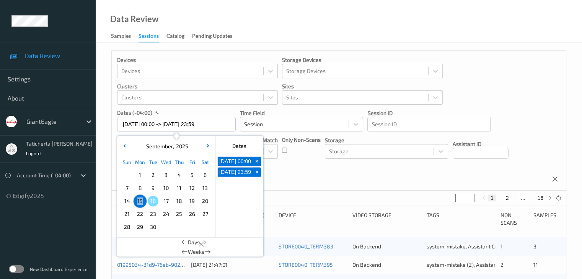
type input "*"
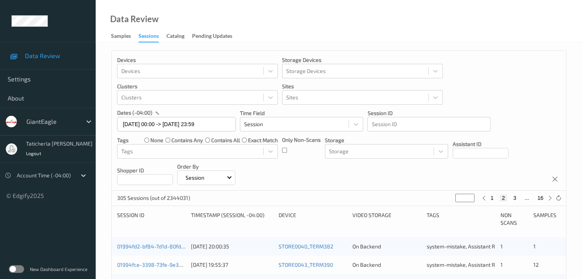
click at [516, 197] on button "3" at bounding box center [515, 198] width 8 height 7
type input "*"
click at [519, 197] on button "4" at bounding box center [519, 198] width 8 height 7
type input "*"
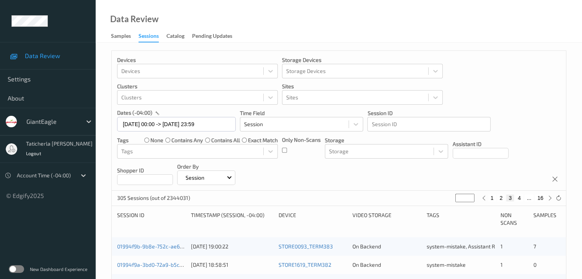
type input "*"
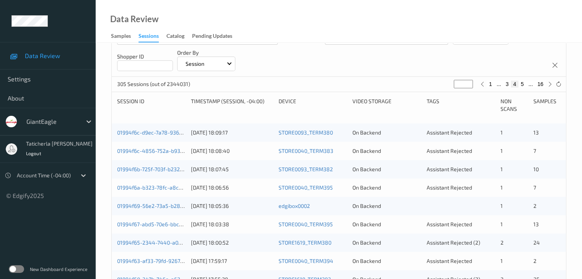
scroll to position [115, 0]
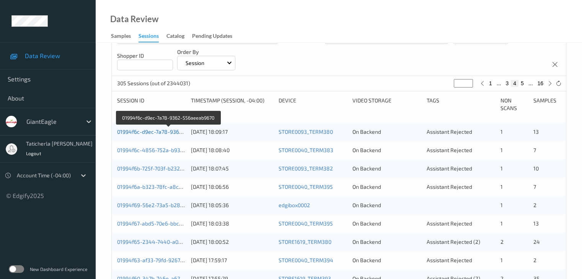
click at [162, 130] on link "01994f6c-d9ec-7a78-9362-556aeeab9670" at bounding box center [169, 132] width 104 height 7
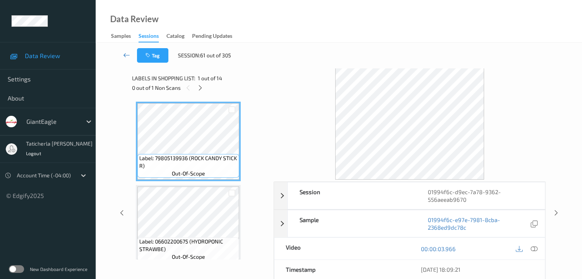
click at [125, 54] on icon at bounding box center [126, 55] width 7 height 8
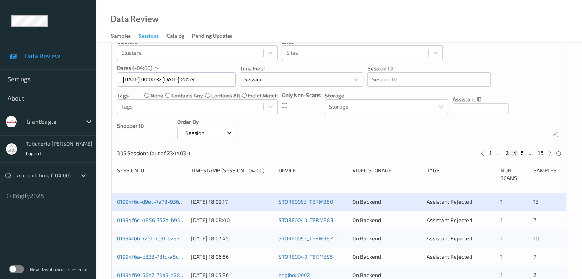
scroll to position [76, 0]
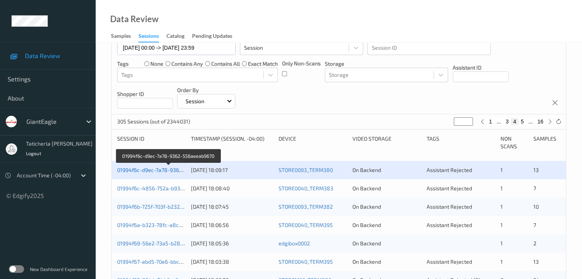
click at [151, 169] on link "01994f6c-d9ec-7a78-9362-556aeeab9670" at bounding box center [169, 170] width 104 height 7
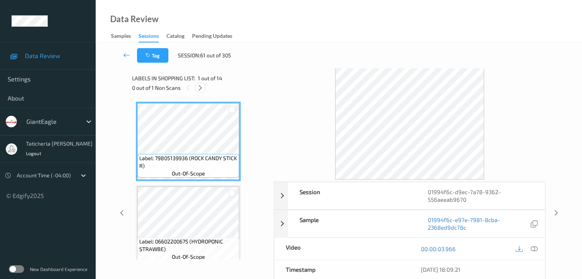
click at [200, 85] on icon at bounding box center [200, 88] width 7 height 7
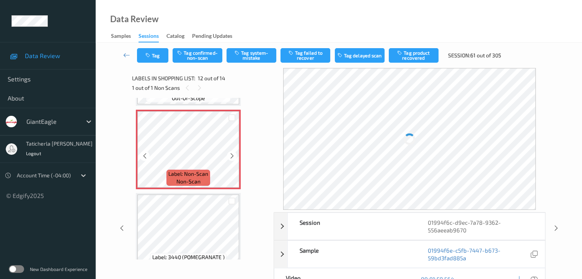
scroll to position [914, 0]
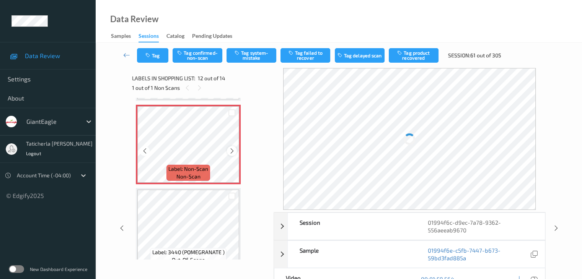
click at [233, 151] on icon at bounding box center [232, 151] width 7 height 7
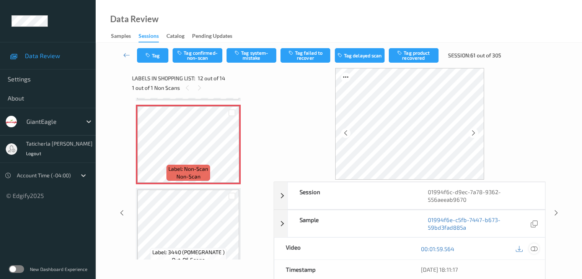
click at [532, 248] on icon at bounding box center [533, 249] width 7 height 7
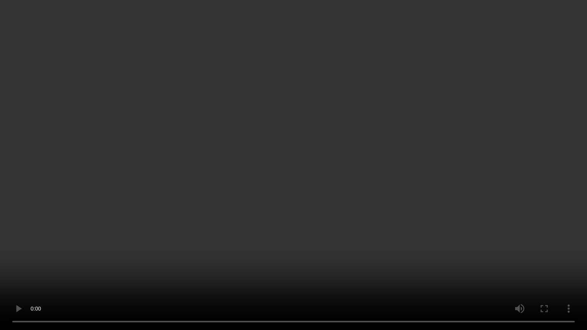
click at [421, 279] on video at bounding box center [293, 165] width 587 height 330
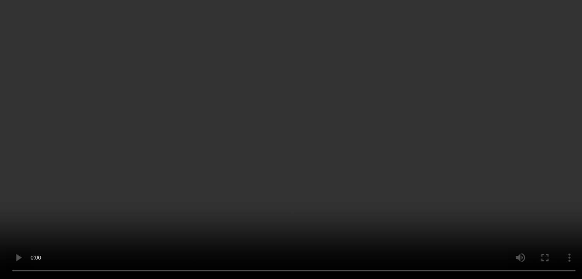
scroll to position [991, 0]
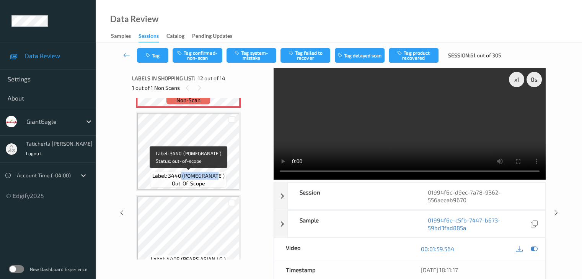
drag, startPoint x: 181, startPoint y: 175, endPoint x: 218, endPoint y: 179, distance: 37.3
click at [218, 179] on span "Label: 3440 (POMEGRANATE )" at bounding box center [188, 176] width 72 height 8
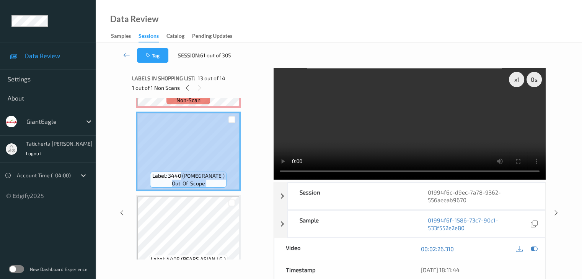
click at [226, 178] on div "Label: 3440 (POMEGRANATE ) out-of-scope" at bounding box center [188, 152] width 105 height 80
copy div "(POMEGRANATE ) out-of-scope"
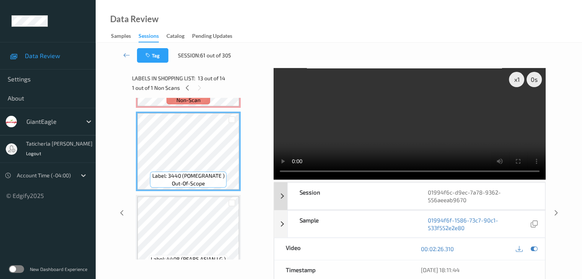
click at [352, 196] on div "Session" at bounding box center [352, 196] width 129 height 27
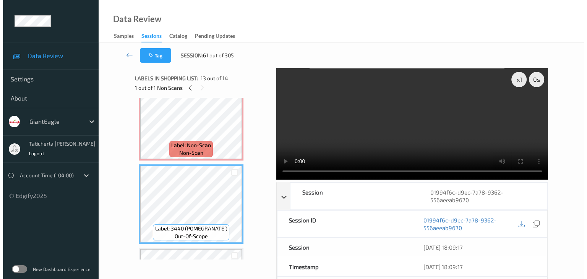
scroll to position [933, 0]
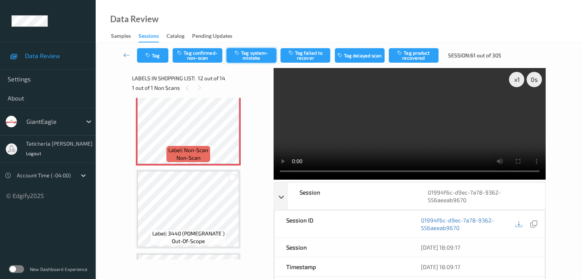
click at [254, 52] on button "Tag system-mistake" at bounding box center [251, 55] width 50 height 15
click at [156, 55] on button "Tag" at bounding box center [152, 55] width 31 height 15
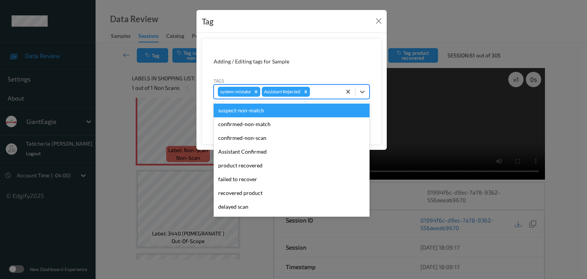
click at [329, 92] on div at bounding box center [325, 91] width 26 height 9
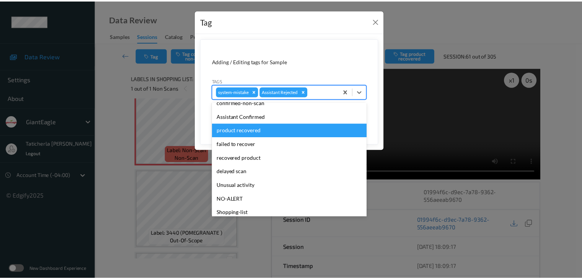
scroll to position [76, 0]
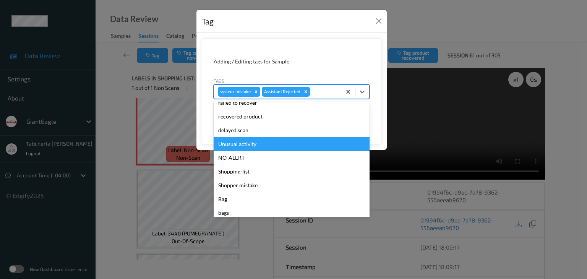
click at [265, 146] on div "Unusual activity" at bounding box center [292, 144] width 156 height 14
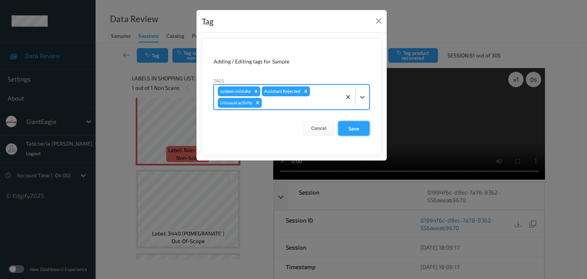
click at [351, 126] on button "Save" at bounding box center [353, 128] width 31 height 15
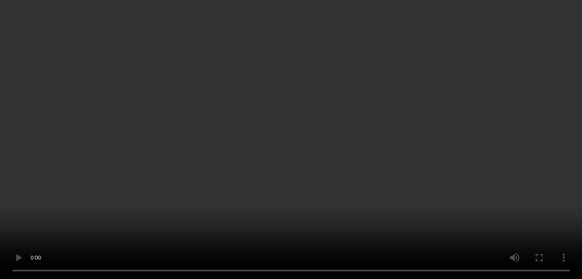
scroll to position [153, 0]
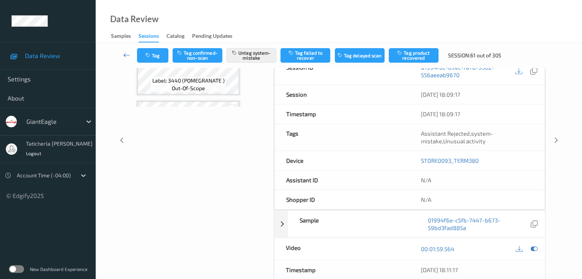
click at [128, 55] on icon at bounding box center [126, 55] width 7 height 8
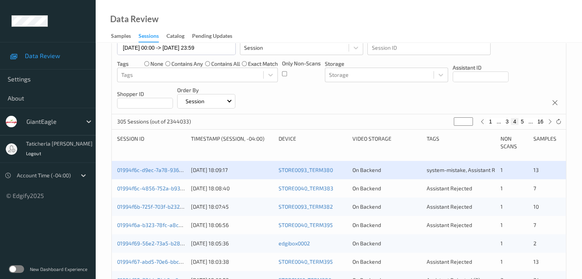
scroll to position [78, 0]
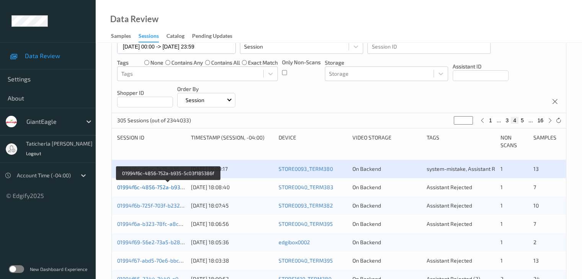
click at [153, 188] on link "01994f6c-4856-752a-b935-5c03f185386f" at bounding box center [168, 187] width 102 height 7
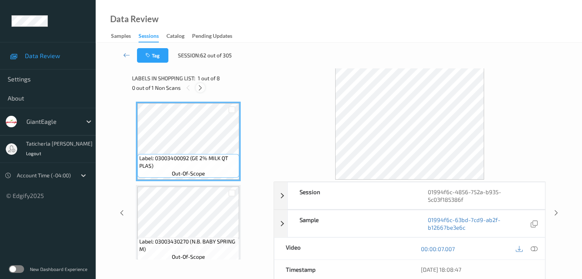
click at [198, 88] on icon at bounding box center [200, 88] width 7 height 7
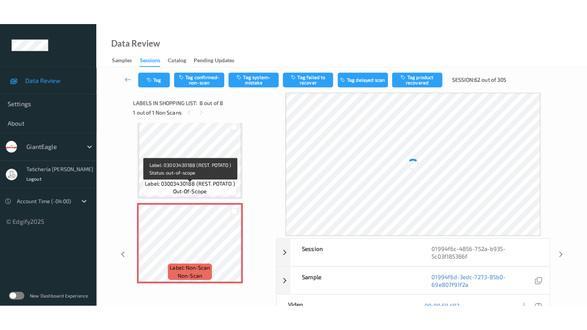
scroll to position [509, 0]
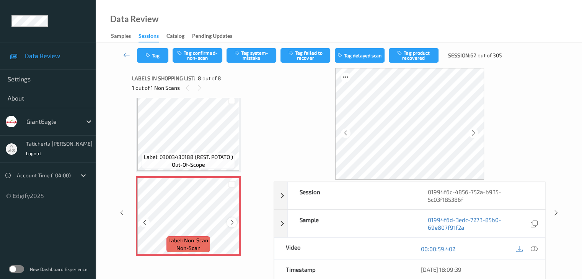
click at [232, 221] on icon at bounding box center [232, 222] width 7 height 7
click at [232, 218] on div at bounding box center [232, 223] width 10 height 10
click at [231, 219] on div at bounding box center [232, 223] width 10 height 10
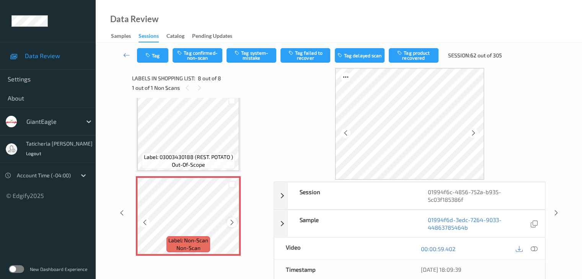
click at [229, 224] on icon at bounding box center [232, 222] width 7 height 7
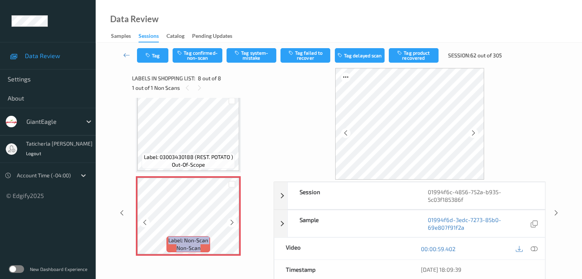
click at [229, 224] on icon at bounding box center [232, 222] width 7 height 7
click at [534, 247] on icon at bounding box center [533, 249] width 7 height 7
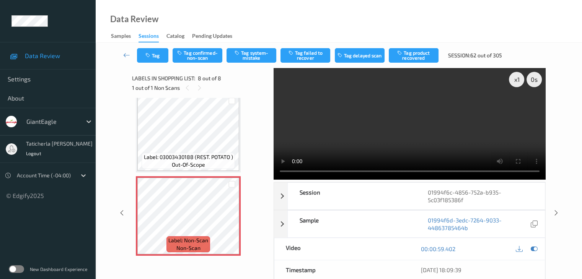
click at [282, 106] on video at bounding box center [409, 124] width 272 height 112
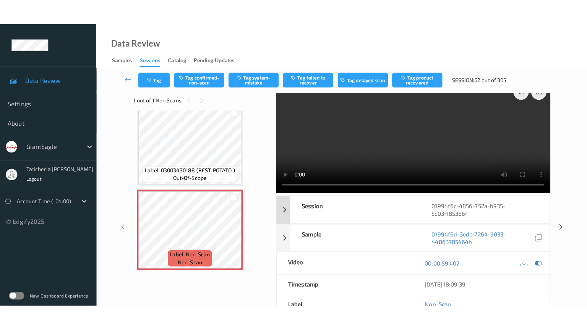
scroll to position [0, 0]
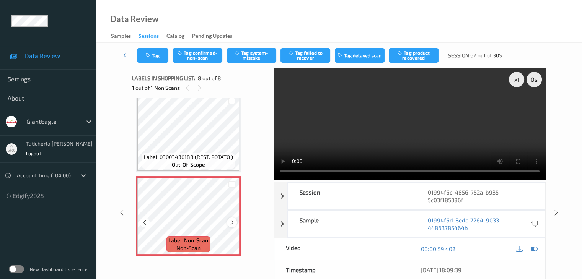
click at [231, 223] on icon at bounding box center [232, 222] width 7 height 7
click at [231, 221] on icon at bounding box center [232, 222] width 7 height 7
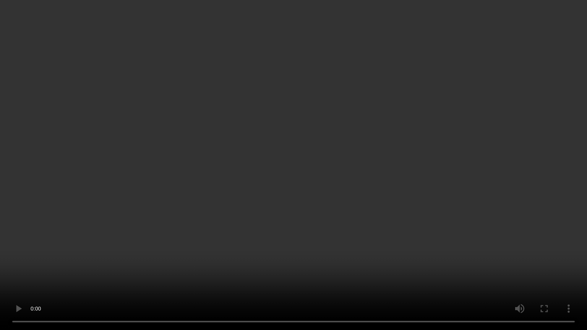
click at [167, 279] on video at bounding box center [293, 165] width 587 height 330
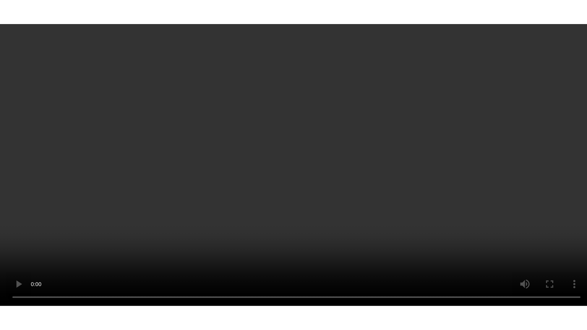
scroll to position [509, 0]
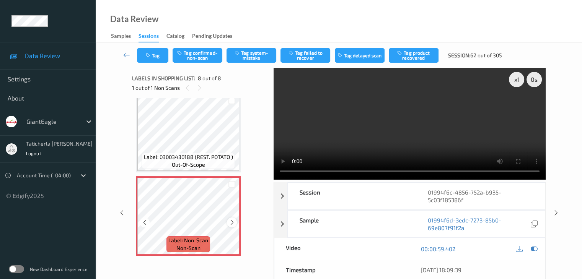
click at [229, 222] on icon at bounding box center [232, 222] width 7 height 7
click at [229, 221] on icon at bounding box center [232, 222] width 7 height 7
click at [231, 221] on icon at bounding box center [232, 222] width 7 height 7
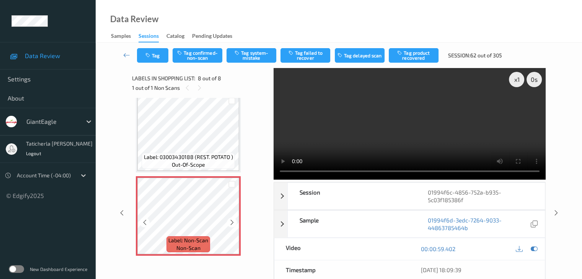
click at [231, 221] on icon at bounding box center [232, 222] width 7 height 7
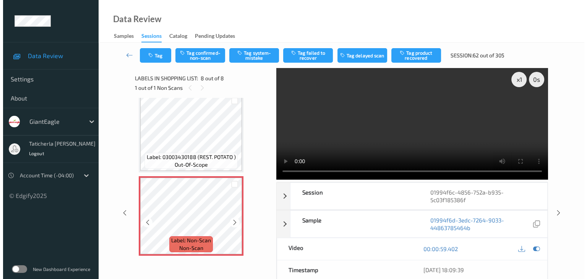
scroll to position [38, 0]
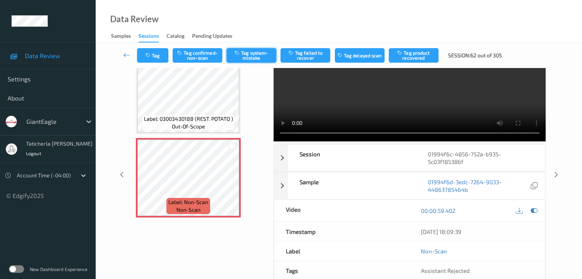
click at [255, 58] on button "Tag system-mistake" at bounding box center [251, 55] width 50 height 15
click at [150, 53] on icon "button" at bounding box center [148, 55] width 7 height 5
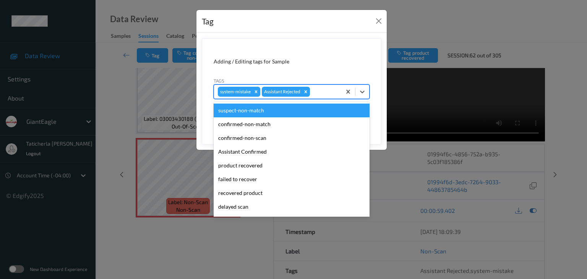
click at [324, 91] on div at bounding box center [325, 91] width 26 height 9
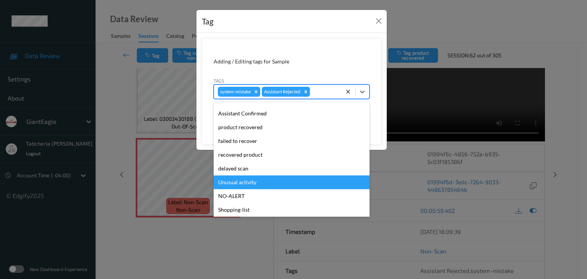
click at [246, 179] on div "Unusual activity" at bounding box center [292, 183] width 156 height 14
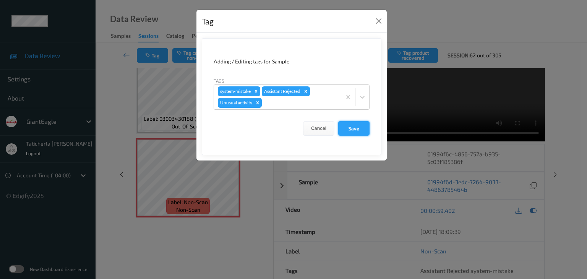
click at [364, 125] on button "Save" at bounding box center [353, 128] width 31 height 15
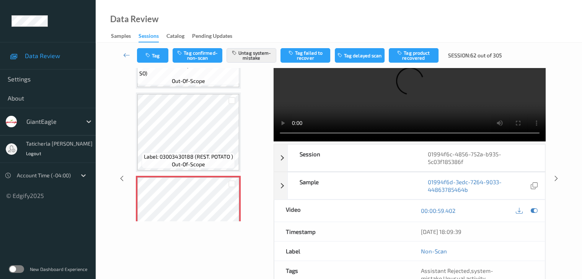
scroll to position [433, 0]
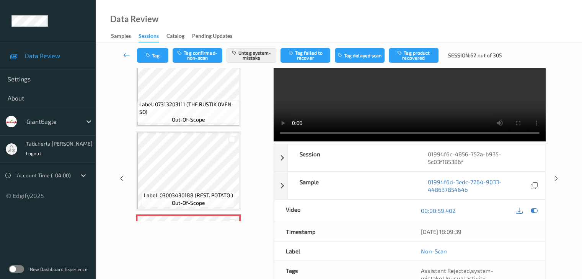
click at [126, 56] on icon at bounding box center [126, 55] width 7 height 8
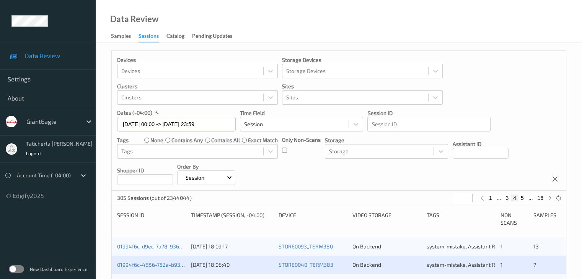
scroll to position [115, 0]
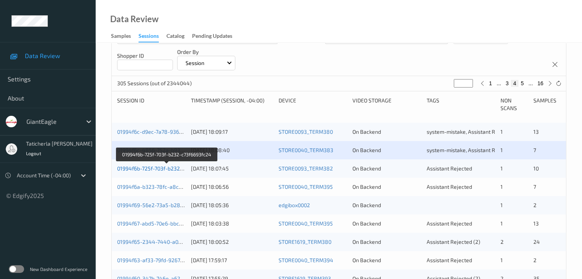
click at [158, 168] on link "01994f6b-725f-703f-b232-c73f6693fc24" at bounding box center [166, 168] width 99 height 7
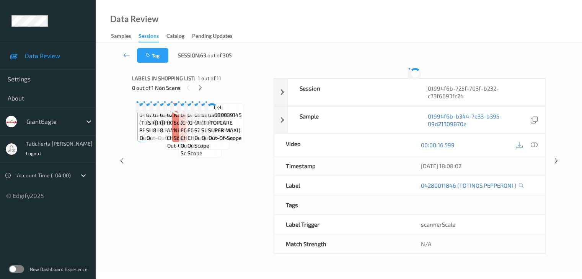
scroll to position [115, 0]
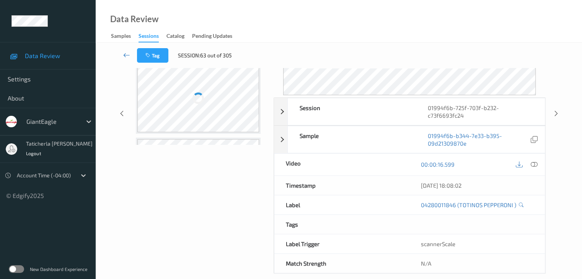
click at [129, 55] on icon at bounding box center [126, 55] width 7 height 8
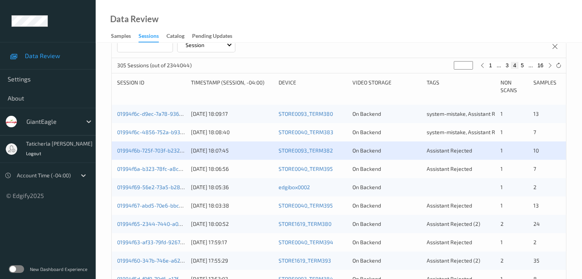
scroll to position [115, 0]
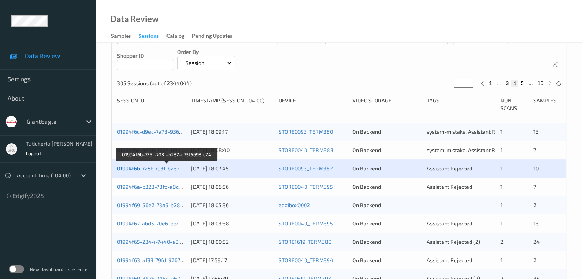
click at [158, 170] on link "01994f6b-725f-703f-b232-c73f6693fc24" at bounding box center [166, 168] width 99 height 7
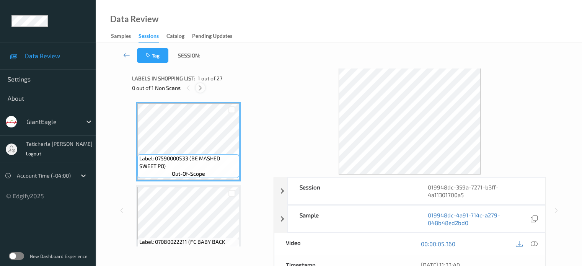
click at [201, 90] on icon at bounding box center [200, 88] width 7 height 7
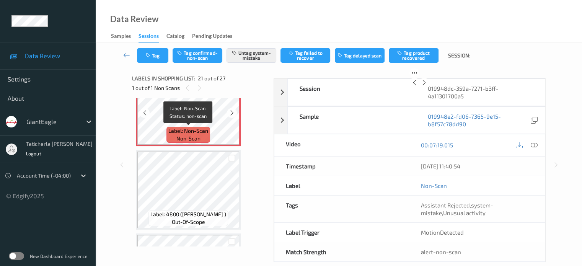
scroll to position [1664, 0]
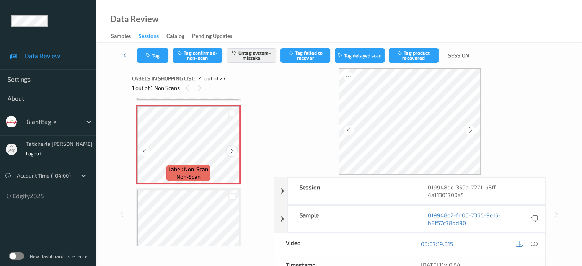
click at [231, 153] on icon at bounding box center [232, 151] width 7 height 7
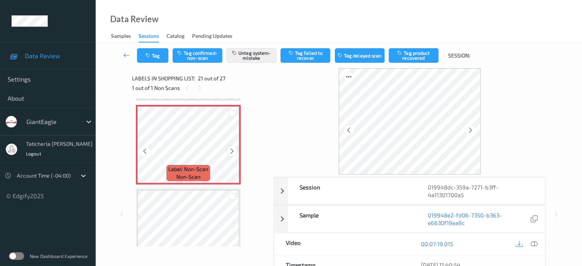
click at [231, 153] on icon at bounding box center [232, 151] width 7 height 7
click at [231, 152] on icon at bounding box center [232, 151] width 7 height 7
click at [231, 151] on icon at bounding box center [232, 151] width 7 height 7
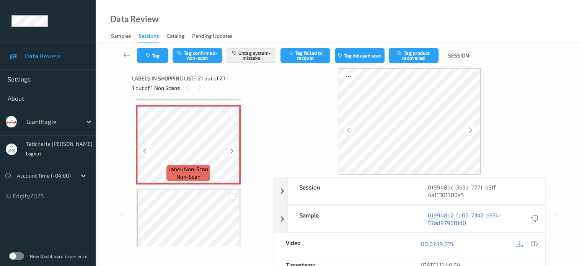
click at [231, 151] on icon at bounding box center [232, 151] width 7 height 7
click at [234, 146] on div at bounding box center [232, 151] width 10 height 10
click at [230, 153] on icon at bounding box center [232, 151] width 7 height 7
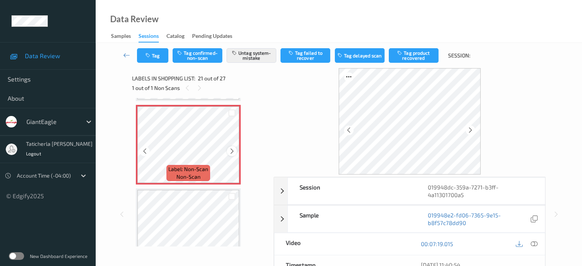
click at [230, 153] on icon at bounding box center [232, 151] width 7 height 7
click at [231, 151] on icon at bounding box center [232, 151] width 7 height 7
click at [231, 150] on icon at bounding box center [232, 151] width 7 height 7
click at [230, 148] on icon at bounding box center [232, 151] width 7 height 7
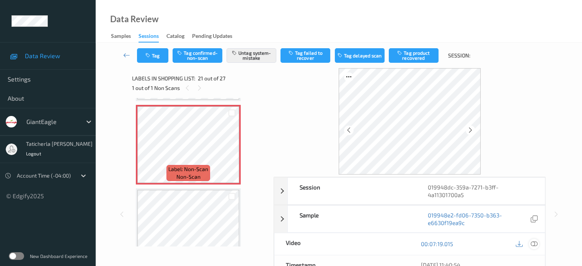
click at [533, 242] on icon at bounding box center [533, 243] width 7 height 7
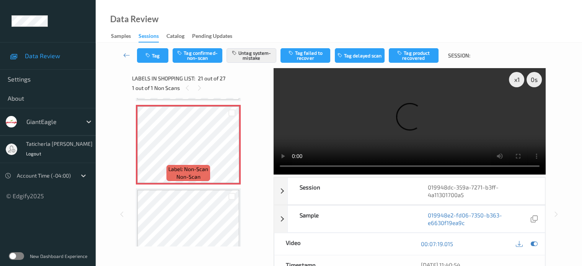
click at [519, 106] on video at bounding box center [409, 121] width 272 height 106
drag, startPoint x: 239, startPoint y: 150, endPoint x: 232, endPoint y: 151, distance: 7.4
click at [232, 151] on icon at bounding box center [232, 151] width 7 height 7
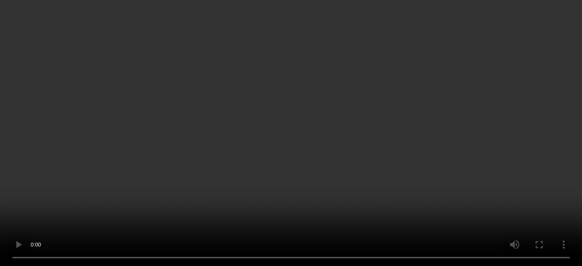
scroll to position [1817, 0]
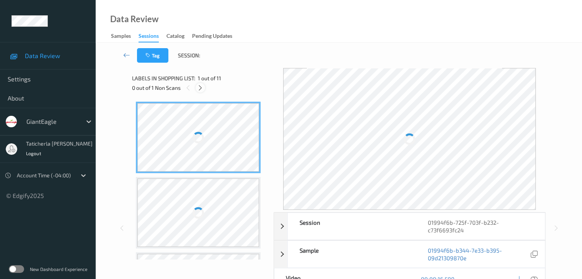
click at [200, 88] on icon at bounding box center [200, 88] width 7 height 7
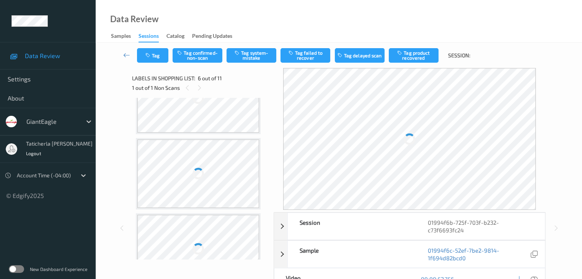
scroll to position [207, 0]
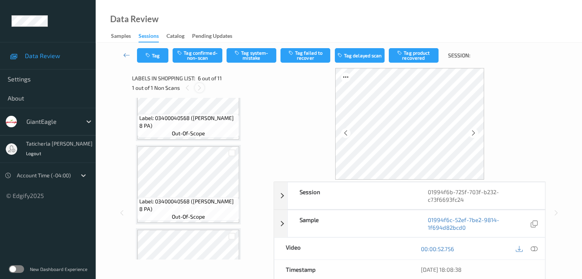
click at [201, 87] on icon at bounding box center [199, 88] width 7 height 7
click at [199, 86] on icon at bounding box center [199, 88] width 7 height 7
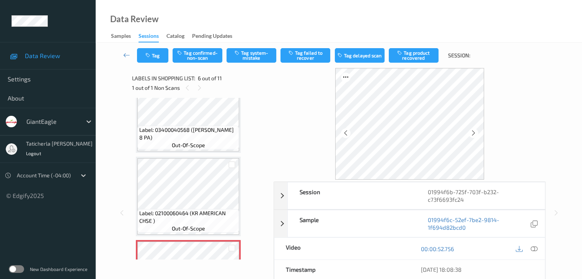
scroll to position [360, 0]
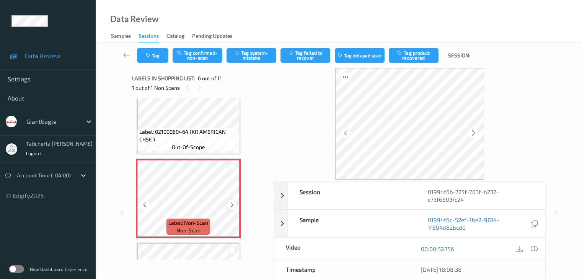
click at [231, 205] on icon at bounding box center [232, 205] width 7 height 7
click at [532, 248] on icon at bounding box center [533, 249] width 7 height 7
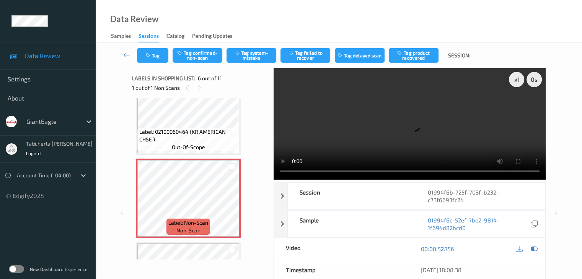
click at [515, 107] on video at bounding box center [409, 124] width 272 height 112
click at [186, 52] on button "Tag confirmed-non-scan" at bounding box center [197, 55] width 50 height 15
click at [422, 57] on button "Tag product recovered" at bounding box center [414, 55] width 50 height 15
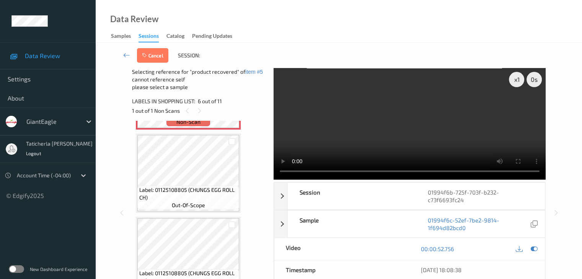
scroll to position [551, 0]
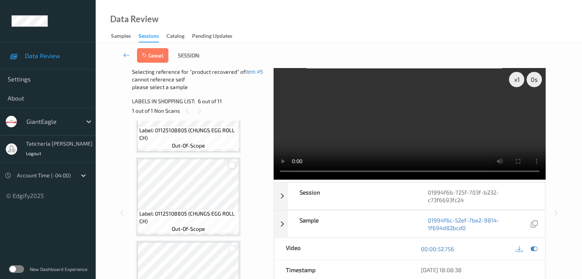
click at [229, 165] on div at bounding box center [231, 165] width 7 height 7
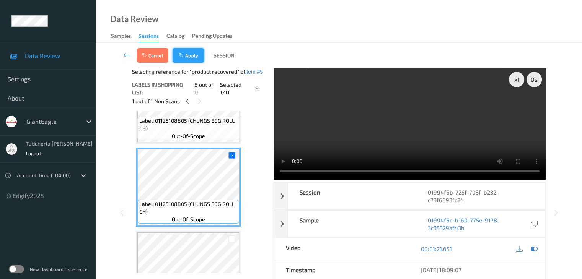
click at [193, 60] on button "Apply" at bounding box center [187, 55] width 31 height 15
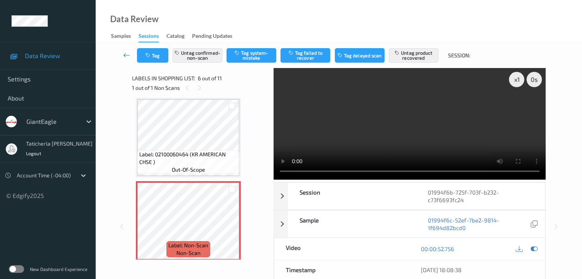
click at [126, 56] on icon at bounding box center [126, 55] width 7 height 8
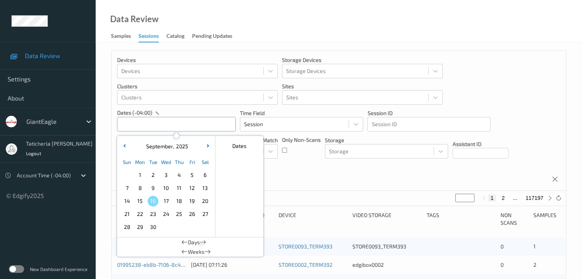
click at [159, 120] on input "text" at bounding box center [176, 124] width 119 height 15
click at [141, 201] on span "15" at bounding box center [140, 201] width 11 height 11
type input "[DATE] 00:00 -> [DATE] 23:59"
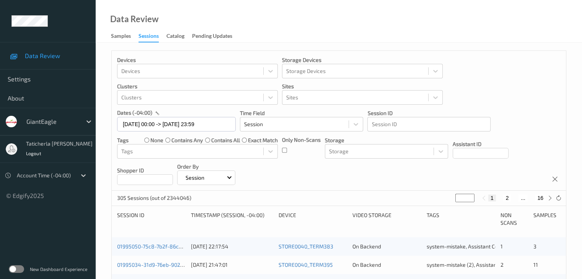
click at [508, 199] on button "2" at bounding box center [507, 198] width 8 height 7
type input "*"
click at [515, 198] on button "3" at bounding box center [515, 198] width 8 height 7
type input "*"
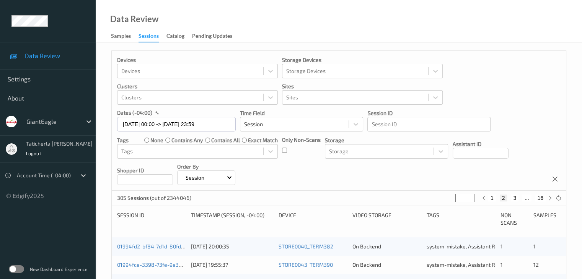
type input "*"
click at [514, 198] on div "1 2 3 4 ... 16" at bounding box center [516, 198] width 57 height 7
click at [519, 197] on button "4" at bounding box center [519, 198] width 8 height 7
type input "*"
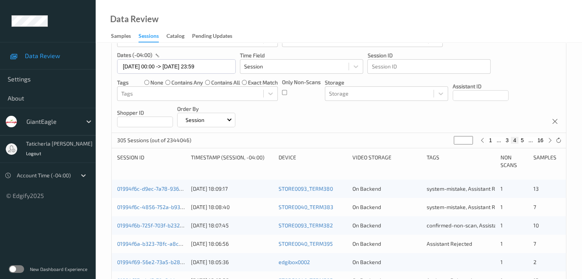
scroll to position [115, 0]
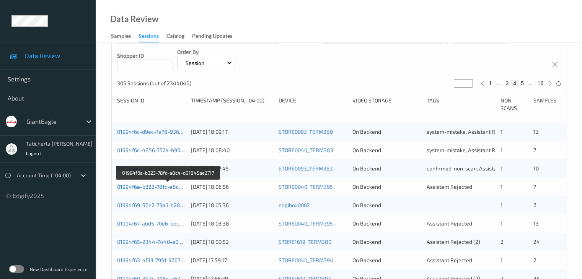
click at [168, 185] on link "01994f6a-b323-78fc-a8c4-d01845ae2717" at bounding box center [168, 187] width 102 height 7
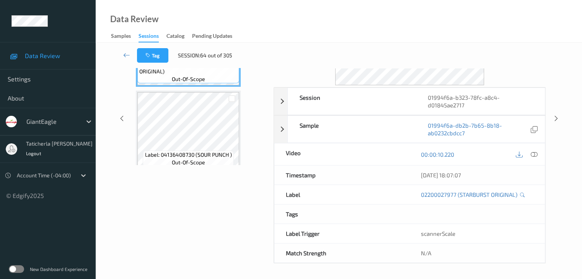
scroll to position [93, 0]
click at [124, 52] on icon at bounding box center [126, 55] width 7 height 8
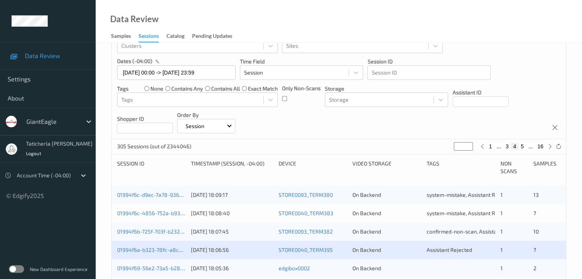
scroll to position [153, 0]
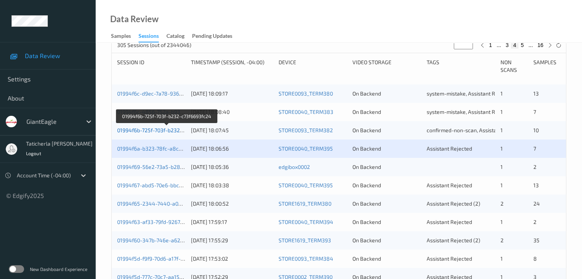
click at [139, 127] on link "01994f6b-725f-703f-b232-c73f6693fc24" at bounding box center [166, 130] width 99 height 7
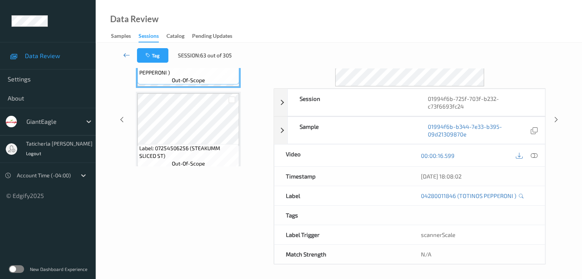
click at [131, 51] on link at bounding box center [127, 55] width 20 height 15
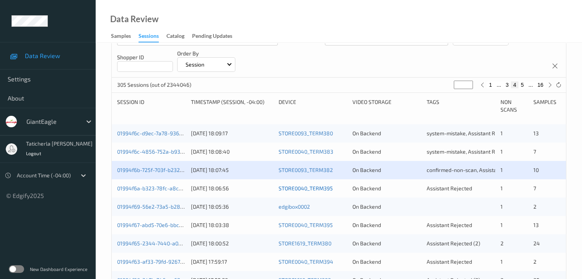
scroll to position [153, 0]
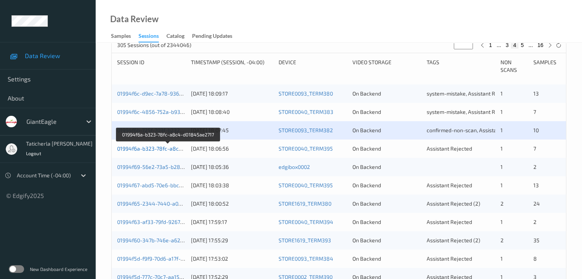
click at [167, 146] on link "01994f6a-b323-78fc-a8c4-d01845ae2717" at bounding box center [168, 148] width 102 height 7
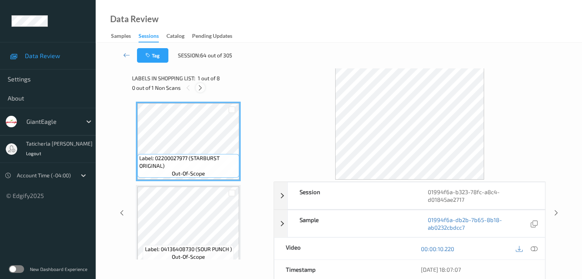
click at [199, 88] on icon at bounding box center [200, 88] width 7 height 7
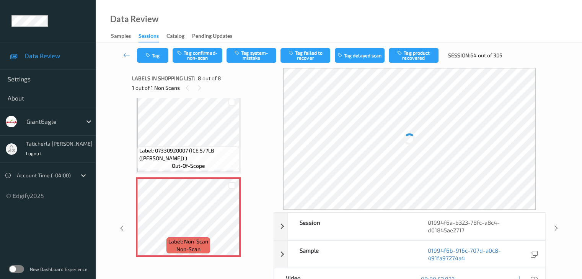
scroll to position [509, 0]
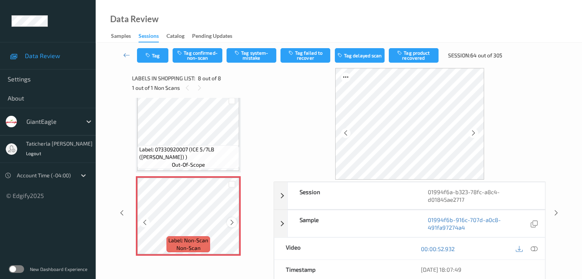
click at [233, 222] on icon at bounding box center [232, 222] width 7 height 7
click at [532, 248] on icon at bounding box center [533, 249] width 7 height 7
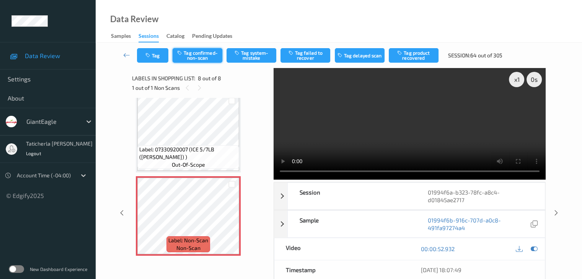
click at [192, 55] on button "Tag confirmed-non-scan" at bounding box center [197, 55] width 50 height 15
click at [314, 51] on button "Tag failed to recover" at bounding box center [305, 55] width 50 height 15
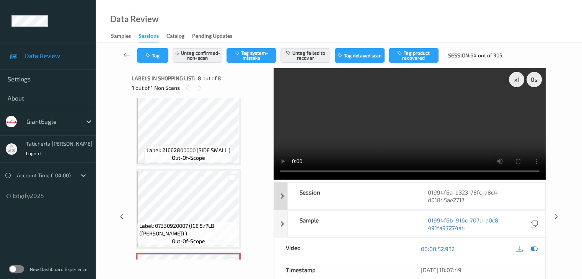
scroll to position [0, 0]
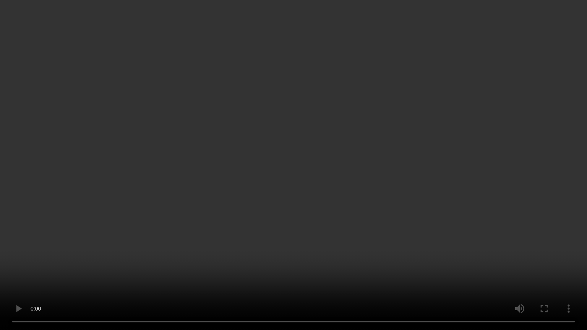
drag, startPoint x: 457, startPoint y: 202, endPoint x: 478, endPoint y: 234, distance: 37.7
click at [457, 202] on video at bounding box center [293, 165] width 587 height 330
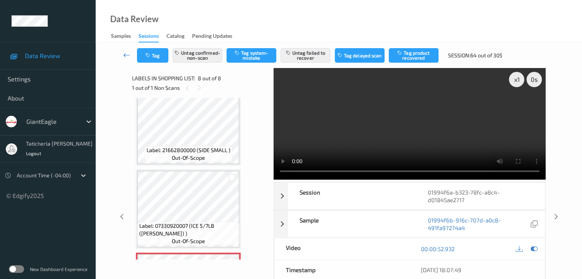
click at [127, 51] on icon at bounding box center [126, 55] width 7 height 8
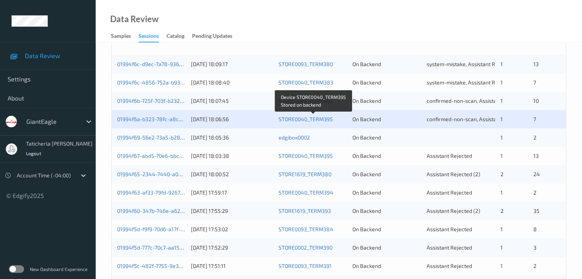
scroll to position [191, 0]
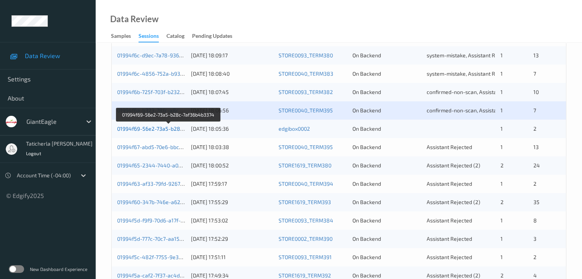
click at [156, 130] on link "01994f69-56e2-73a5-b28c-7af36b4b3374" at bounding box center [168, 128] width 103 height 7
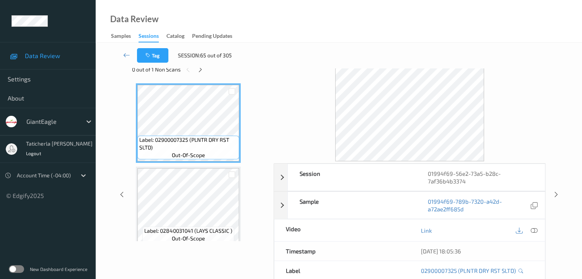
scroll to position [17, 0]
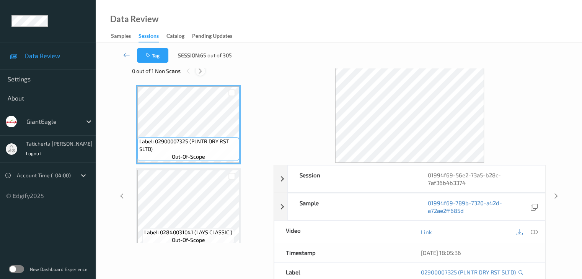
click at [197, 68] on icon at bounding box center [200, 71] width 7 height 7
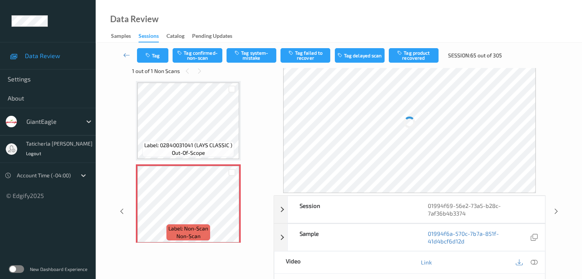
scroll to position [92, 0]
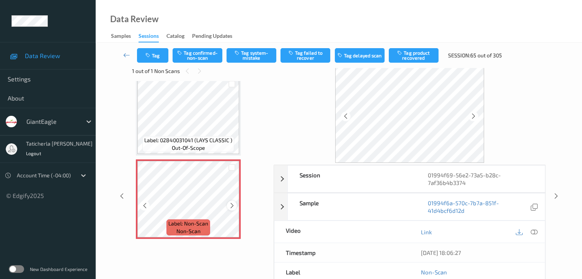
click at [231, 207] on icon at bounding box center [232, 205] width 7 height 7
click at [230, 205] on icon at bounding box center [232, 205] width 7 height 7
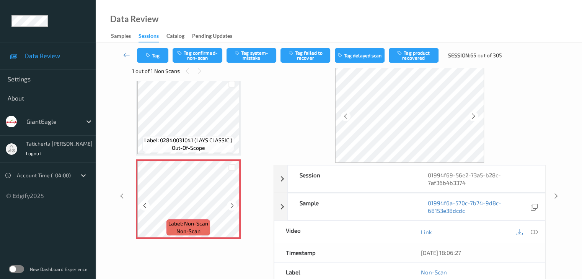
click at [230, 205] on icon at bounding box center [232, 205] width 7 height 7
click at [531, 230] on icon at bounding box center [533, 232] width 7 height 7
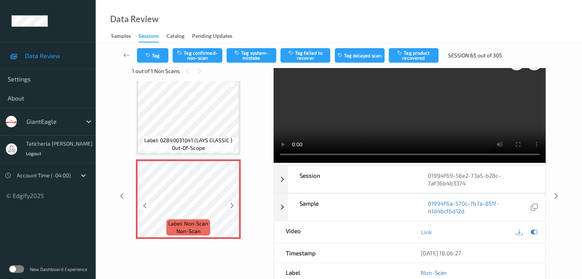
click at [234, 205] on icon at bounding box center [232, 205] width 7 height 7
click at [232, 205] on icon at bounding box center [232, 205] width 7 height 7
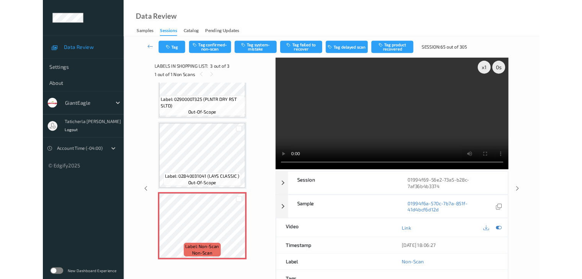
scroll to position [41, 0]
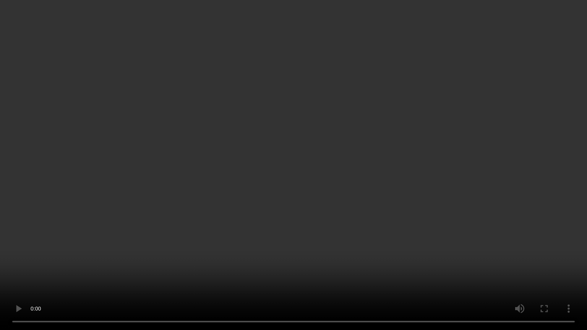
click at [553, 279] on video at bounding box center [293, 165] width 587 height 330
click at [558, 279] on video at bounding box center [293, 165] width 587 height 330
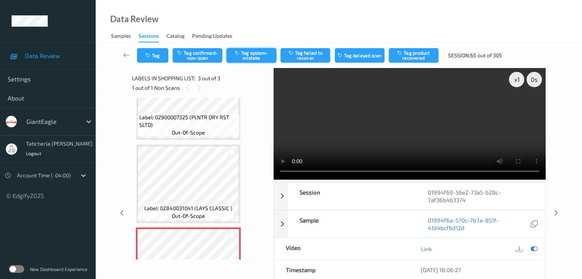
click at [243, 54] on button "Tag system-mistake" at bounding box center [251, 55] width 50 height 15
click at [129, 56] on icon at bounding box center [126, 55] width 7 height 8
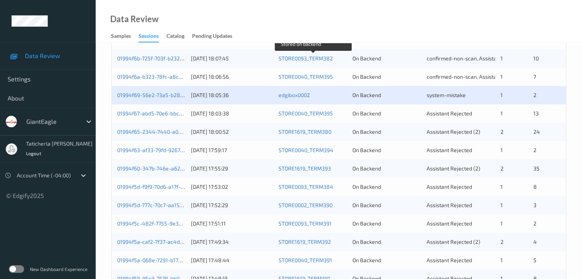
scroll to position [229, 0]
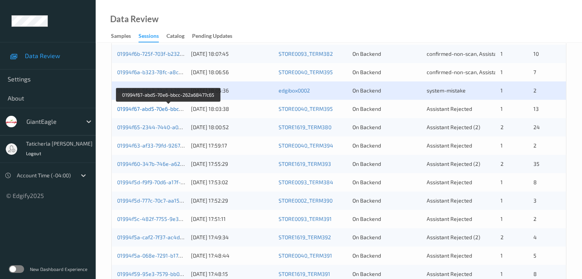
click at [161, 109] on link "01994f67-abd5-70e6-bbcc-262a68477c65" at bounding box center [168, 109] width 103 height 7
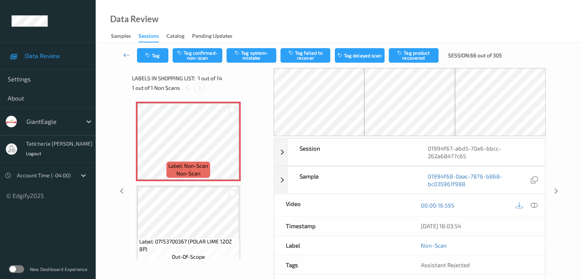
click at [199, 88] on icon at bounding box center [199, 88] width 7 height 7
click at [231, 147] on icon at bounding box center [232, 148] width 7 height 7
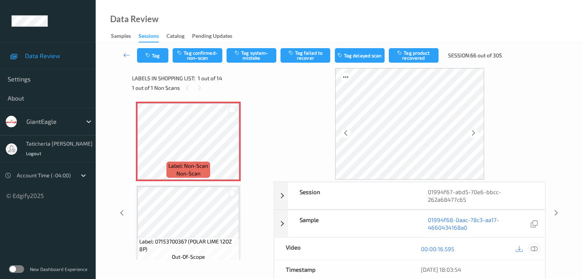
click at [532, 247] on icon at bounding box center [533, 249] width 7 height 7
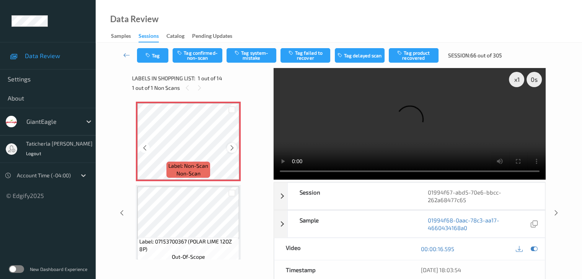
click at [232, 149] on icon at bounding box center [232, 148] width 7 height 7
click at [517, 107] on video at bounding box center [409, 124] width 272 height 112
click at [205, 58] on button "Tag confirmed-non-scan" at bounding box center [197, 55] width 50 height 15
click at [427, 53] on button "Tag product recovered" at bounding box center [414, 55] width 50 height 15
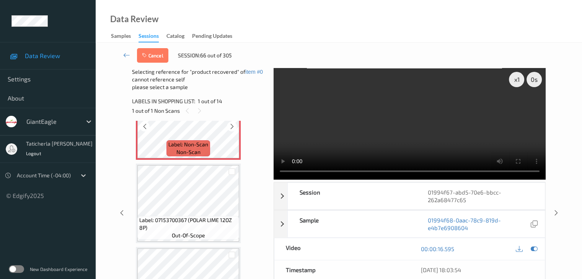
scroll to position [76, 0]
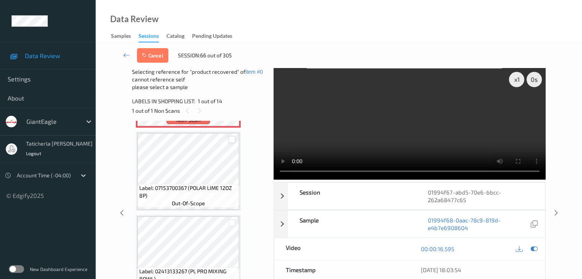
click at [230, 138] on div at bounding box center [231, 139] width 7 height 7
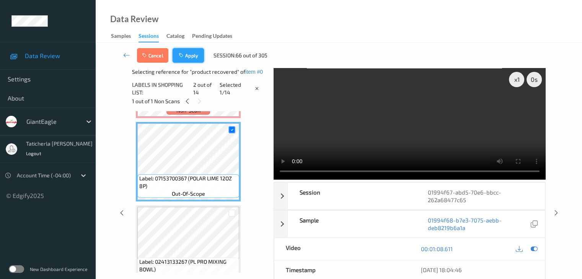
click at [190, 59] on button "Apply" at bounding box center [187, 55] width 31 height 15
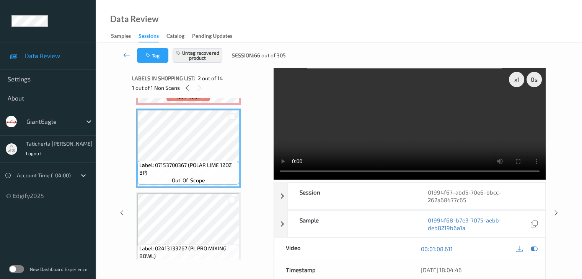
click at [126, 54] on icon at bounding box center [126, 55] width 7 height 8
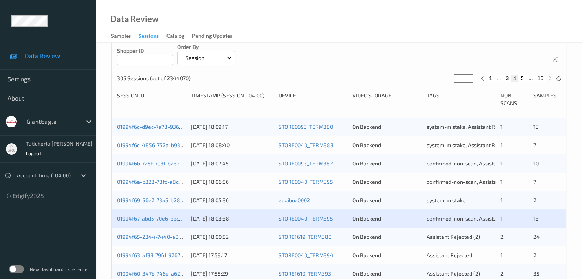
scroll to position [268, 0]
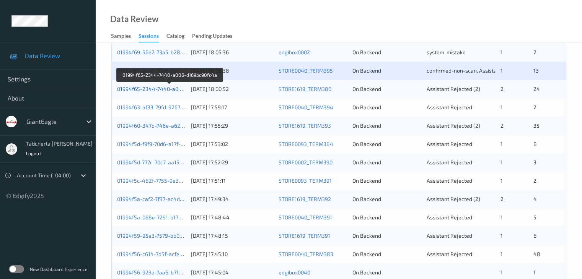
click at [156, 88] on link "01994f65-2344-7440-a006-d169bc90fc4a" at bounding box center [169, 89] width 104 height 7
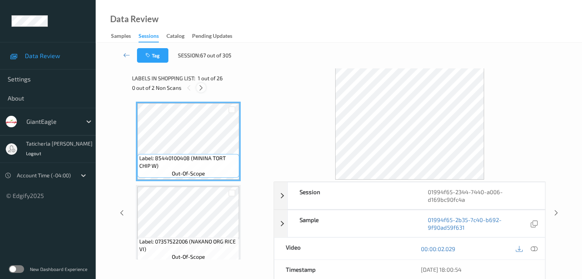
click at [202, 88] on icon at bounding box center [201, 88] width 7 height 7
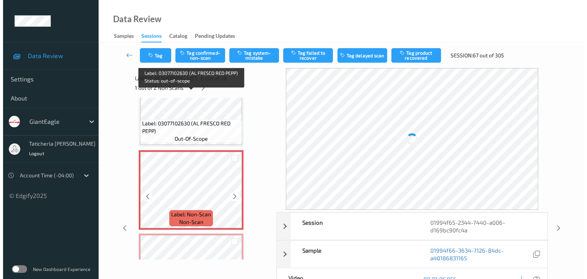
scroll to position [581, 0]
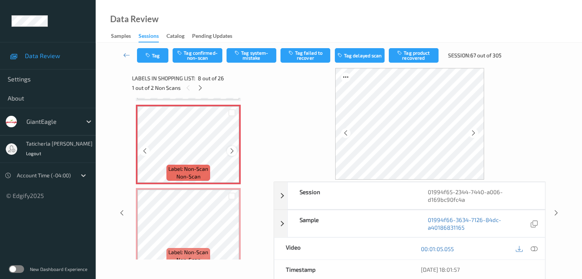
click at [234, 151] on icon at bounding box center [232, 151] width 7 height 7
click at [533, 250] on icon at bounding box center [533, 249] width 7 height 7
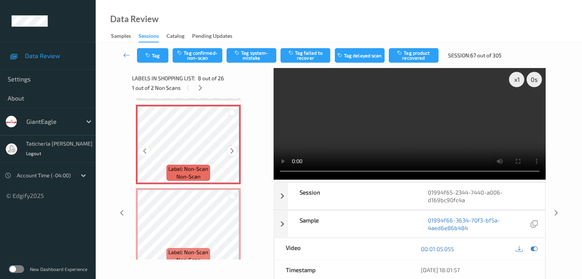
click at [234, 152] on icon at bounding box center [232, 151] width 7 height 7
click at [258, 57] on button "Tag system-mistake" at bounding box center [251, 55] width 50 height 15
click at [158, 55] on button "Tag" at bounding box center [152, 55] width 31 height 15
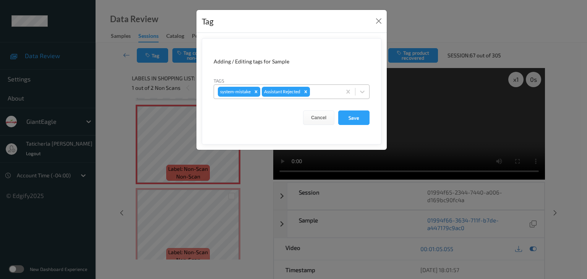
click at [321, 92] on div at bounding box center [325, 91] width 26 height 9
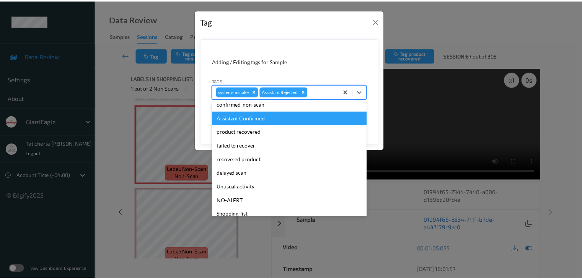
scroll to position [76, 0]
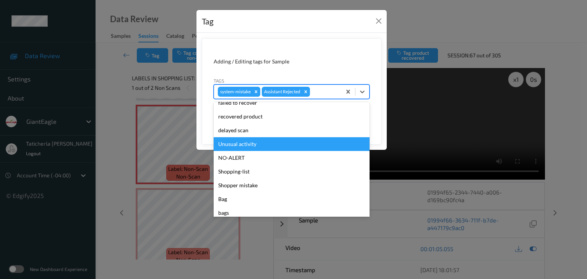
click at [260, 146] on div "Unusual activity" at bounding box center [292, 144] width 156 height 14
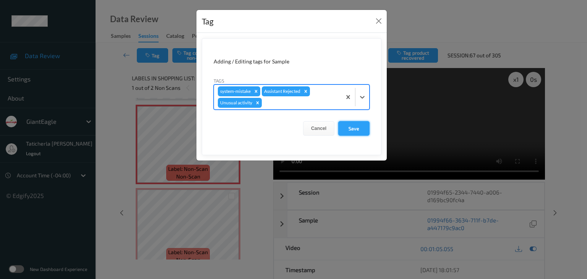
click at [359, 125] on button "Save" at bounding box center [353, 128] width 31 height 15
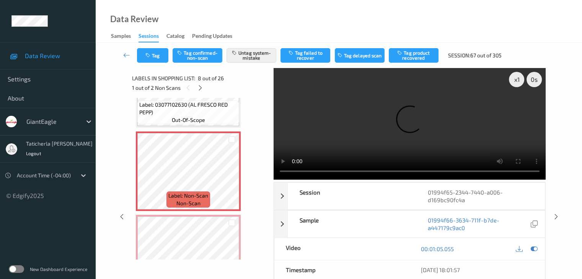
scroll to position [542, 0]
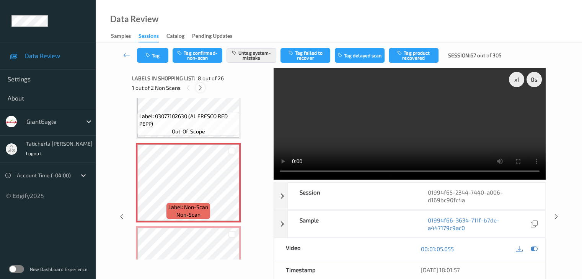
click at [201, 86] on icon at bounding box center [200, 88] width 7 height 7
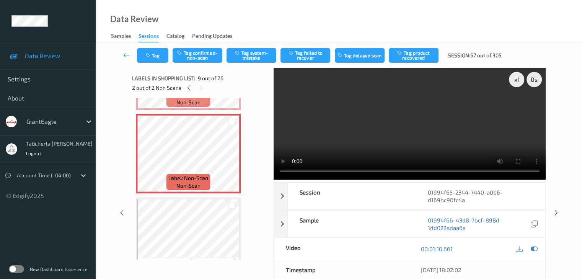
scroll to position [664, 0]
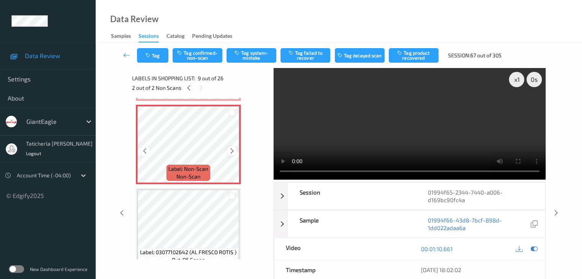
click at [231, 149] on icon at bounding box center [232, 151] width 7 height 7
click at [231, 150] on icon at bounding box center [232, 151] width 7 height 7
click at [255, 55] on button "Tag system-mistake" at bounding box center [251, 55] width 50 height 15
click at [161, 55] on button "Tag" at bounding box center [152, 55] width 31 height 15
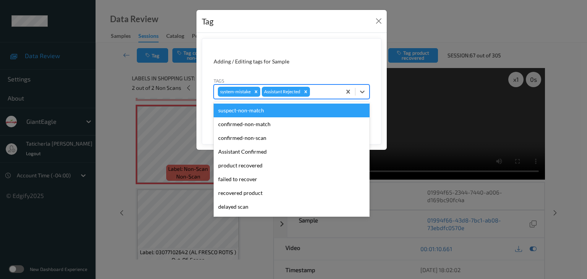
click at [319, 93] on div at bounding box center [325, 91] width 26 height 9
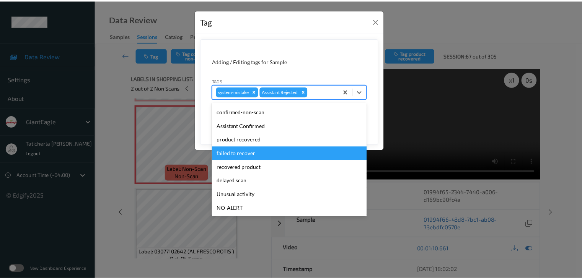
scroll to position [38, 0]
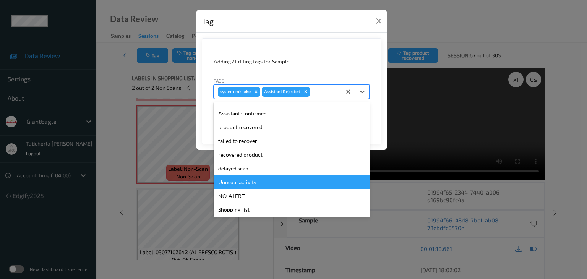
click at [253, 180] on div "Unusual activity" at bounding box center [292, 183] width 156 height 14
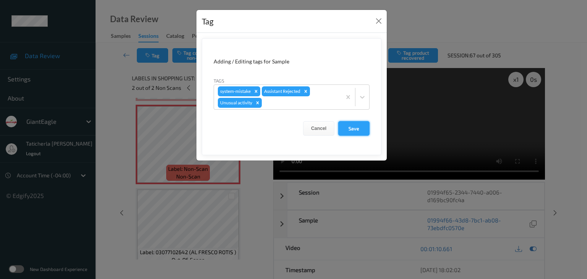
click at [361, 125] on button "Save" at bounding box center [353, 128] width 31 height 15
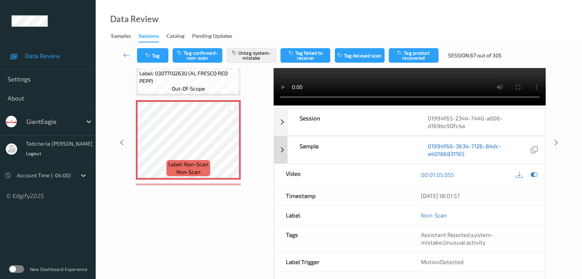
scroll to position [24, 0]
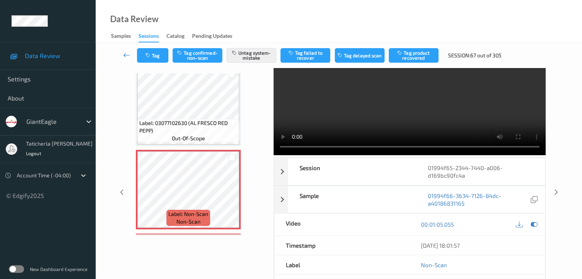
click at [123, 54] on icon at bounding box center [126, 55] width 7 height 8
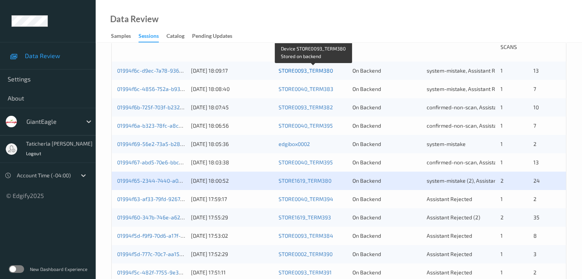
scroll to position [191, 0]
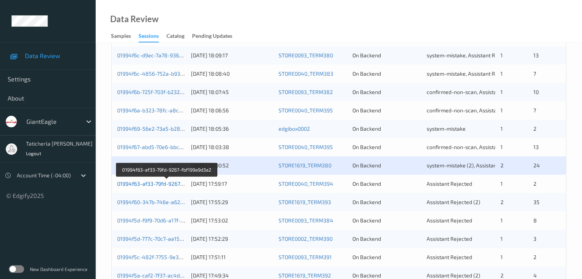
click at [164, 184] on link "01994f63-af33-79fd-9267-fbf199a9d3a2" at bounding box center [166, 184] width 99 height 7
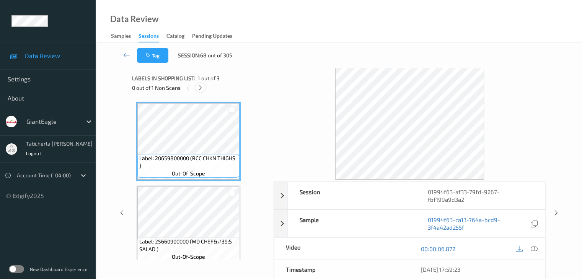
click at [200, 86] on icon at bounding box center [200, 88] width 7 height 7
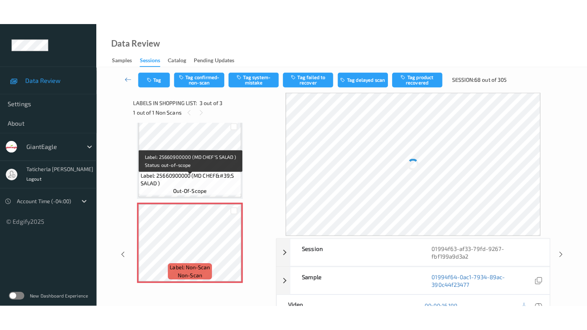
scroll to position [92, 0]
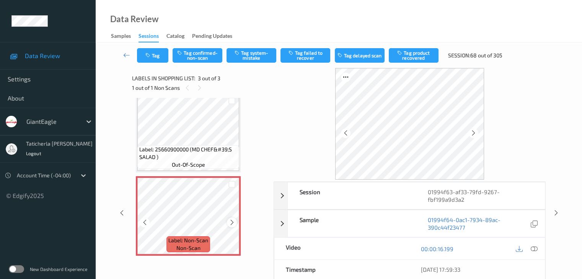
click at [232, 222] on icon at bounding box center [232, 222] width 7 height 7
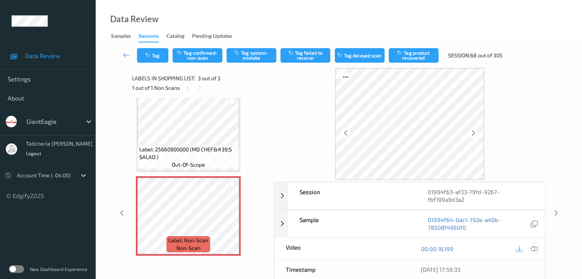
click at [532, 247] on icon at bounding box center [533, 249] width 7 height 7
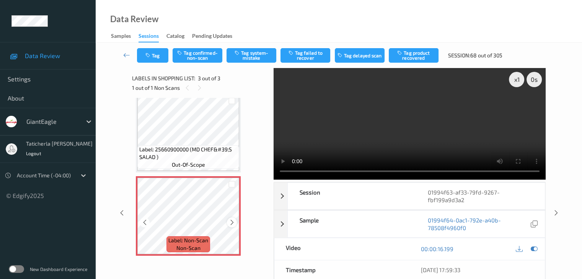
click at [236, 223] on div at bounding box center [232, 223] width 10 height 10
click at [229, 224] on icon at bounding box center [232, 222] width 7 height 7
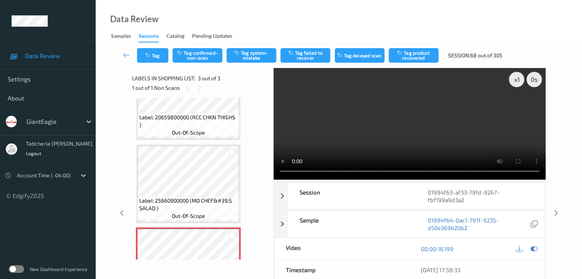
scroll to position [3, 0]
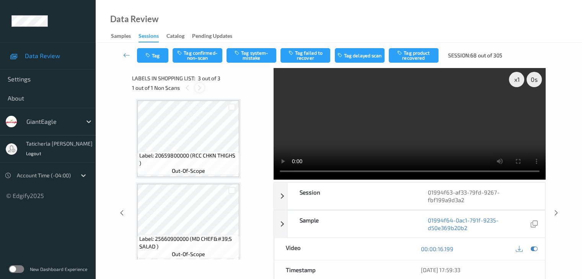
click at [200, 86] on icon at bounding box center [199, 88] width 7 height 7
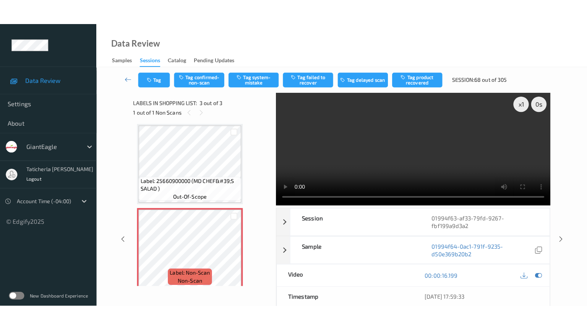
scroll to position [92, 0]
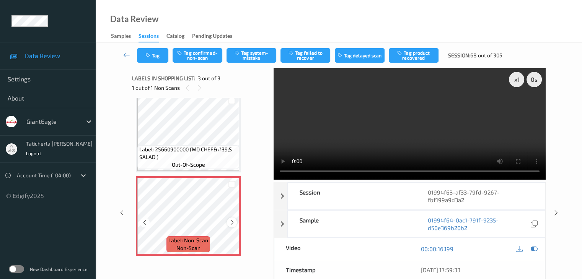
click at [231, 221] on icon at bounding box center [232, 222] width 7 height 7
click at [231, 222] on icon at bounding box center [232, 222] width 7 height 7
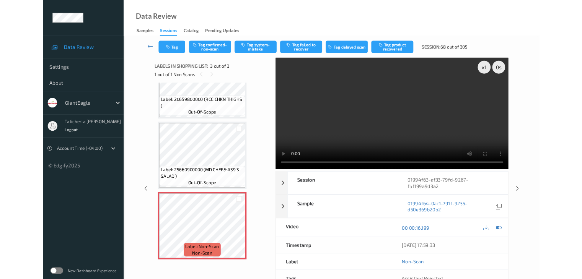
scroll to position [41, 0]
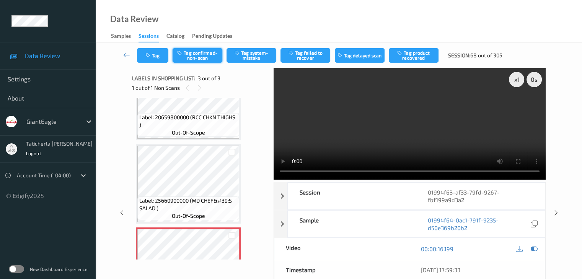
click at [190, 52] on button "Tag confirmed-non-scan" at bounding box center [197, 55] width 50 height 15
click at [312, 52] on button "Tag failed to recover" at bounding box center [305, 55] width 50 height 15
